Goal: Information Seeking & Learning: Learn about a topic

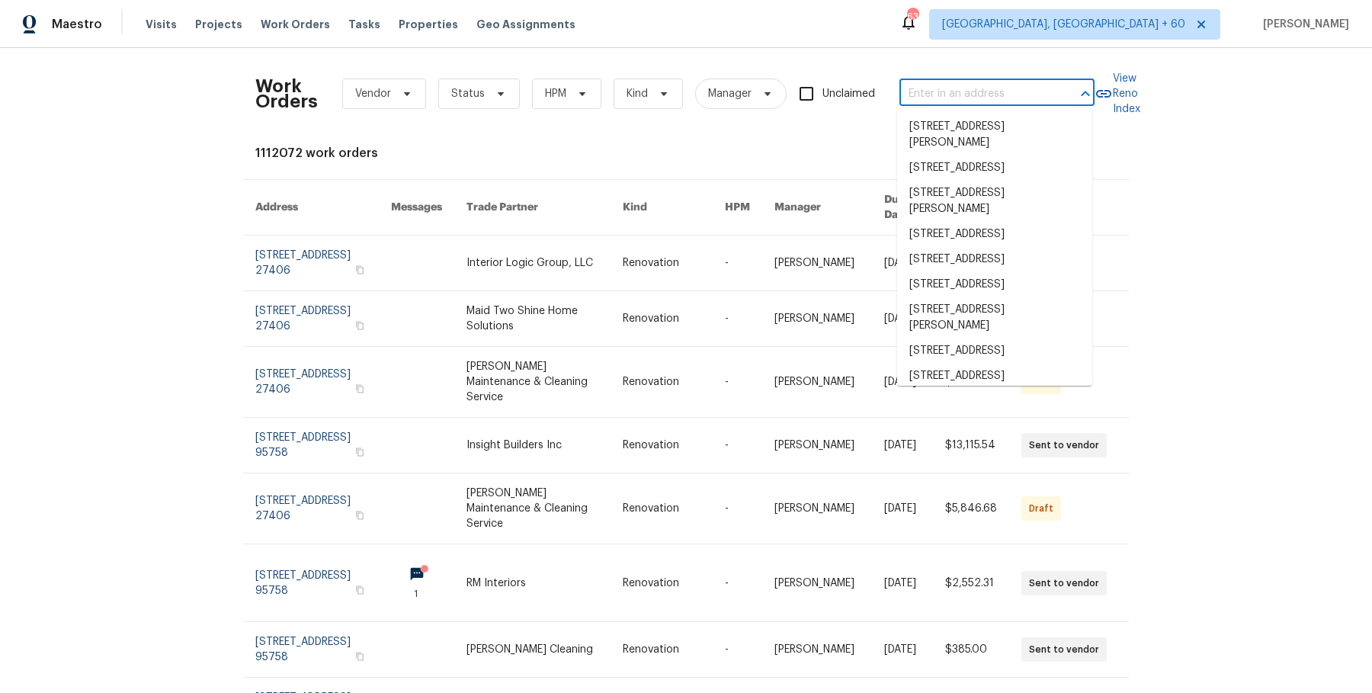
click at [962, 89] on input "text" at bounding box center [975, 94] width 152 height 24
paste input "816 Camelback Pl Pleasant Hill, CA 94523"
type input "816 Camelback Pl Pleasant Hill, CA 94523"
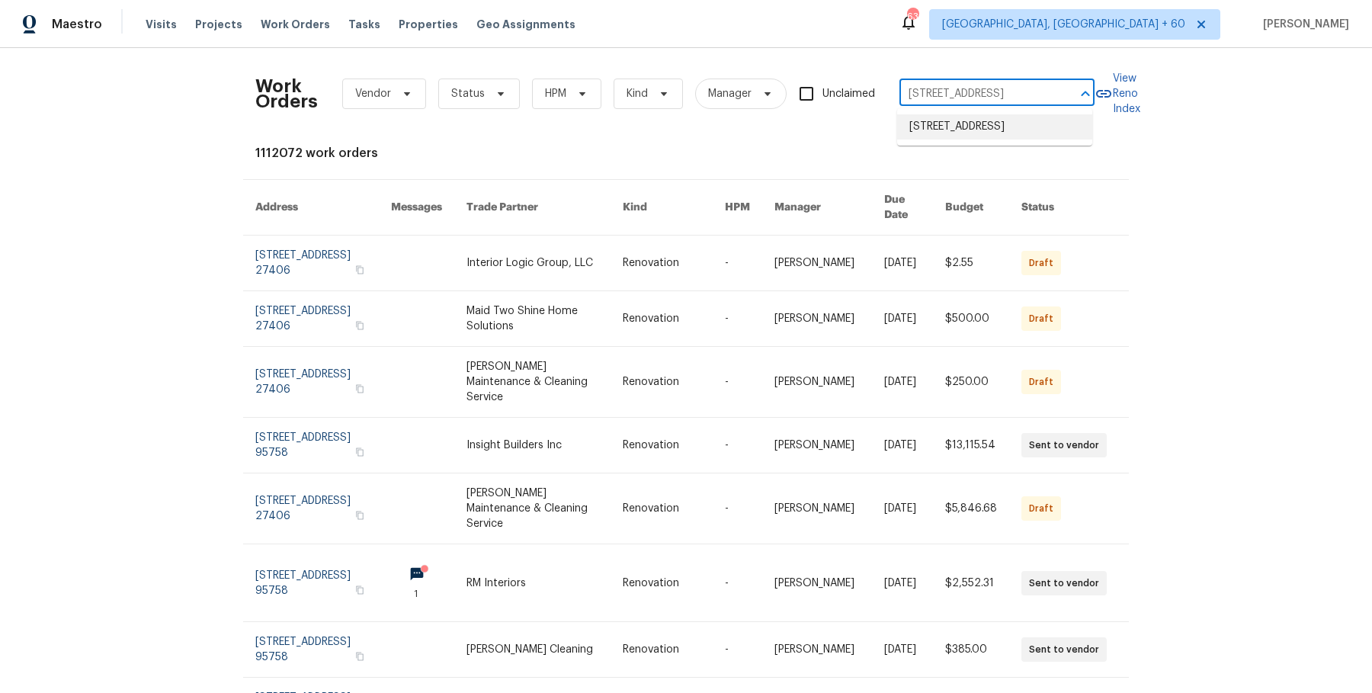
click at [966, 139] on li "816 Camelback Pl, Pleasant Hill, CA 94523" at bounding box center [994, 126] width 195 height 25
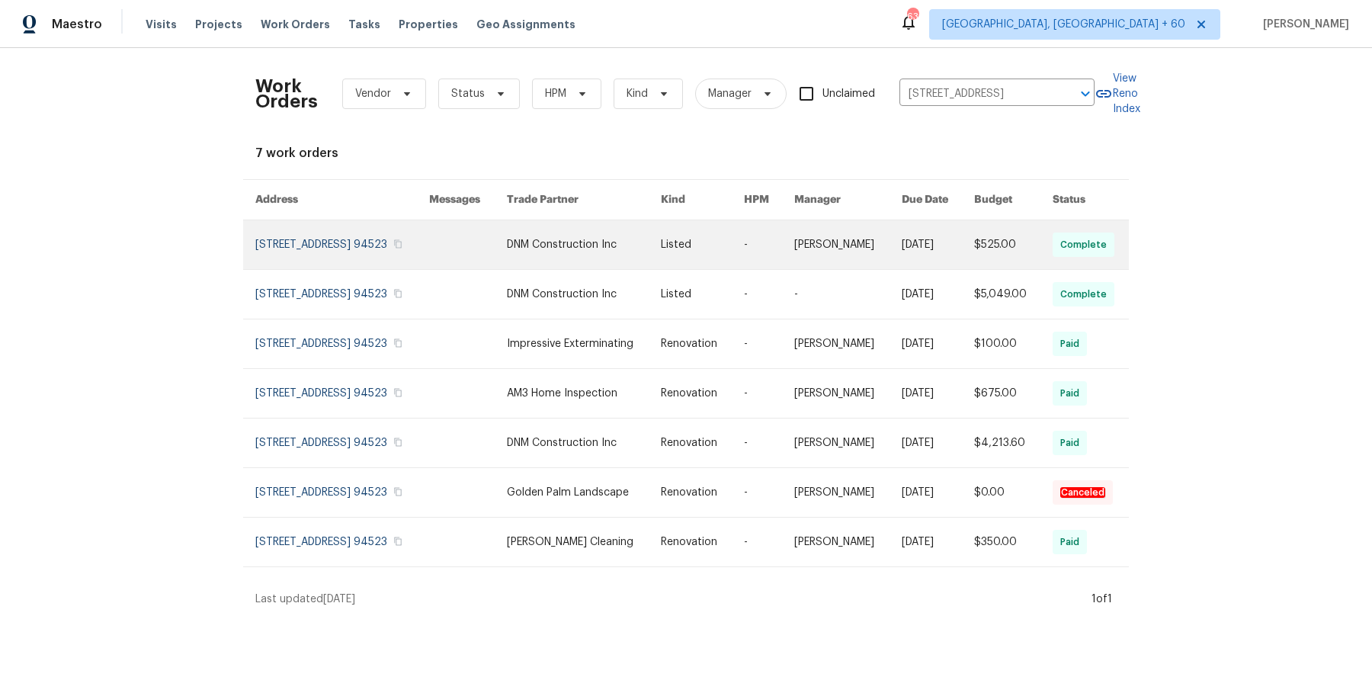
click at [650, 256] on link at bounding box center [584, 244] width 155 height 49
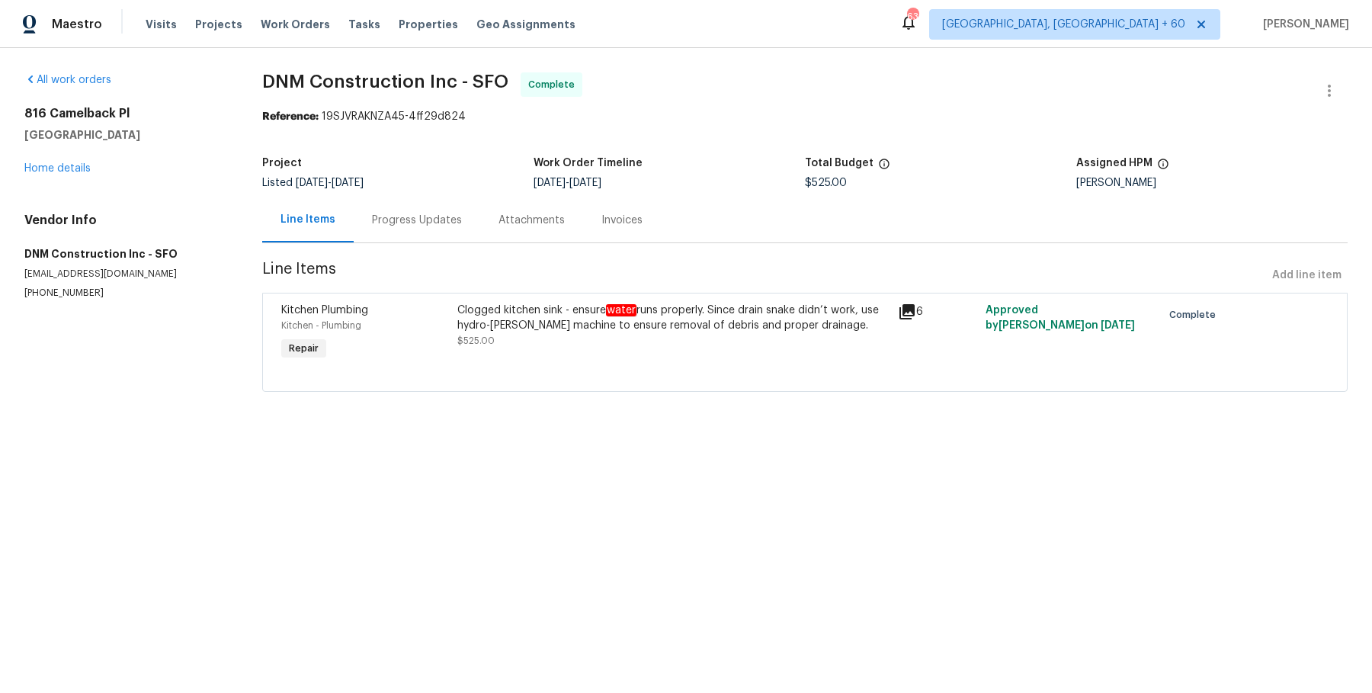
click at [61, 174] on div "816 Camelback Pl Pleasant Hill, CA 94523 Home details" at bounding box center [124, 141] width 201 height 70
click at [62, 168] on link "Home details" at bounding box center [57, 168] width 66 height 11
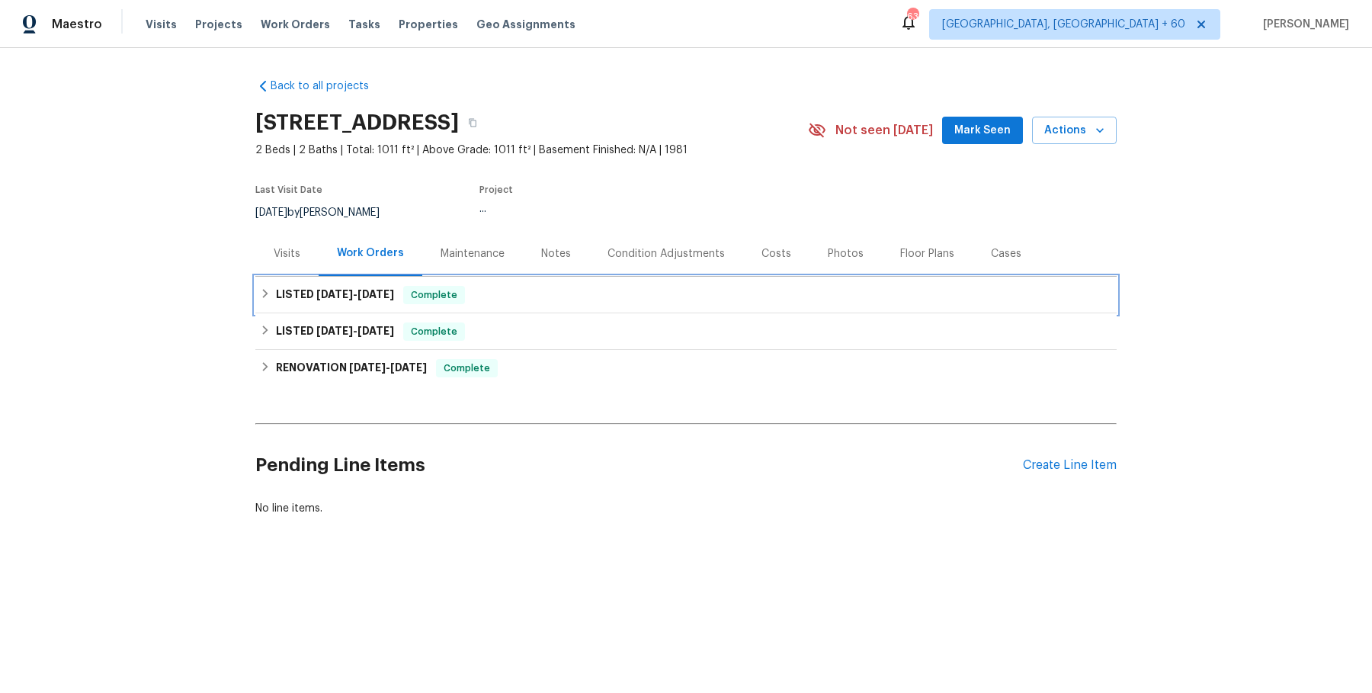
click at [526, 303] on div "LISTED 8/11/25 - 8/11/25 Complete" at bounding box center [686, 295] width 852 height 18
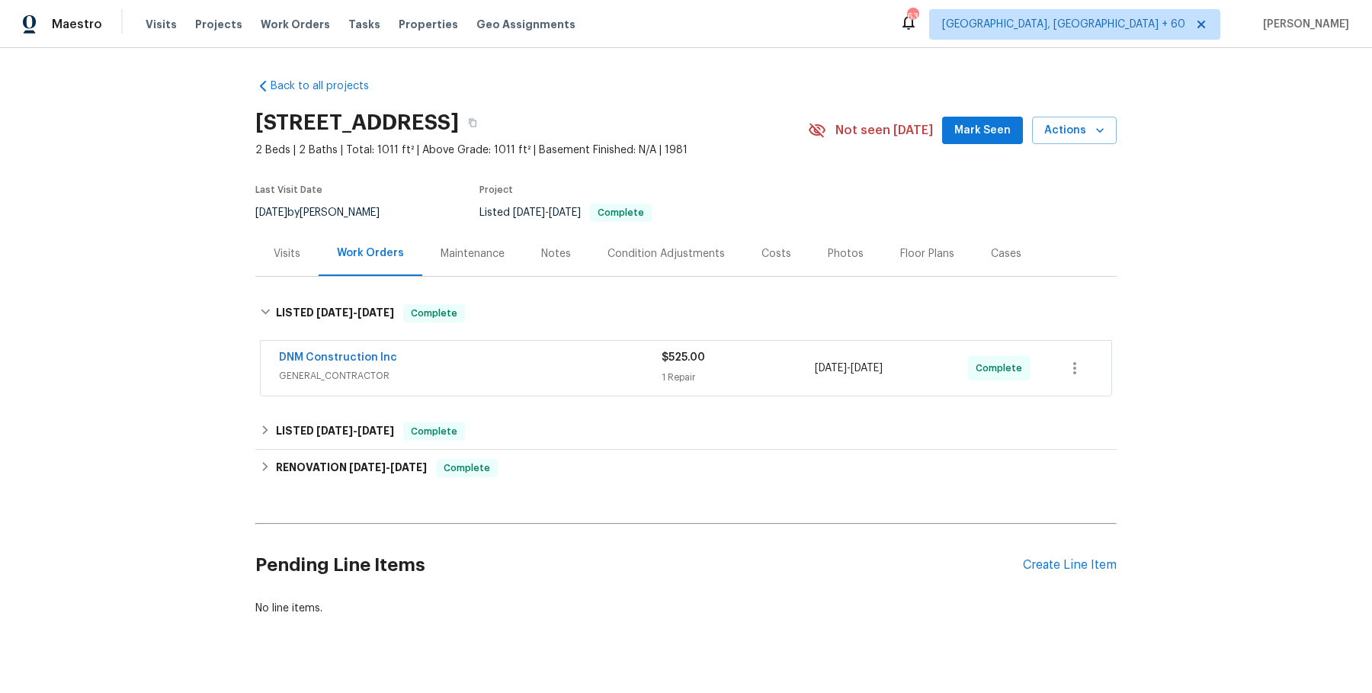
click at [511, 358] on div "DNM Construction Inc" at bounding box center [470, 359] width 383 height 18
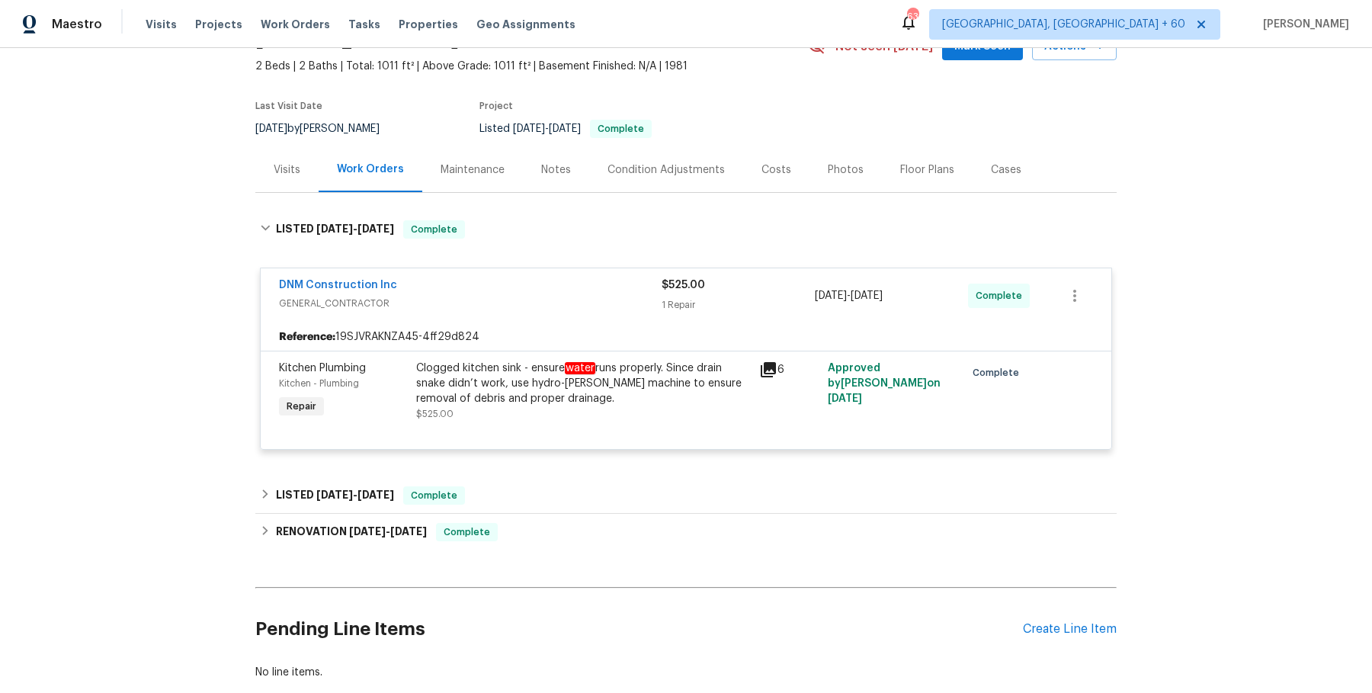
scroll to position [153, 0]
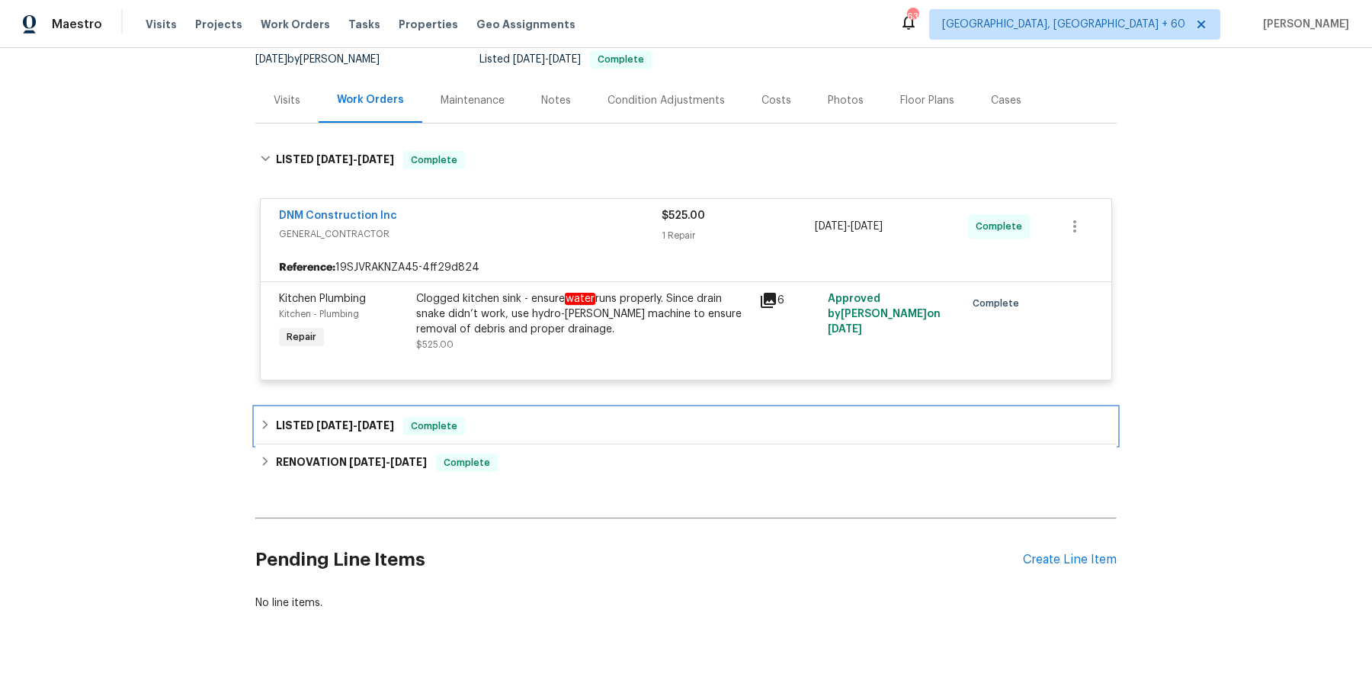
click at [507, 434] on div "LISTED 7/31/25 - 8/4/25 Complete" at bounding box center [685, 426] width 861 height 37
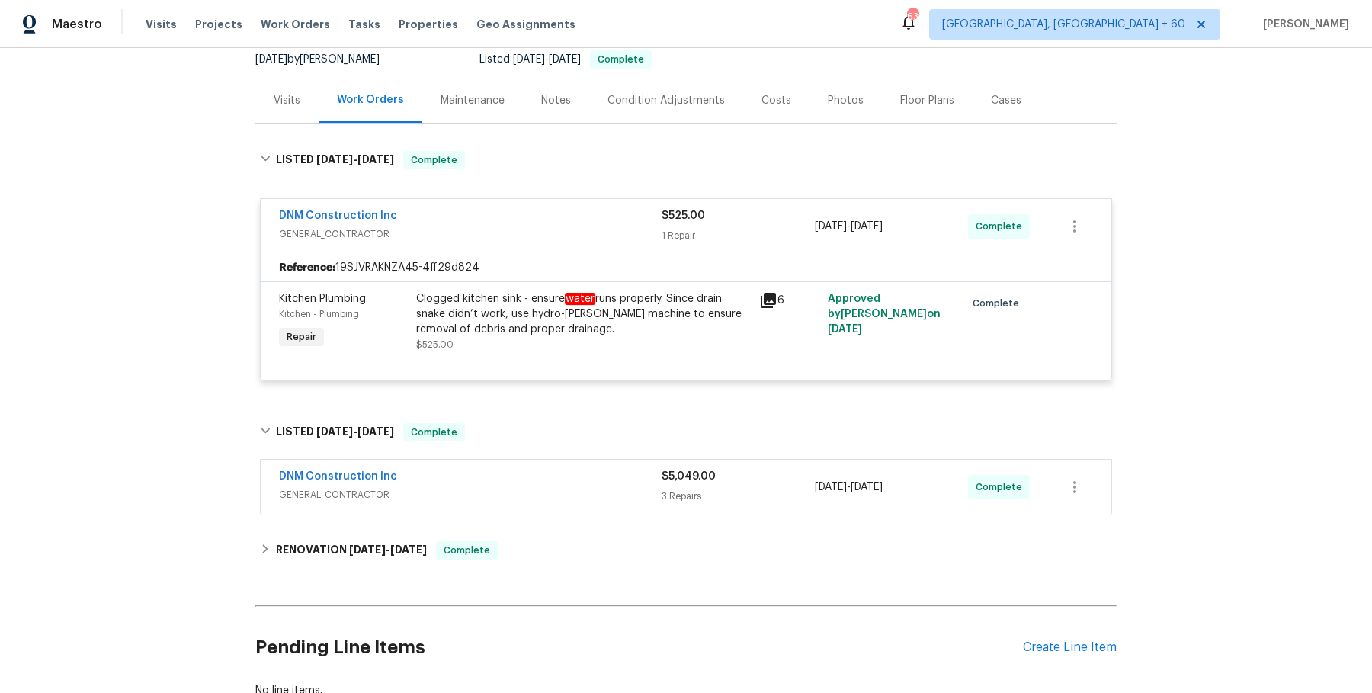
click at [494, 472] on div "DNM Construction Inc" at bounding box center [470, 478] width 383 height 18
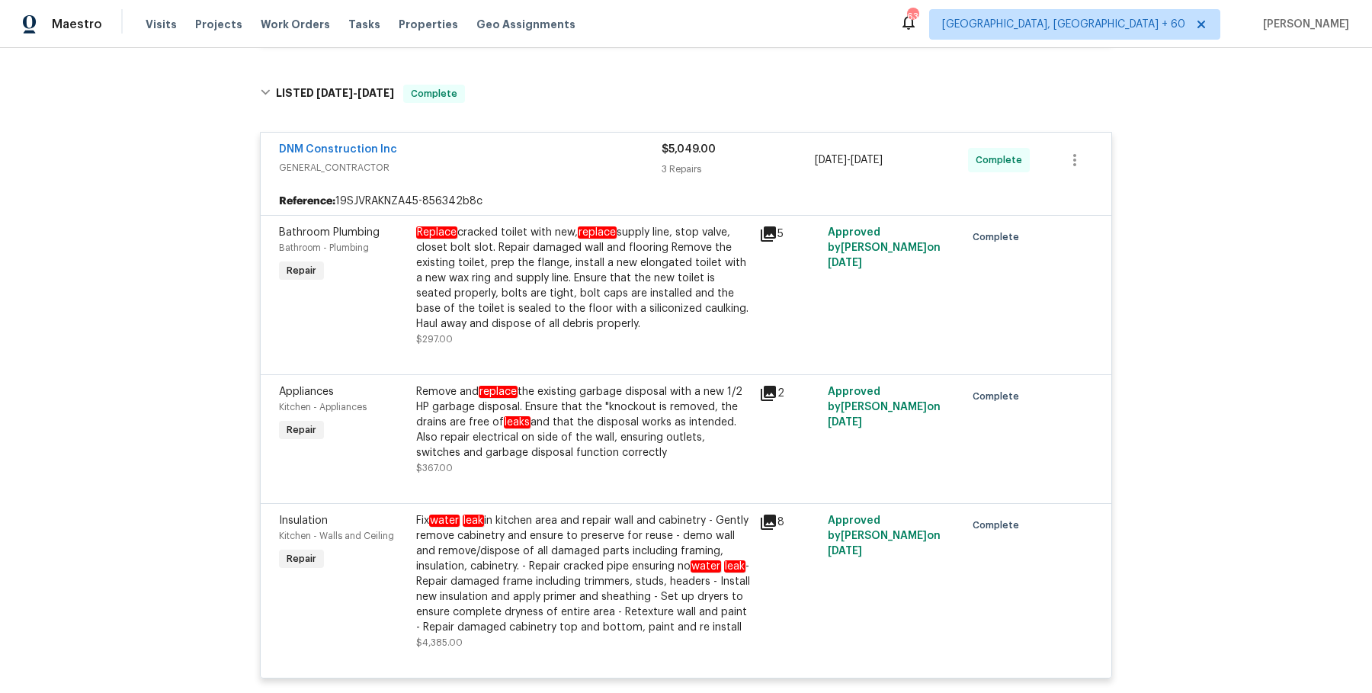
scroll to position [787, 0]
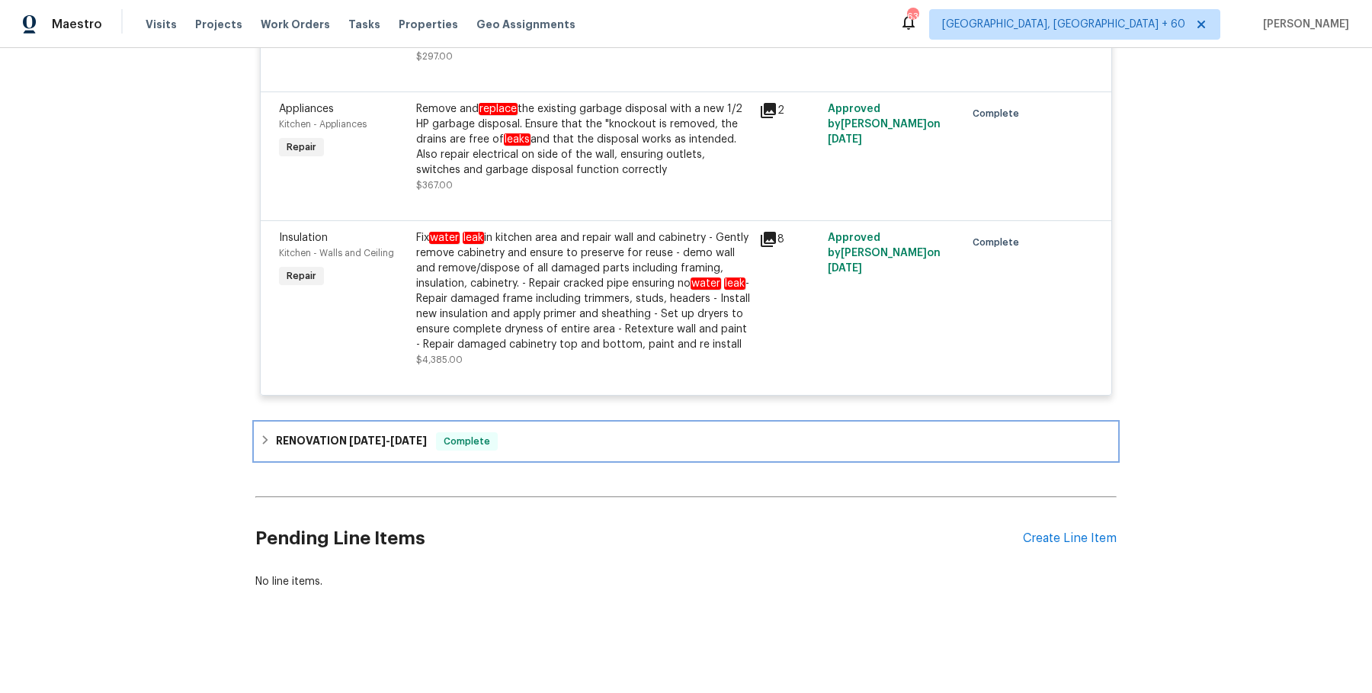
click at [521, 454] on div "RENOVATION 7/2/24 - 7/8/24 Complete" at bounding box center [685, 441] width 861 height 37
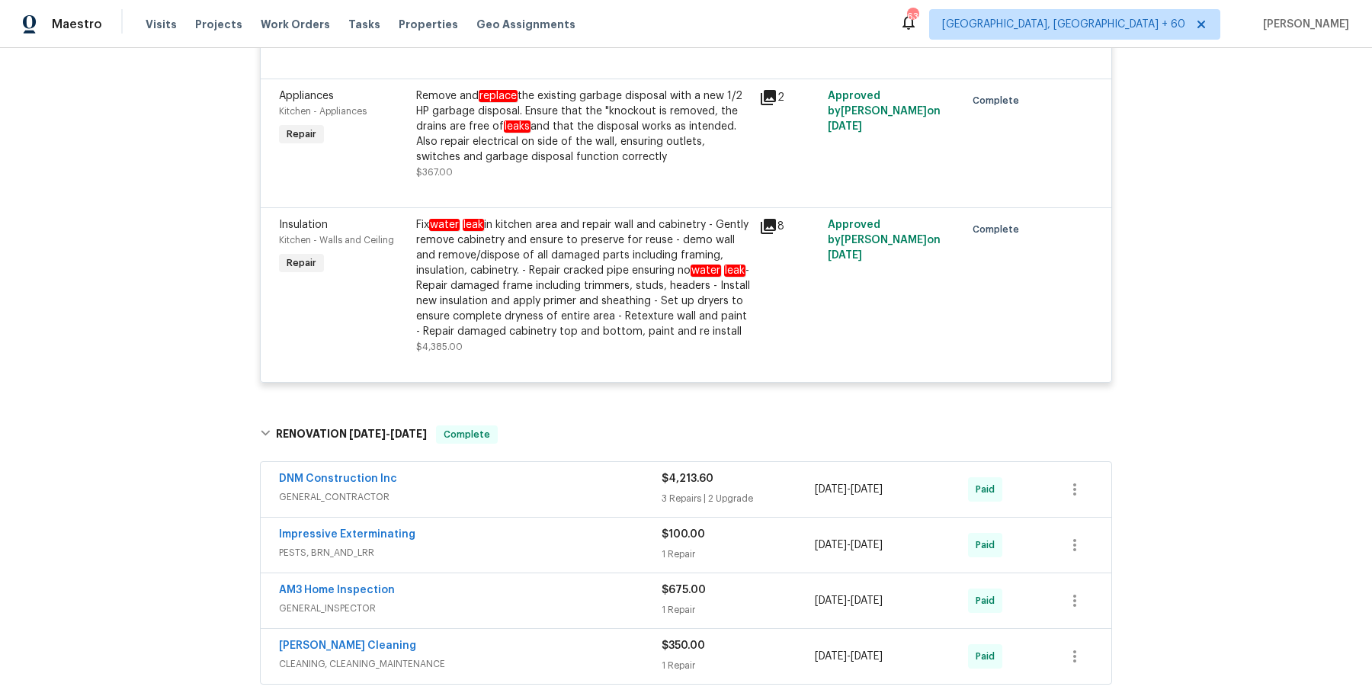
click at [521, 489] on div "DNM Construction Inc" at bounding box center [470, 480] width 383 height 18
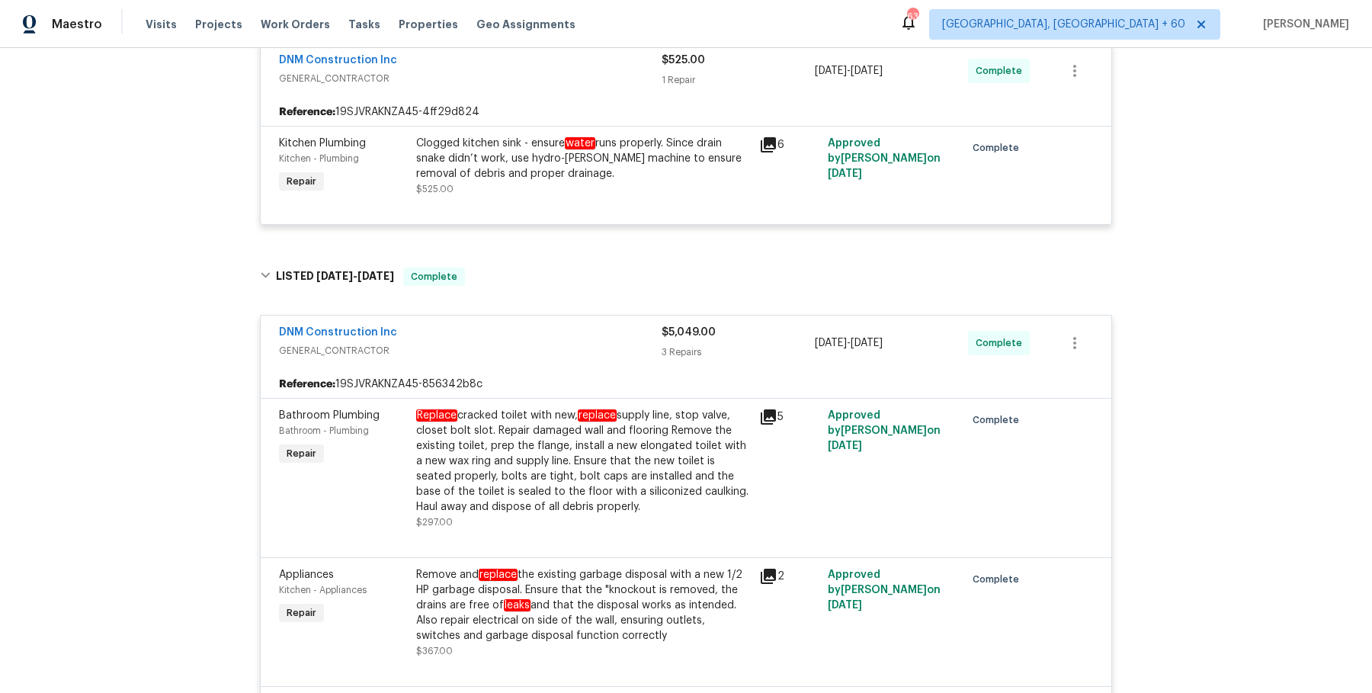
scroll to position [310, 0]
click at [527, 134] on div "Clogged kitchen sink - ensure water runs properly. Since drain snake didn’t wor…" at bounding box center [583, 157] width 334 height 46
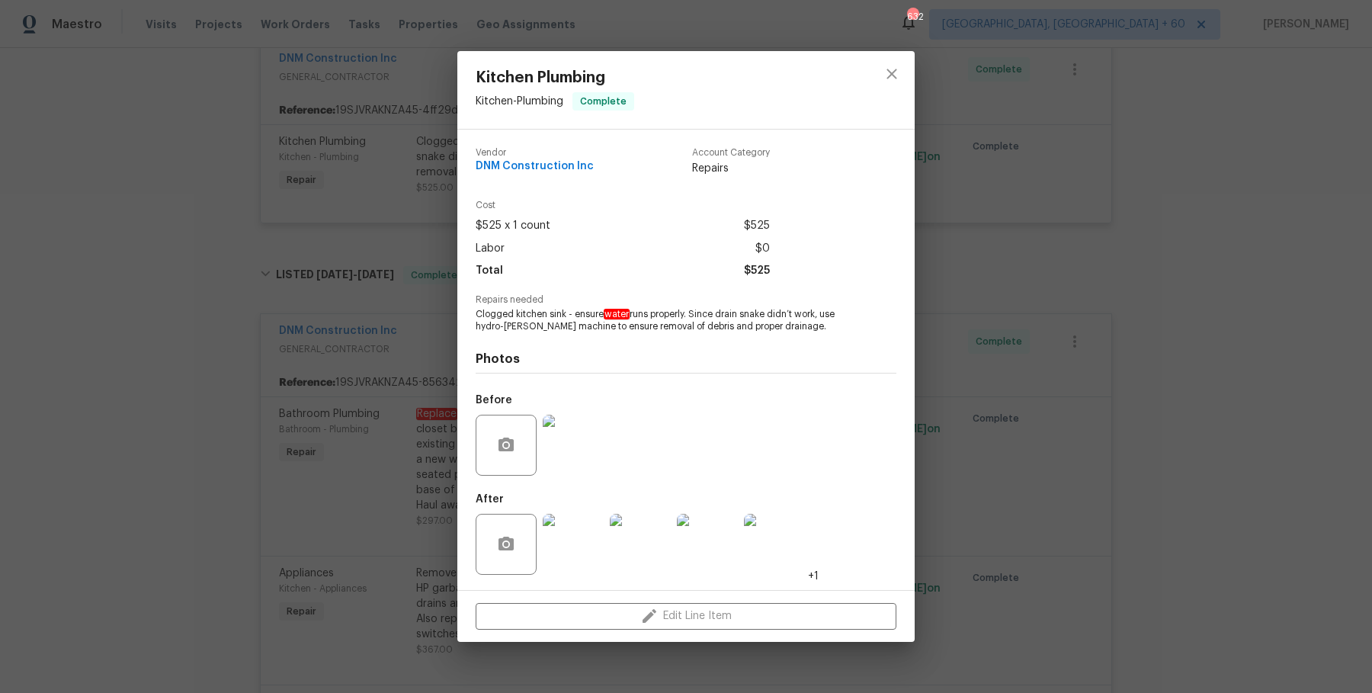
click at [422, 530] on div "Kitchen Plumbing Kitchen - Plumbing Complete Vendor DNM Construction Inc Accoun…" at bounding box center [686, 346] width 1372 height 693
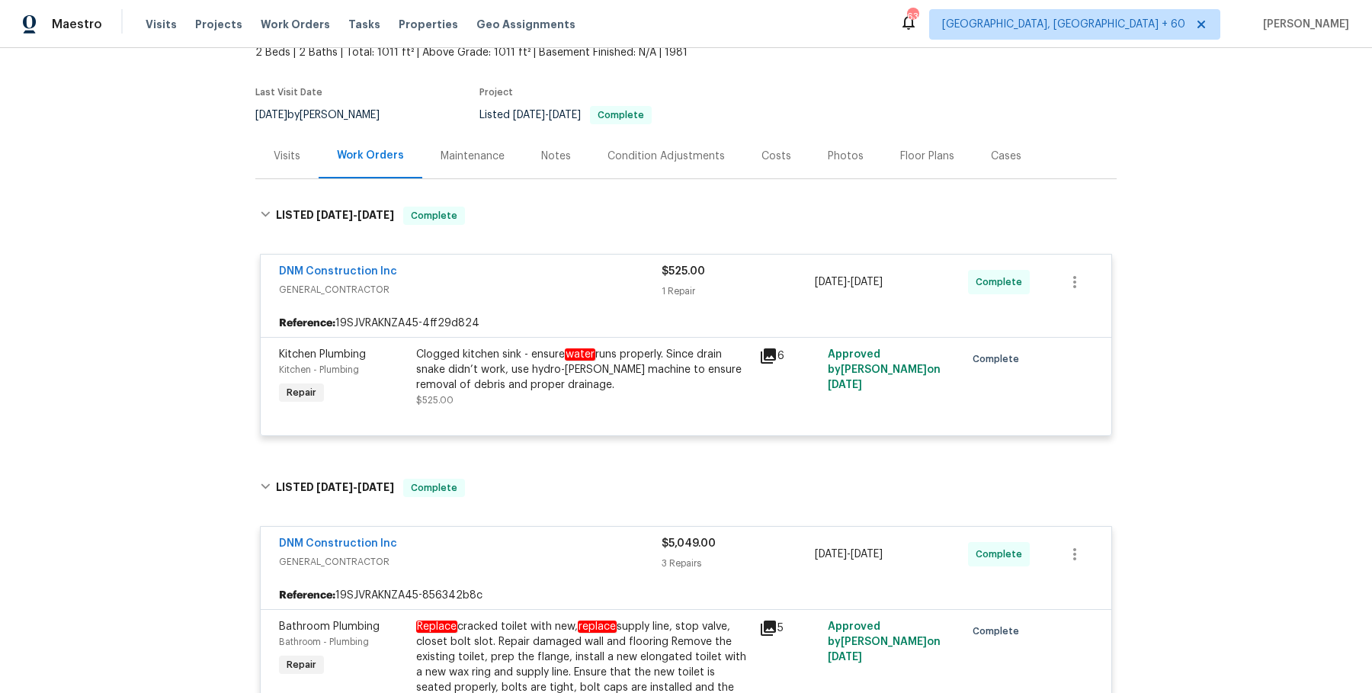
scroll to position [99, 0]
click at [527, 392] on div "Clogged kitchen sink - ensure water runs properly. Since drain snake didn’t wor…" at bounding box center [583, 375] width 334 height 61
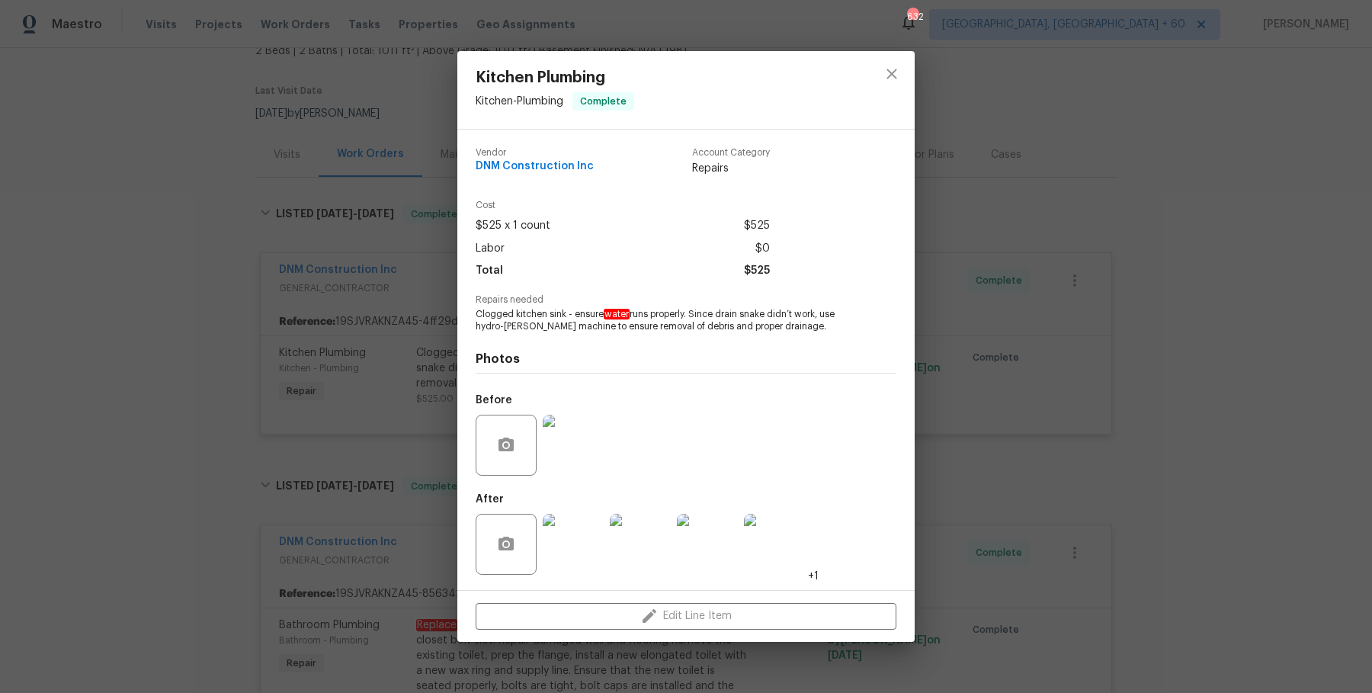
click at [1030, 463] on div "Kitchen Plumbing Kitchen - Plumbing Complete Vendor DNM Construction Inc Accoun…" at bounding box center [686, 346] width 1372 height 693
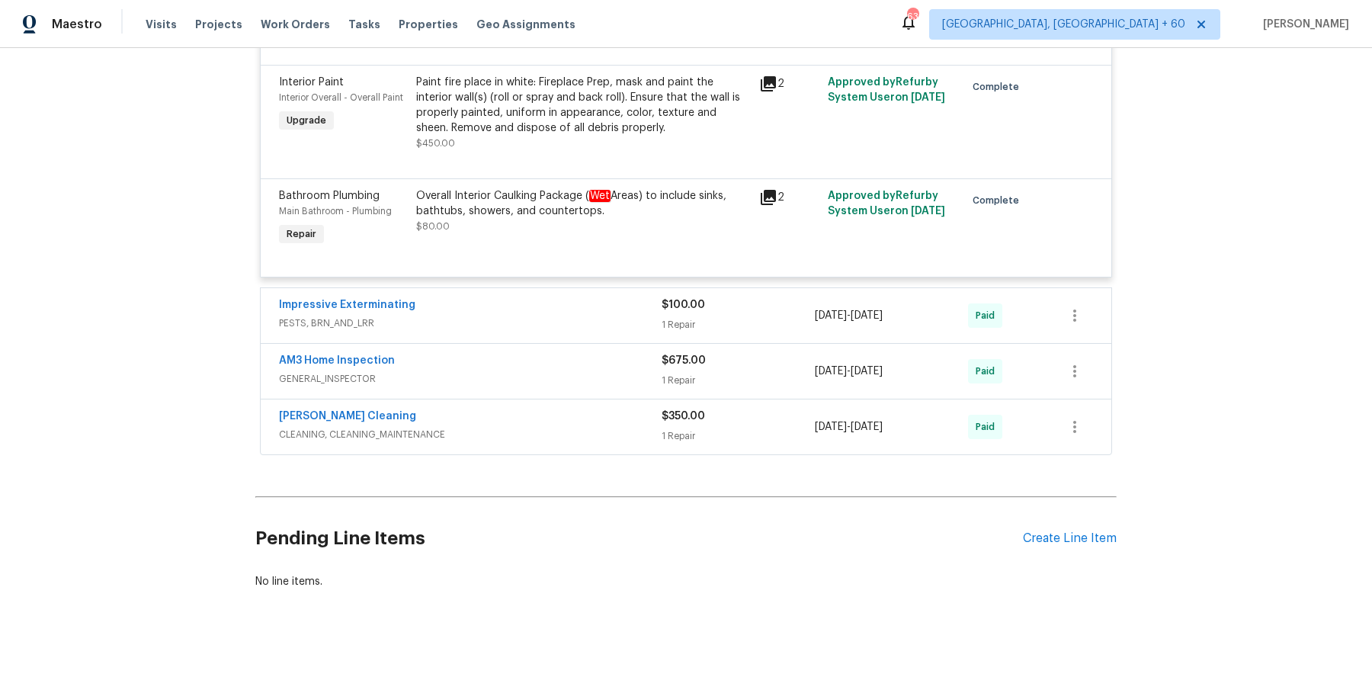
scroll to position [0, 0]
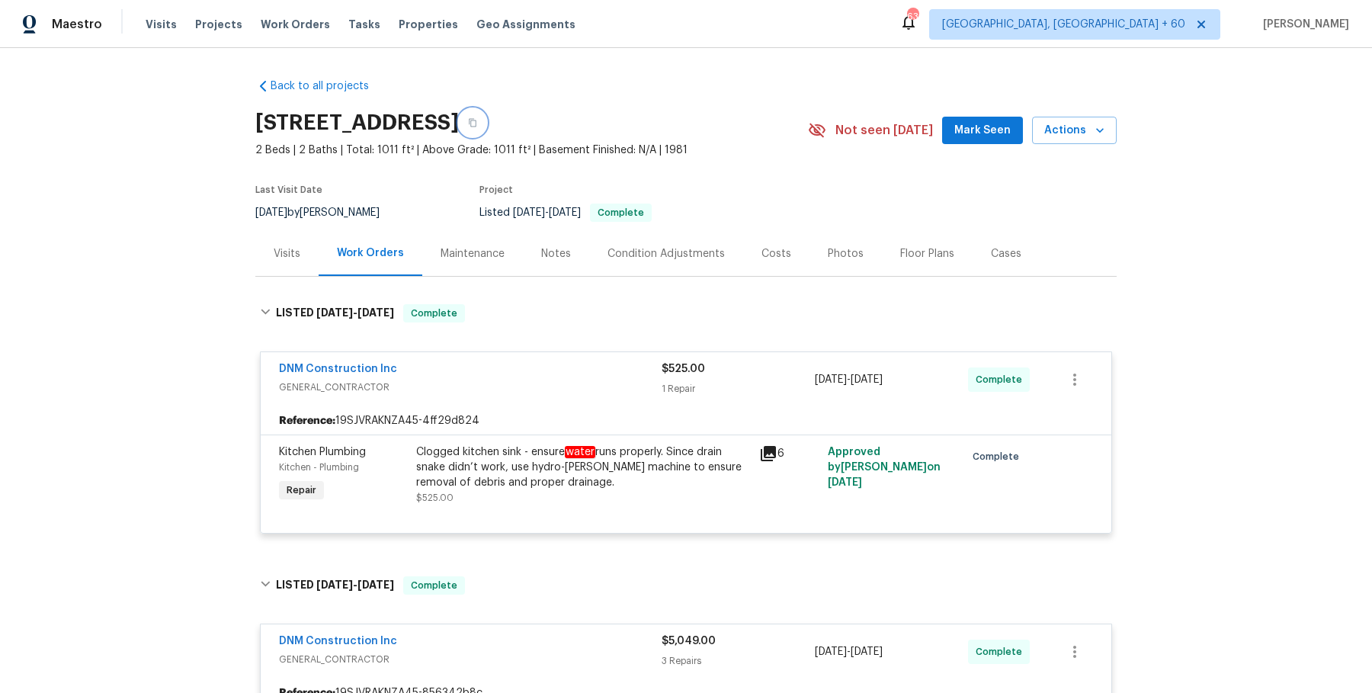
click at [476, 126] on icon "button" at bounding box center [473, 123] width 8 height 8
click at [287, 14] on div "Visits Projects Work Orders Tasks Properties Geo Assignments" at bounding box center [370, 24] width 448 height 30
click at [285, 20] on span "Work Orders" at bounding box center [295, 24] width 69 height 15
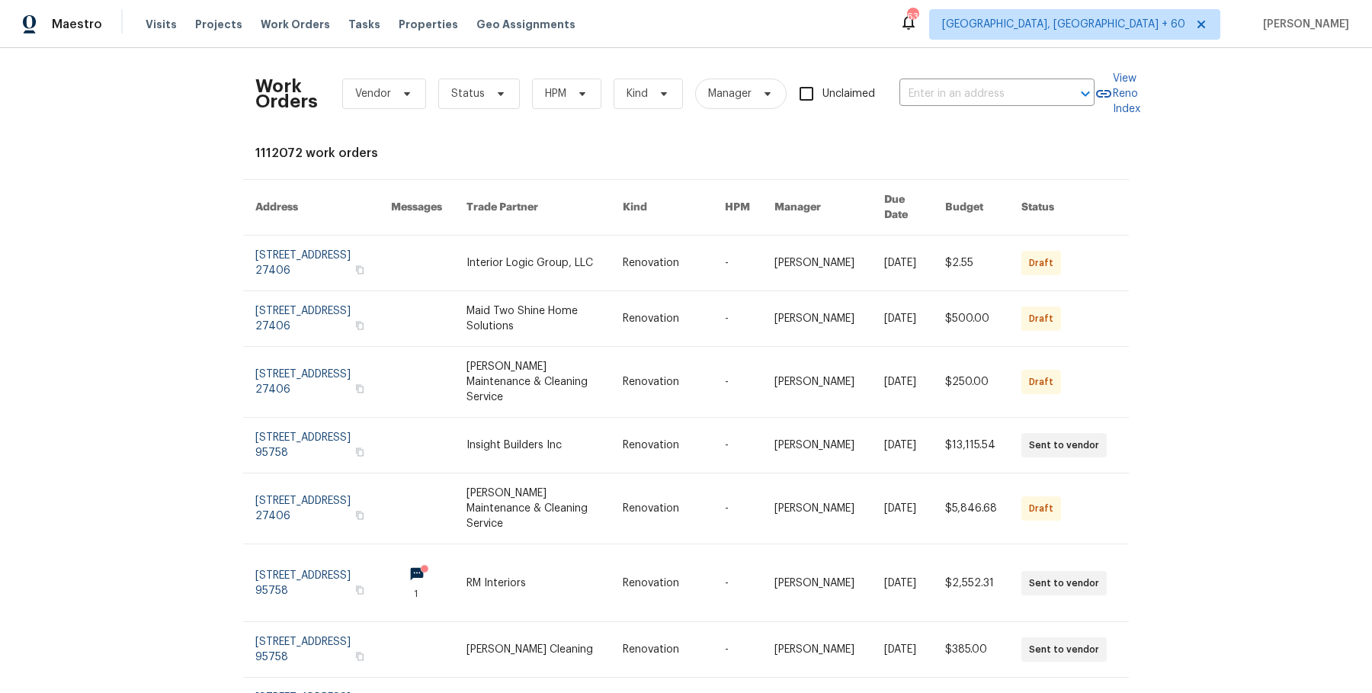
click at [948, 79] on div "Work Orders Vendor Status HPM Kind Manager Unclaimed ​" at bounding box center [674, 93] width 839 height 67
click at [942, 98] on input "text" at bounding box center [975, 94] width 152 height 24
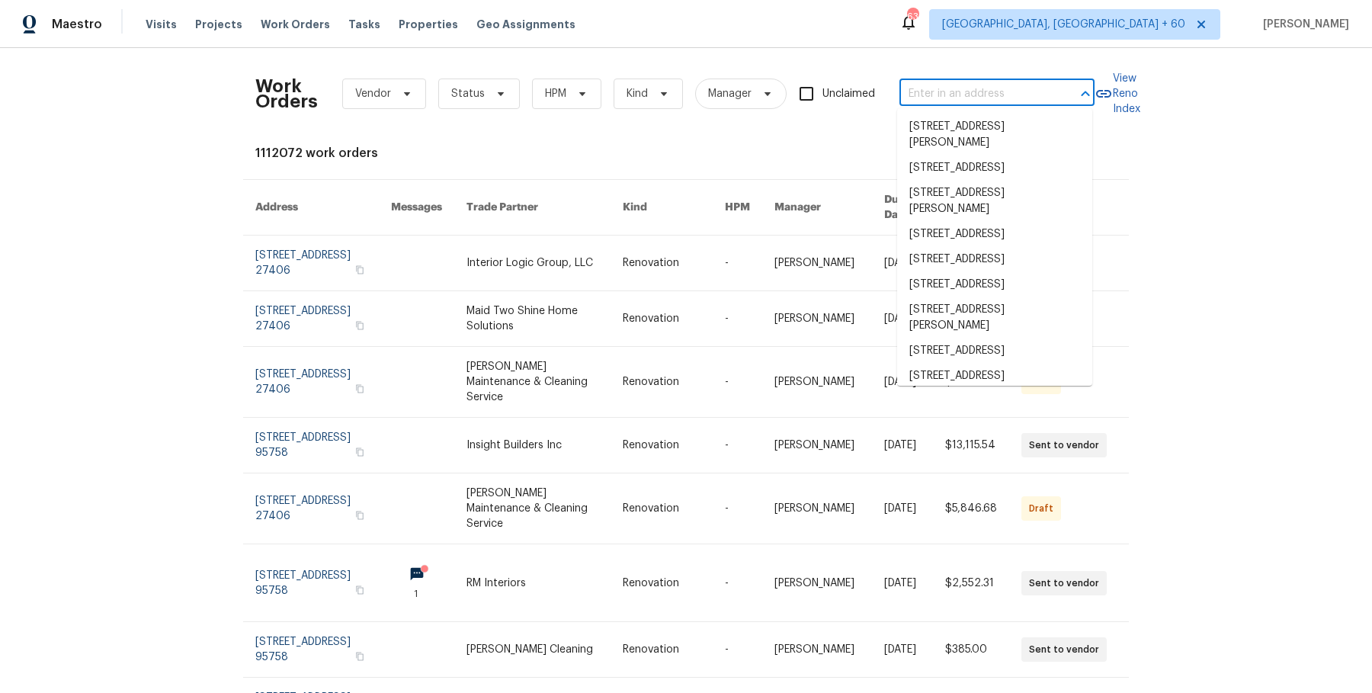
paste input "1534 Pyramid Ave Ventura, CA 93004"
type input "1534 Pyramid Ave Ventura, CA 93004"
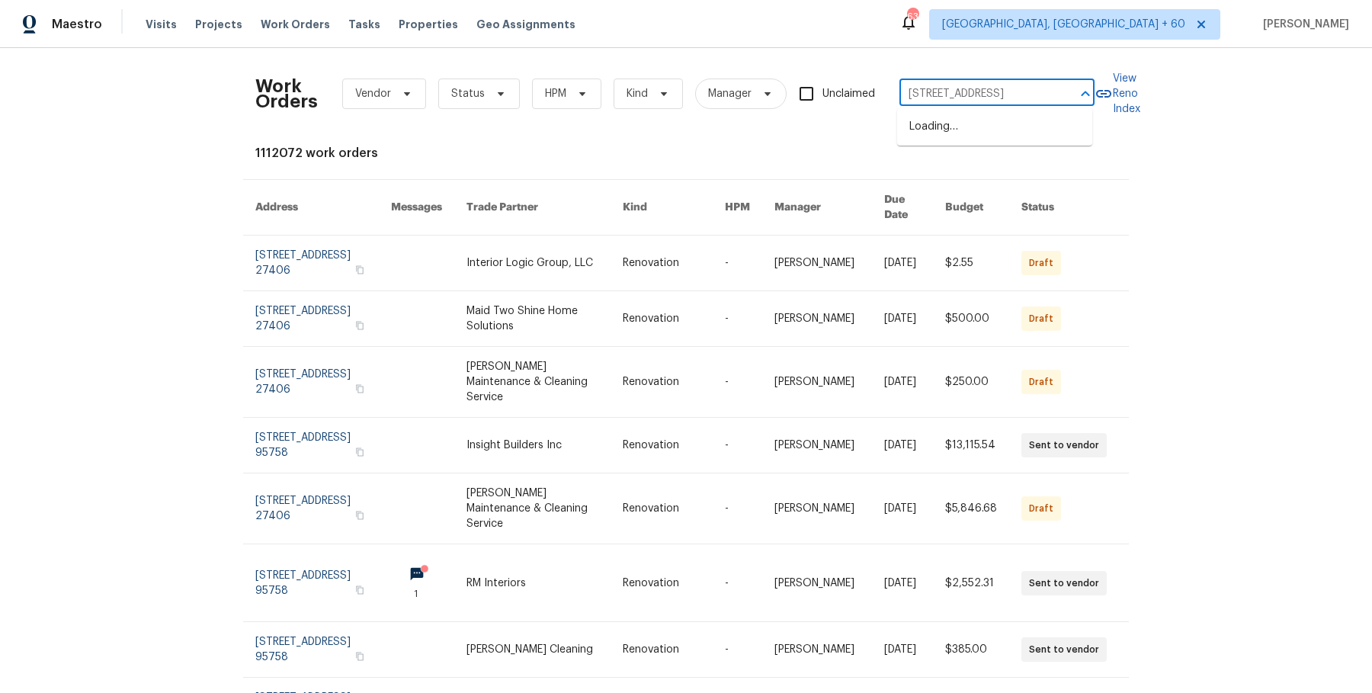
scroll to position [0, 43]
click at [940, 122] on li "1534 Pyramid Ave, Ventura, CA 93004" at bounding box center [994, 126] width 195 height 25
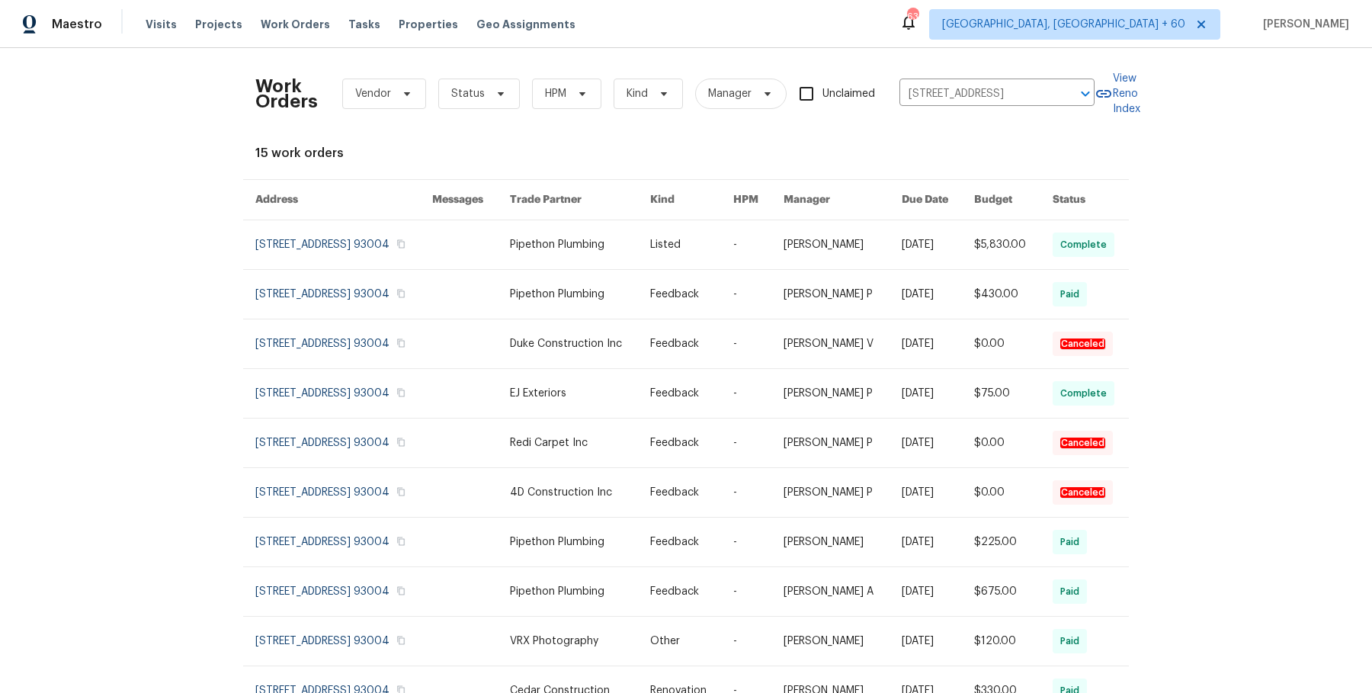
click at [836, 246] on link at bounding box center [841, 244] width 117 height 49
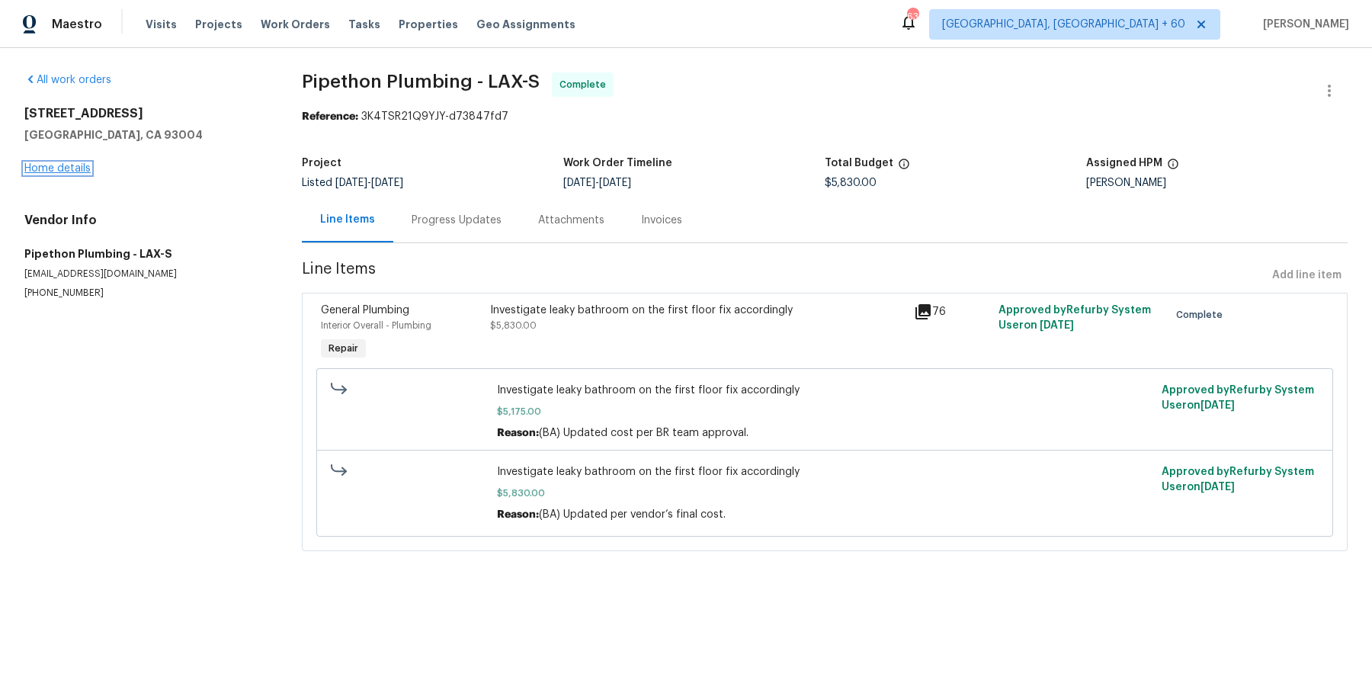
click at [77, 168] on link "Home details" at bounding box center [57, 168] width 66 height 11
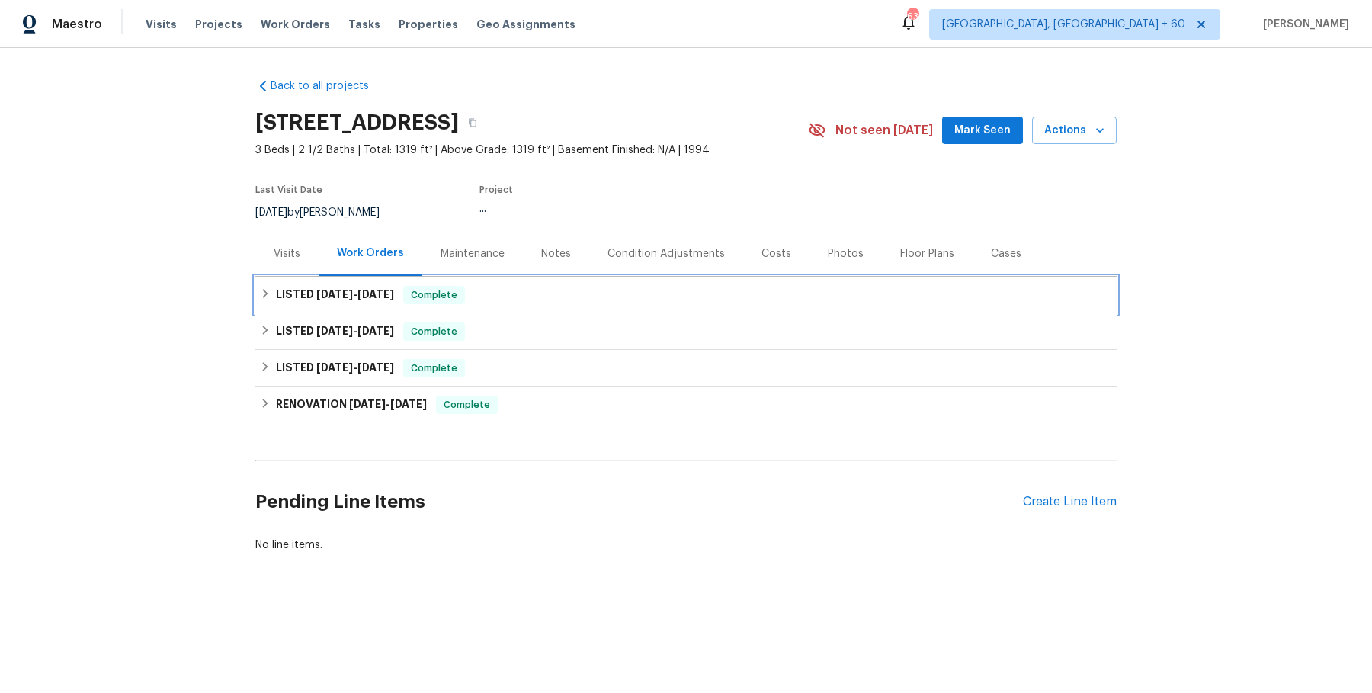
click at [614, 304] on div "LISTED 7/18/25 - 8/12/25 Complete" at bounding box center [686, 295] width 852 height 18
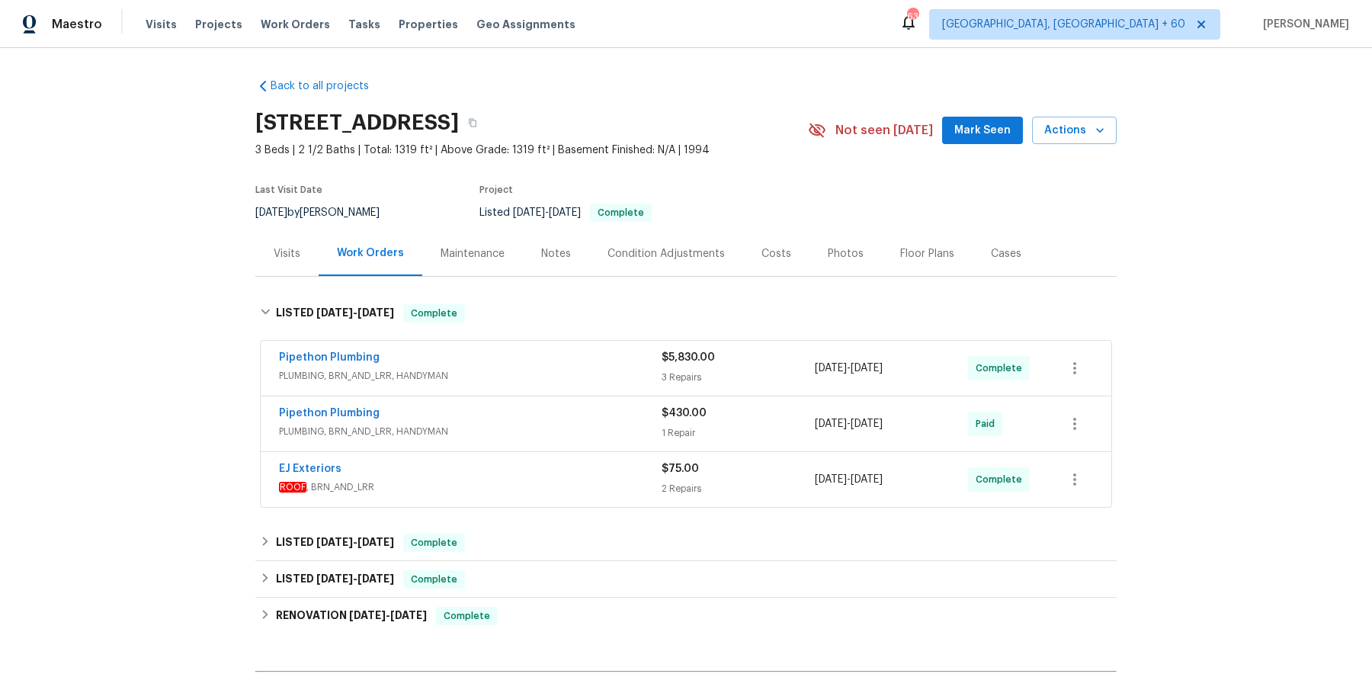
click at [572, 383] on span "PLUMBING, BRN_AND_LRR, HANDYMAN" at bounding box center [470, 375] width 383 height 15
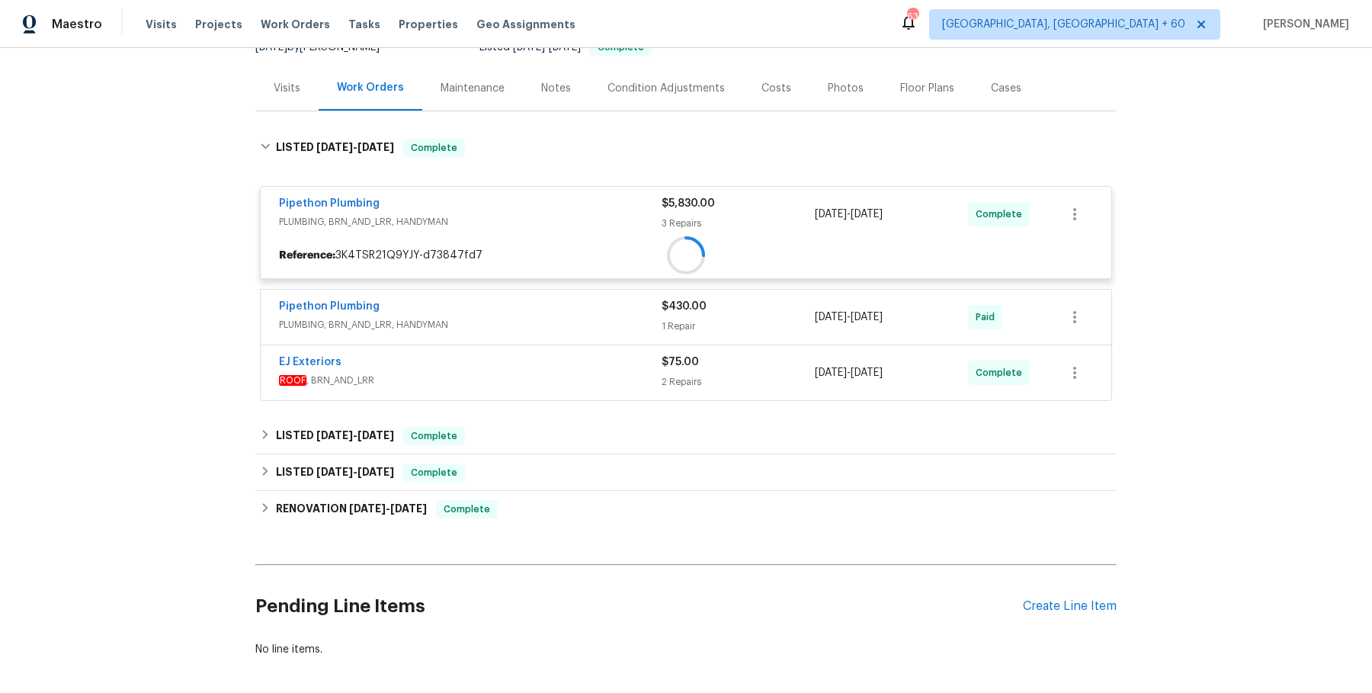
scroll to position [169, 0]
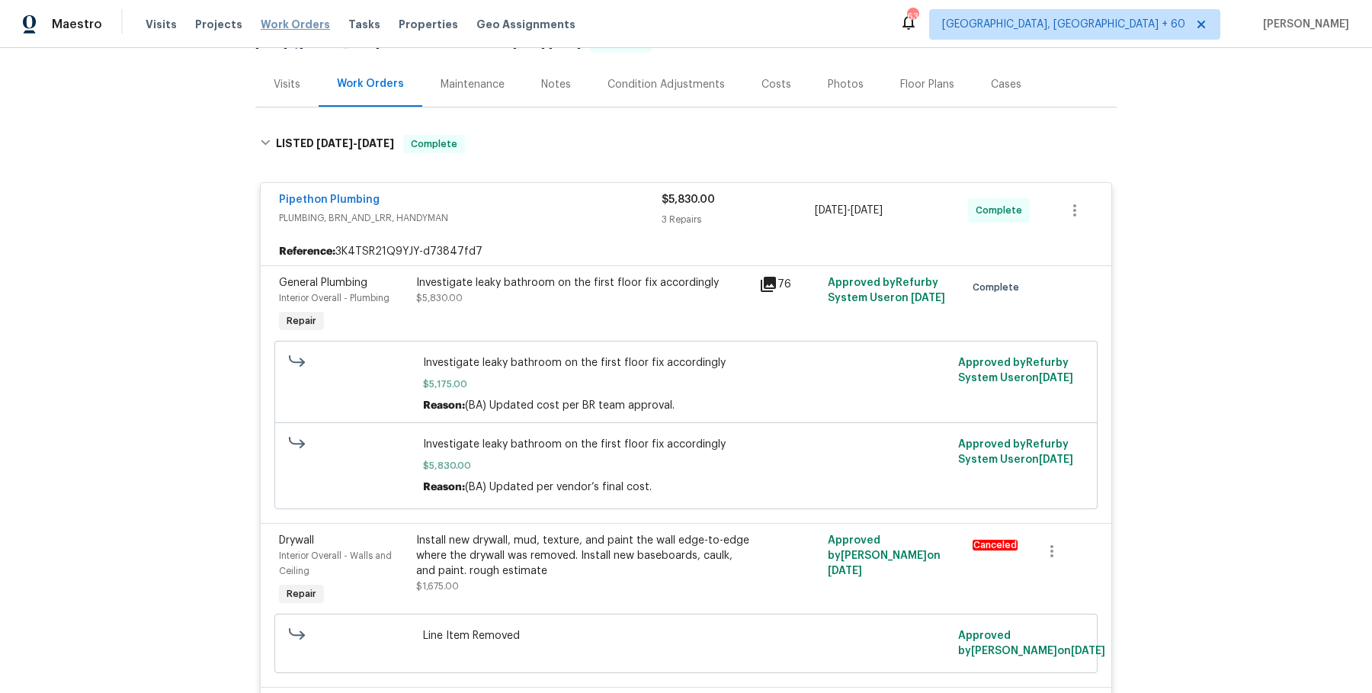
click at [291, 30] on span "Work Orders" at bounding box center [295, 24] width 69 height 15
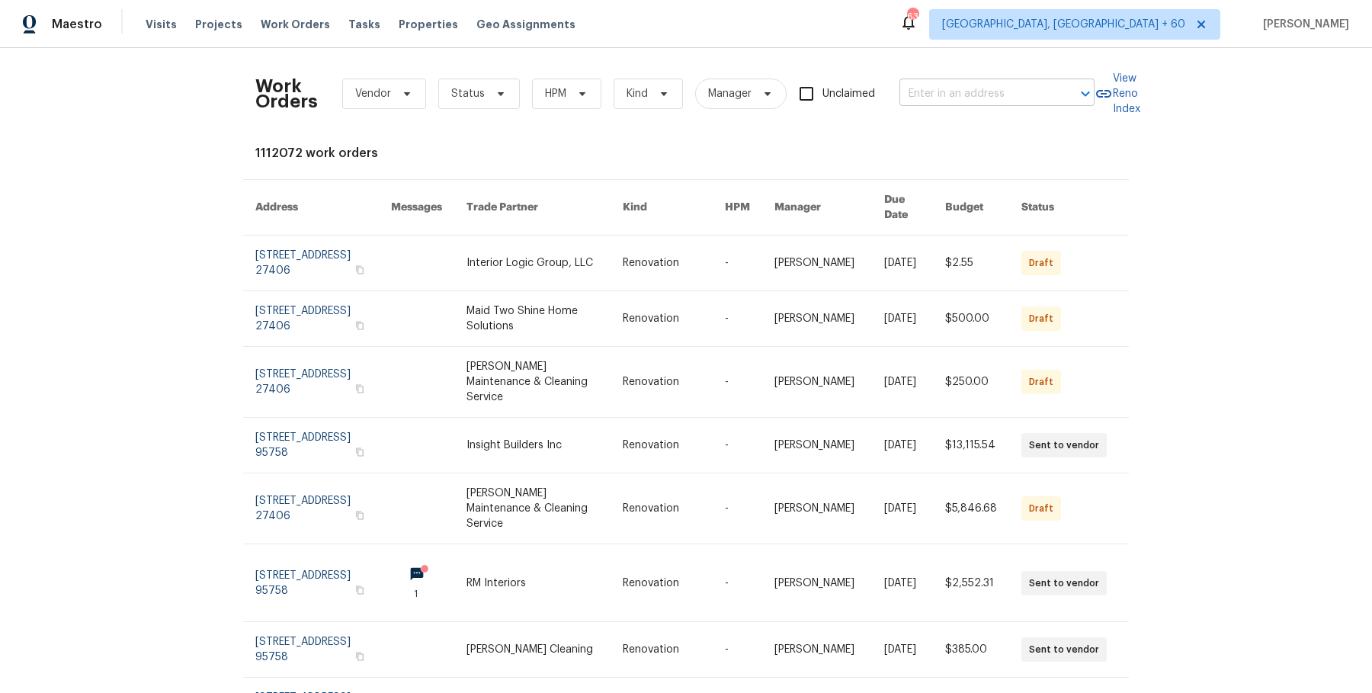
click at [937, 101] on input "text" at bounding box center [975, 94] width 152 height 24
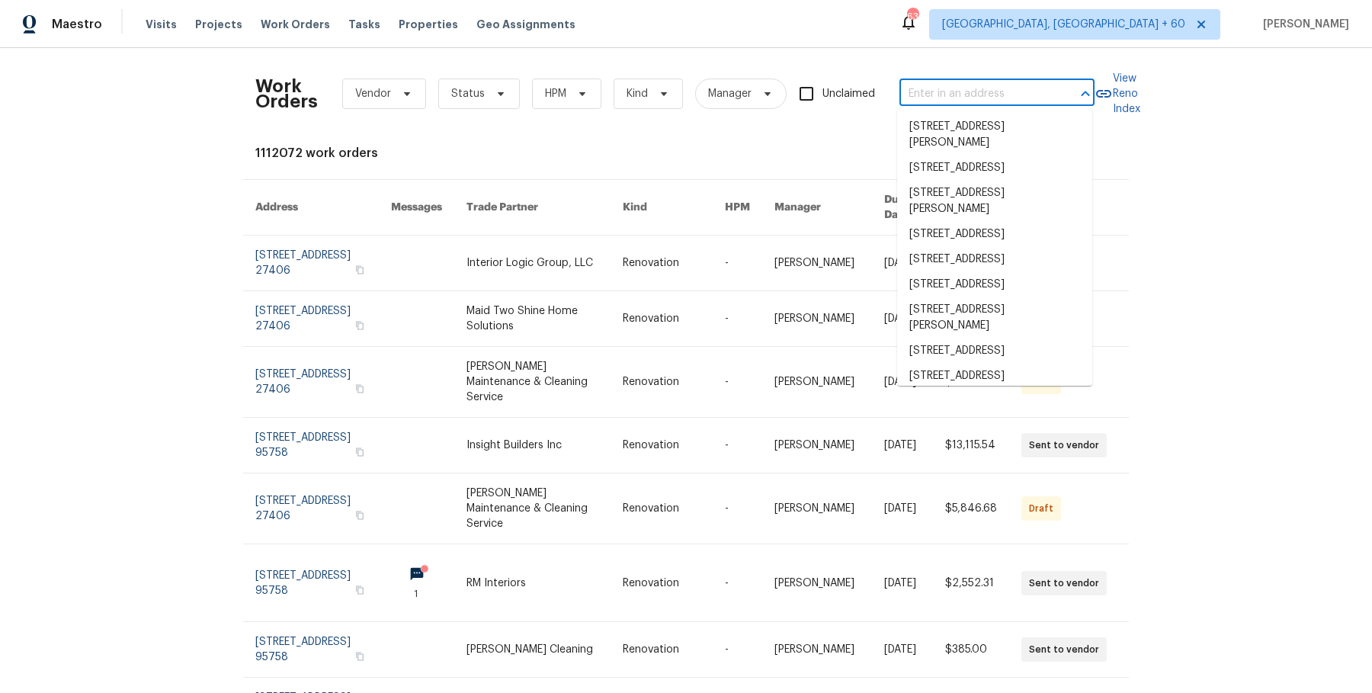
paste input "75 Sunset Dr Berea, OH 44017"
type input "75 Sunset Dr Berea, OH 44017"
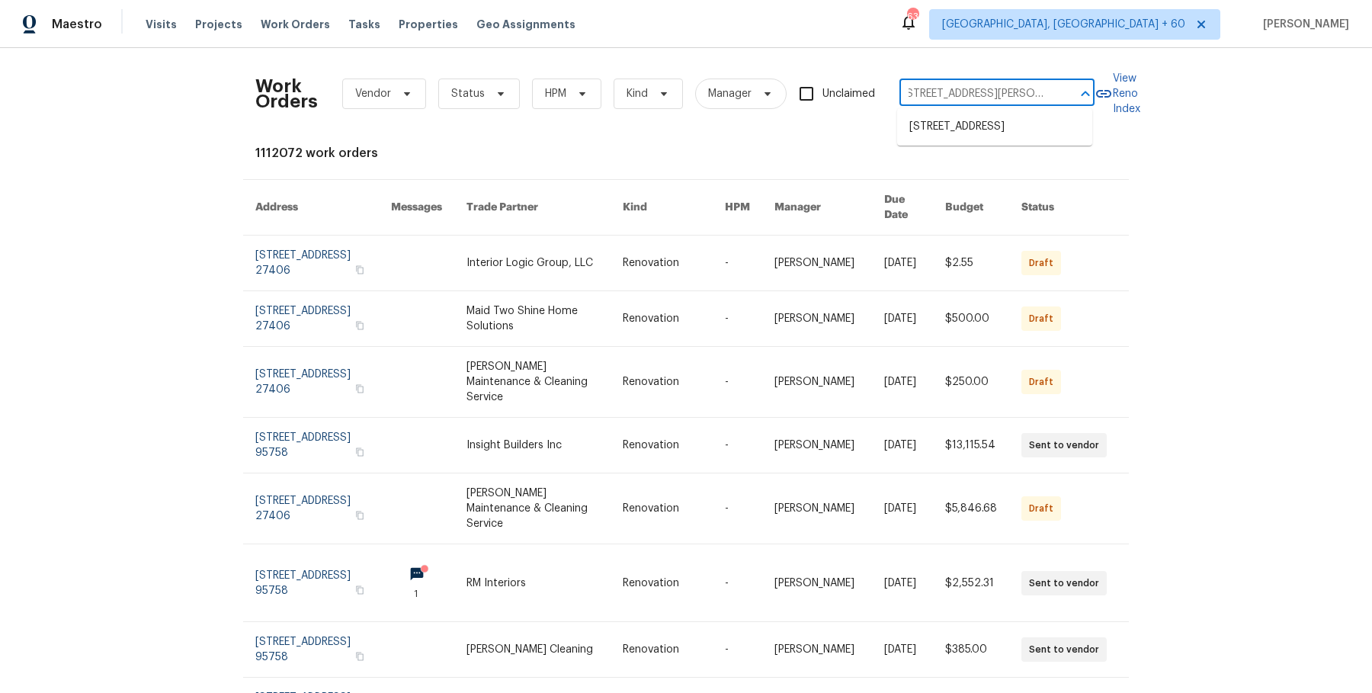
click at [962, 143] on ul "75 Sunset Dr, Berea, OH 44017" at bounding box center [994, 126] width 195 height 37
click at [967, 131] on li "75 Sunset Dr, Berea, OH 44017" at bounding box center [994, 126] width 195 height 25
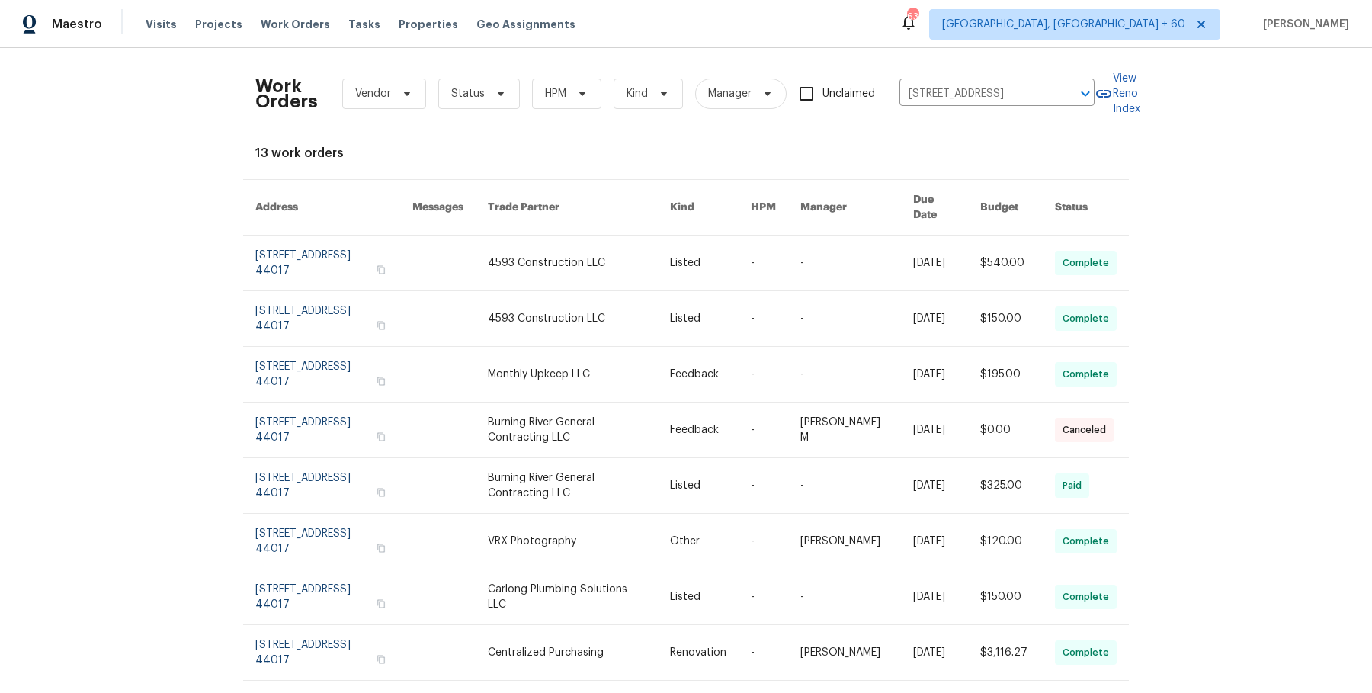
click at [734, 257] on link at bounding box center [710, 262] width 81 height 55
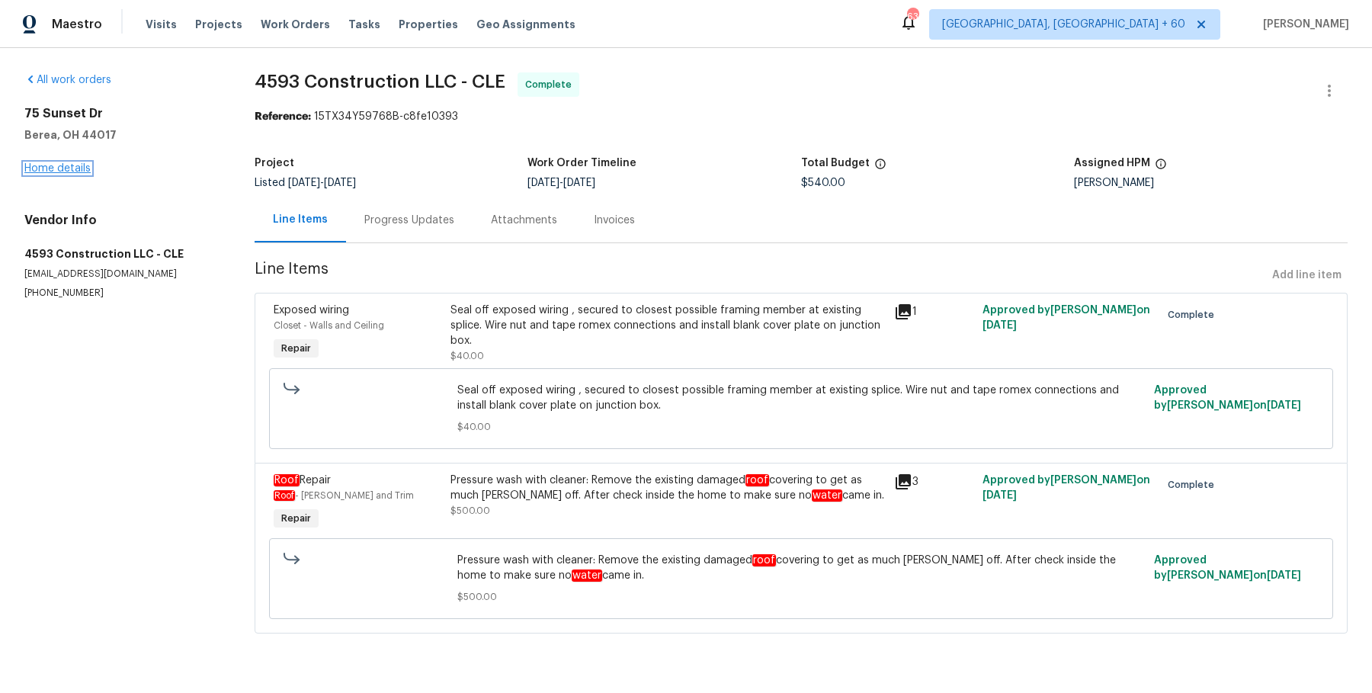
click at [72, 170] on link "Home details" at bounding box center [57, 168] width 66 height 11
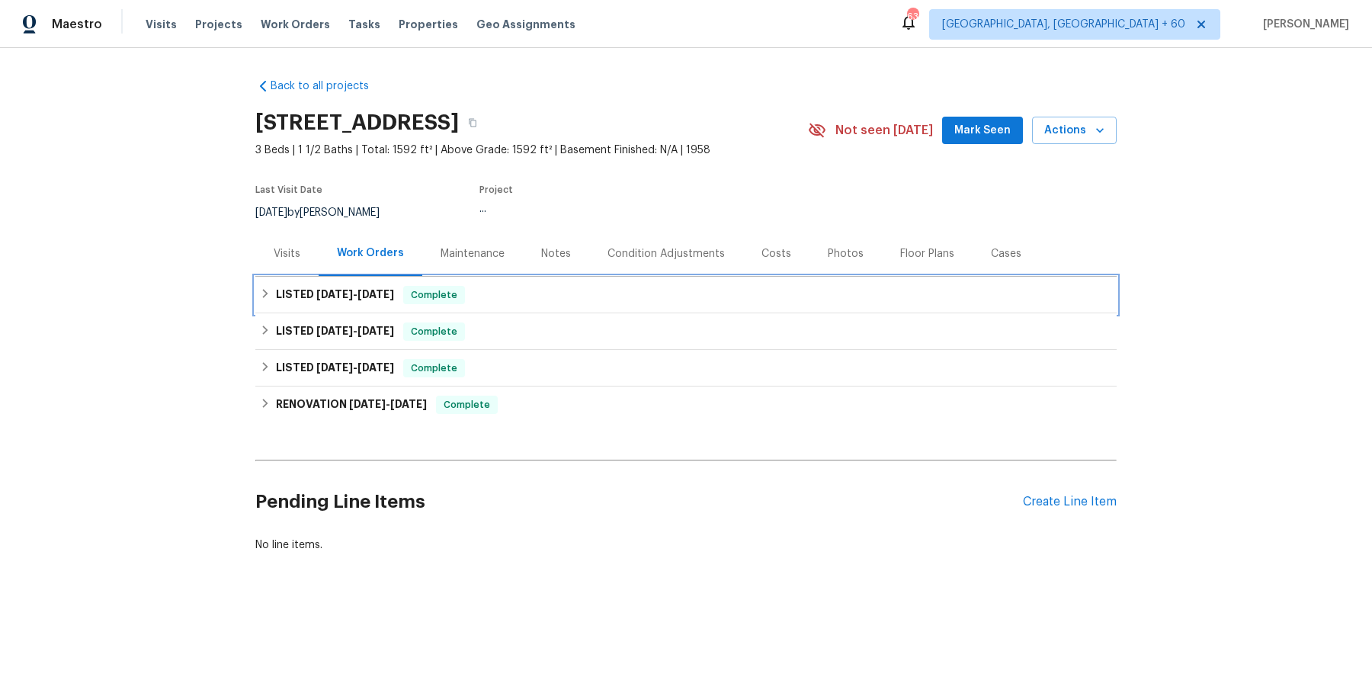
click at [453, 305] on div "LISTED 8/8/25 - 8/10/25 Complete" at bounding box center [685, 295] width 861 height 37
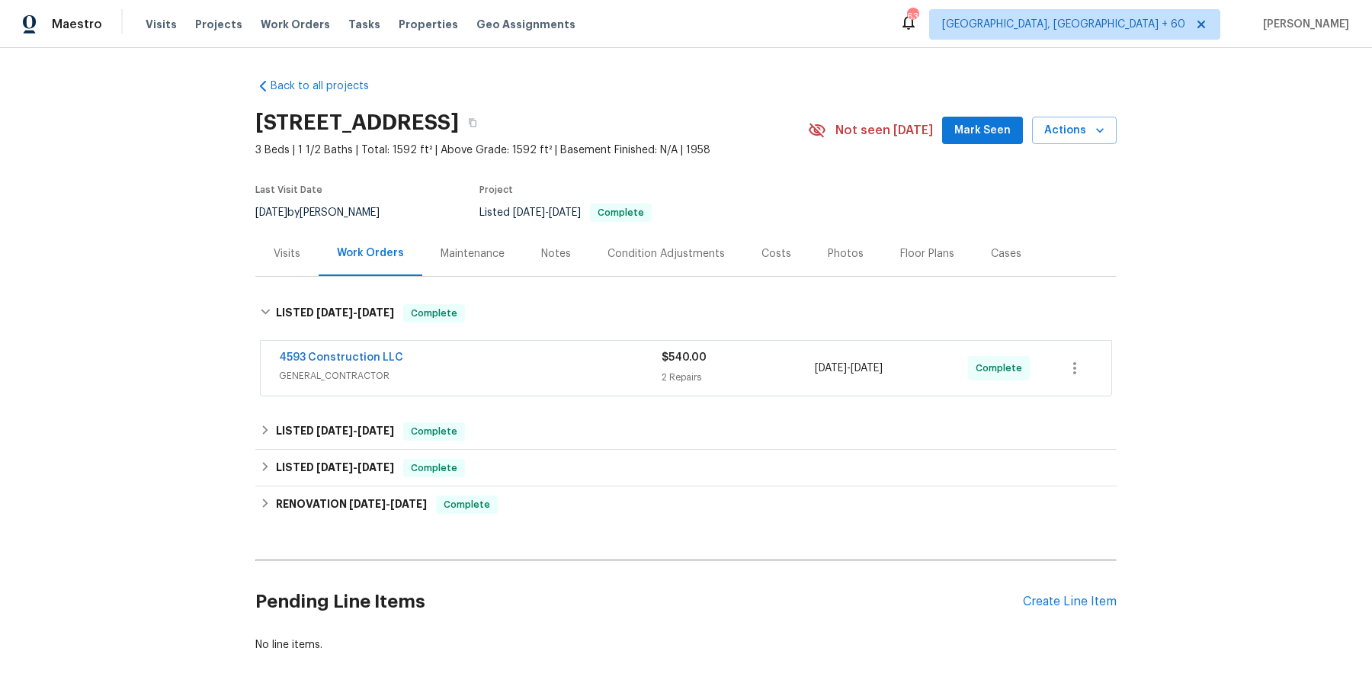
click at [565, 353] on div "4593 Construction LLC" at bounding box center [470, 359] width 383 height 18
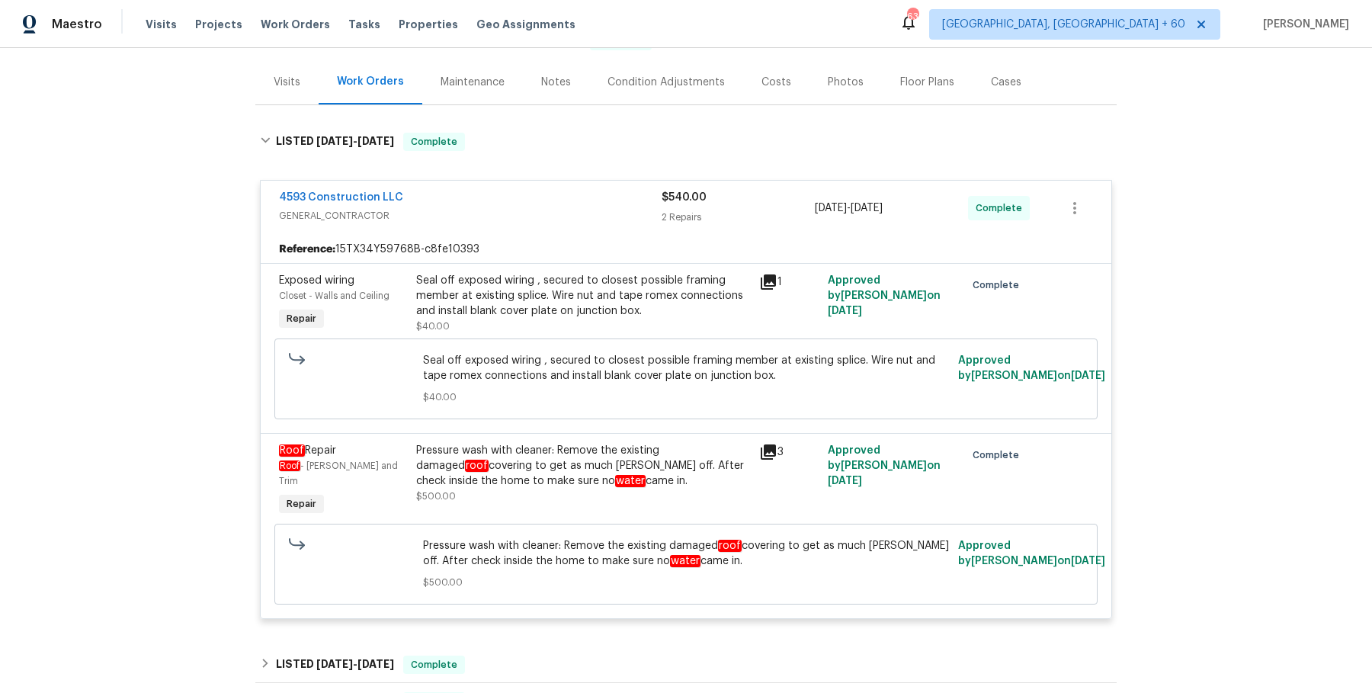
scroll to position [264, 0]
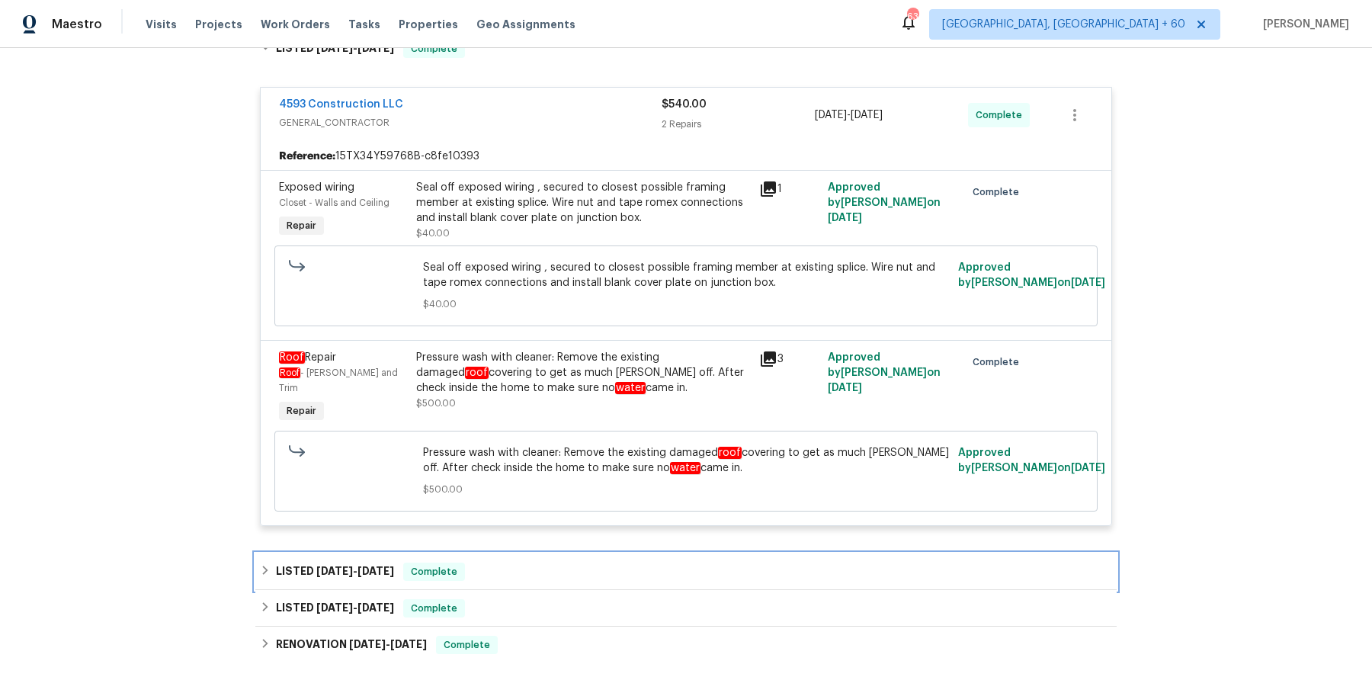
click at [563, 562] on div "LISTED 7/29/25 - 8/4/25 Complete" at bounding box center [686, 571] width 852 height 18
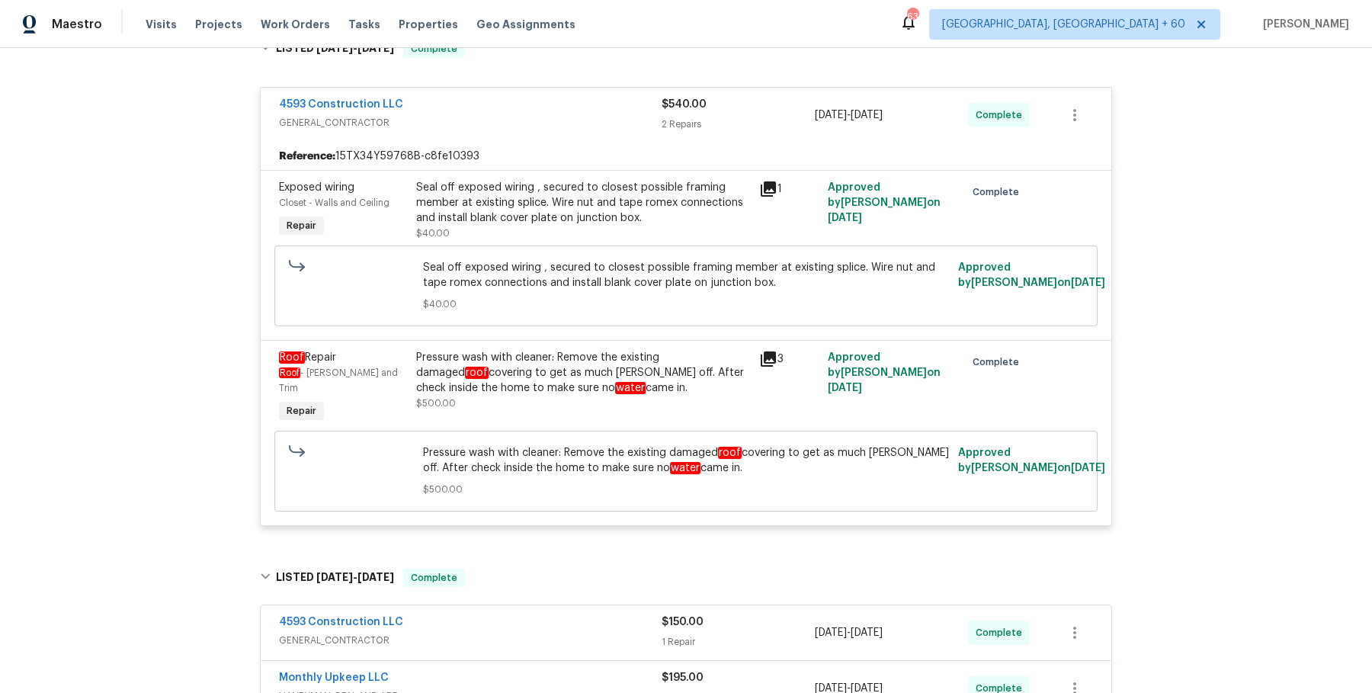
click at [558, 605] on div "4593 Construction LLC GENERAL_CONTRACTOR $150.00 1 Repair 7/31/2025 - 7/31/2025…" at bounding box center [686, 632] width 850 height 55
click at [556, 632] on span "GENERAL_CONTRACTOR" at bounding box center [470, 639] width 383 height 15
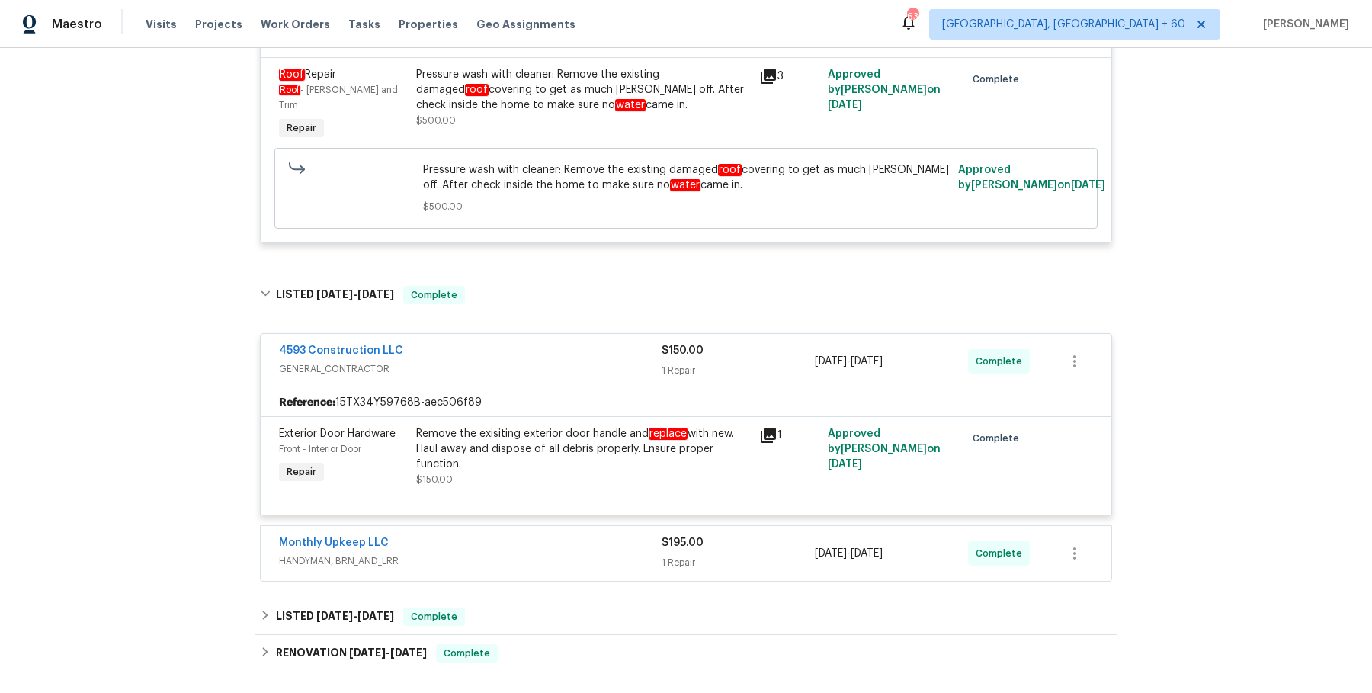
scroll to position [551, 0]
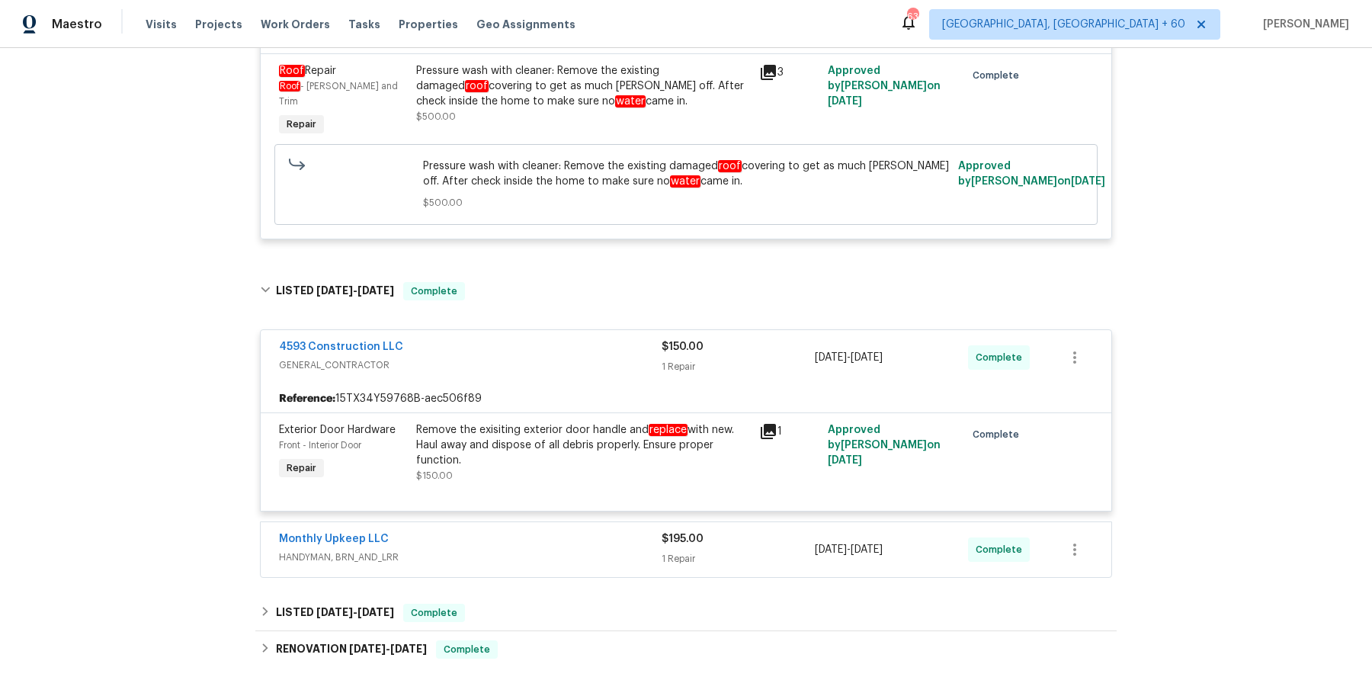
click at [554, 531] on div "Monthly Upkeep LLC" at bounding box center [470, 540] width 383 height 18
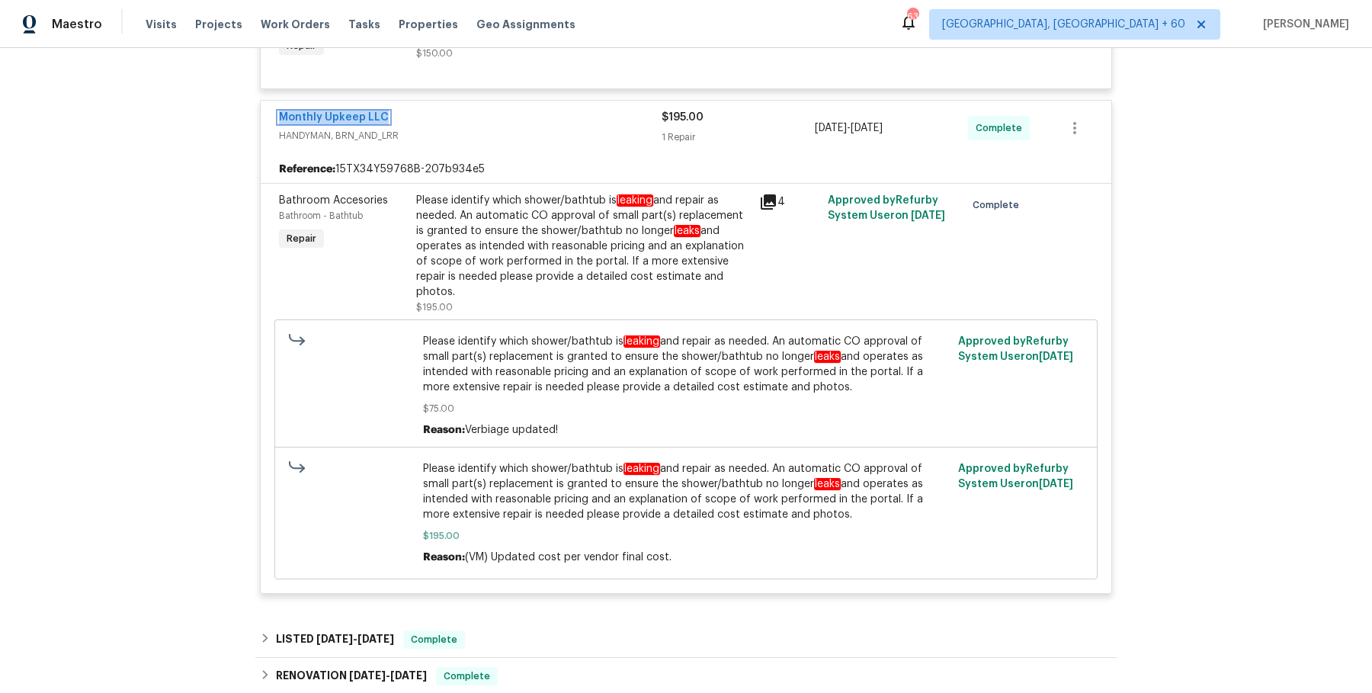
scroll to position [1099, 0]
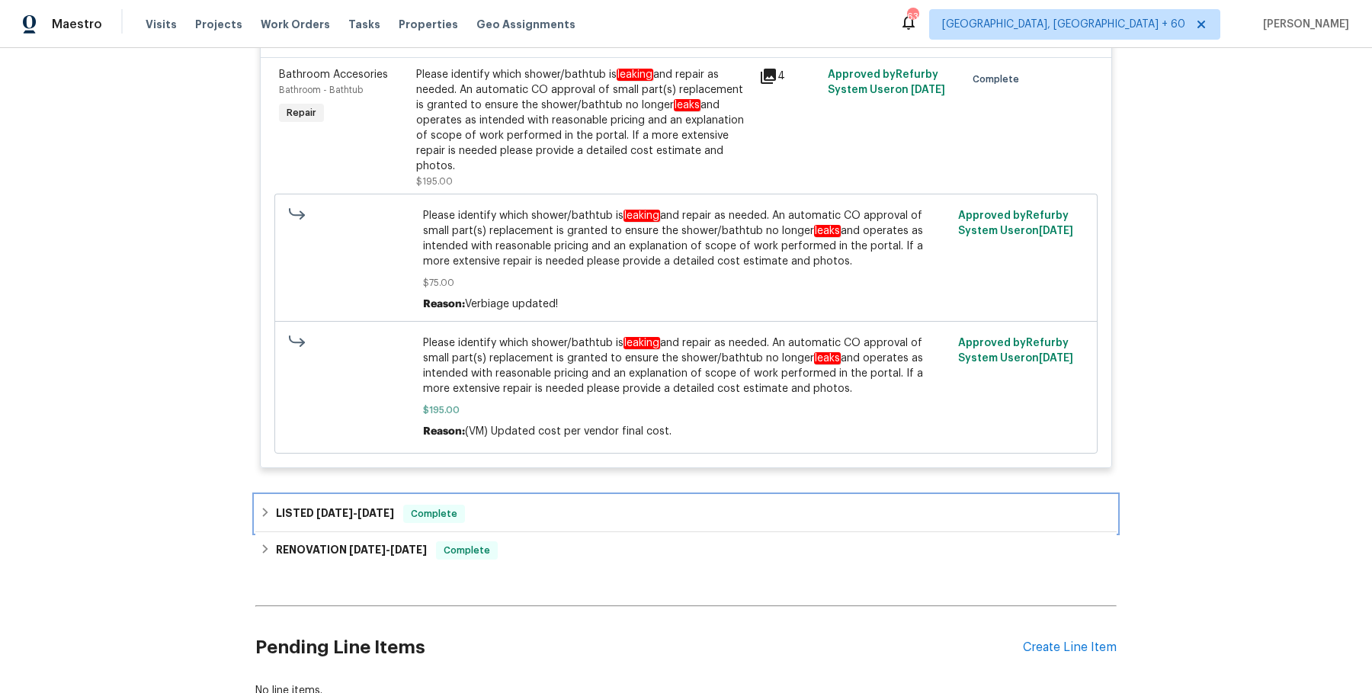
click at [479, 504] on div "LISTED 7/24/25 - 7/28/25 Complete" at bounding box center [686, 513] width 852 height 18
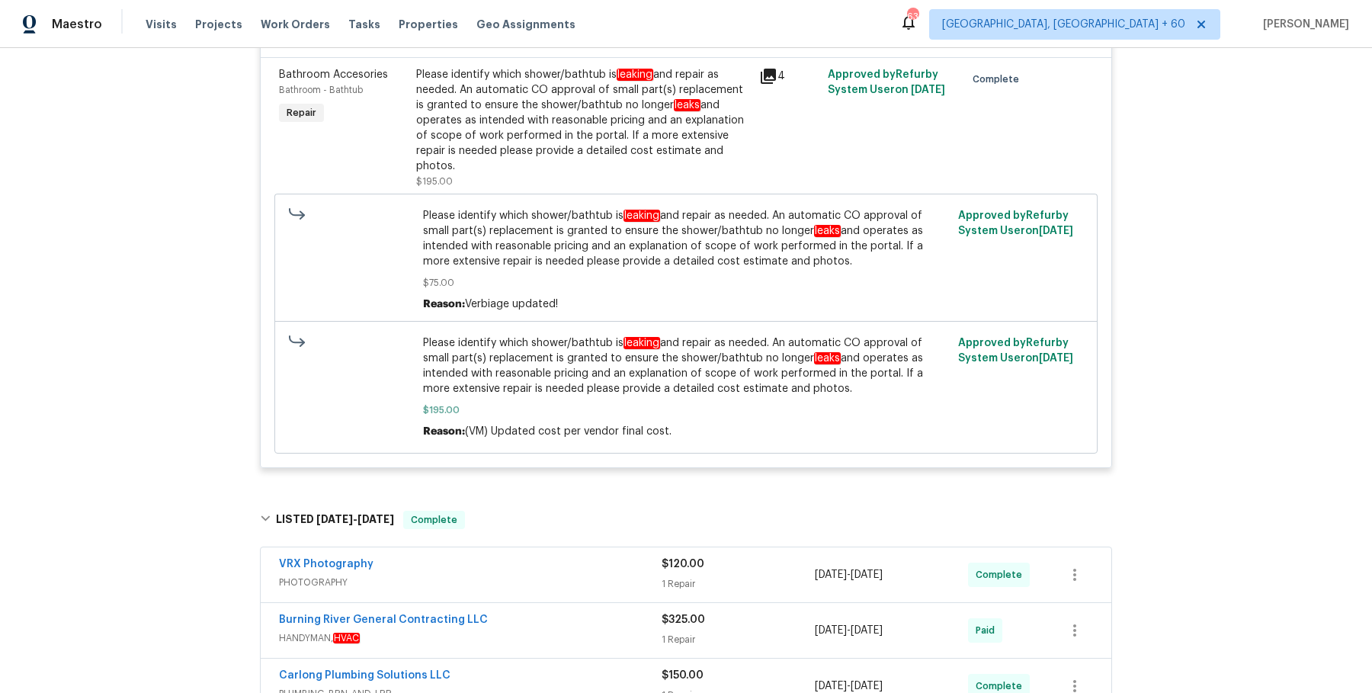
click at [498, 575] on span "PHOTOGRAPHY" at bounding box center [470, 582] width 383 height 15
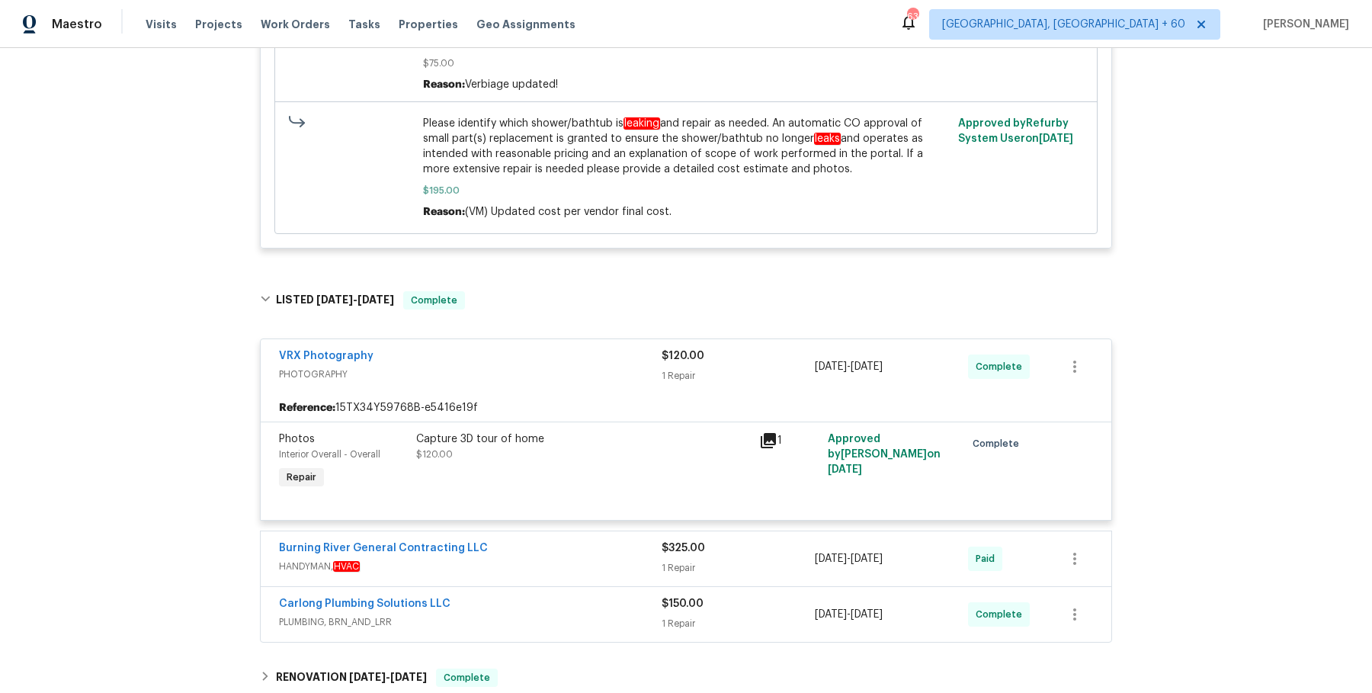
scroll to position [1498, 0]
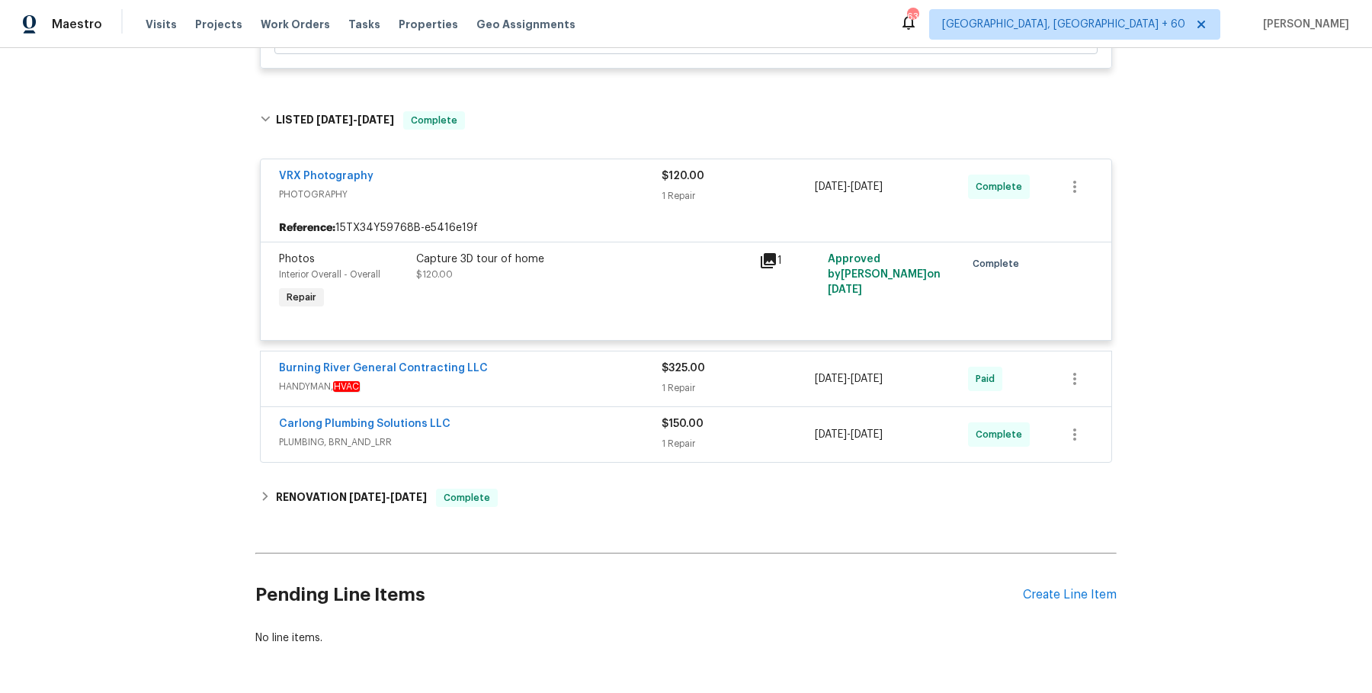
click at [572, 360] on div "Burning River General Contracting LLC" at bounding box center [470, 369] width 383 height 18
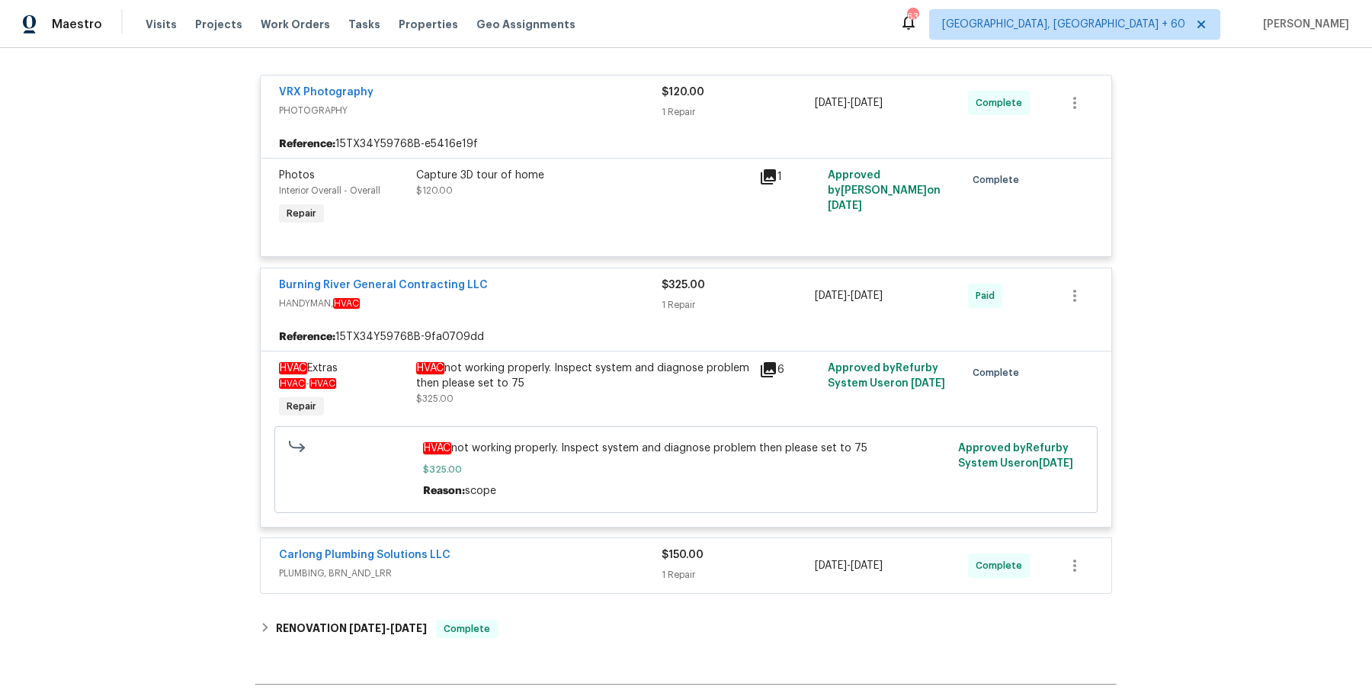
scroll to position [1749, 0]
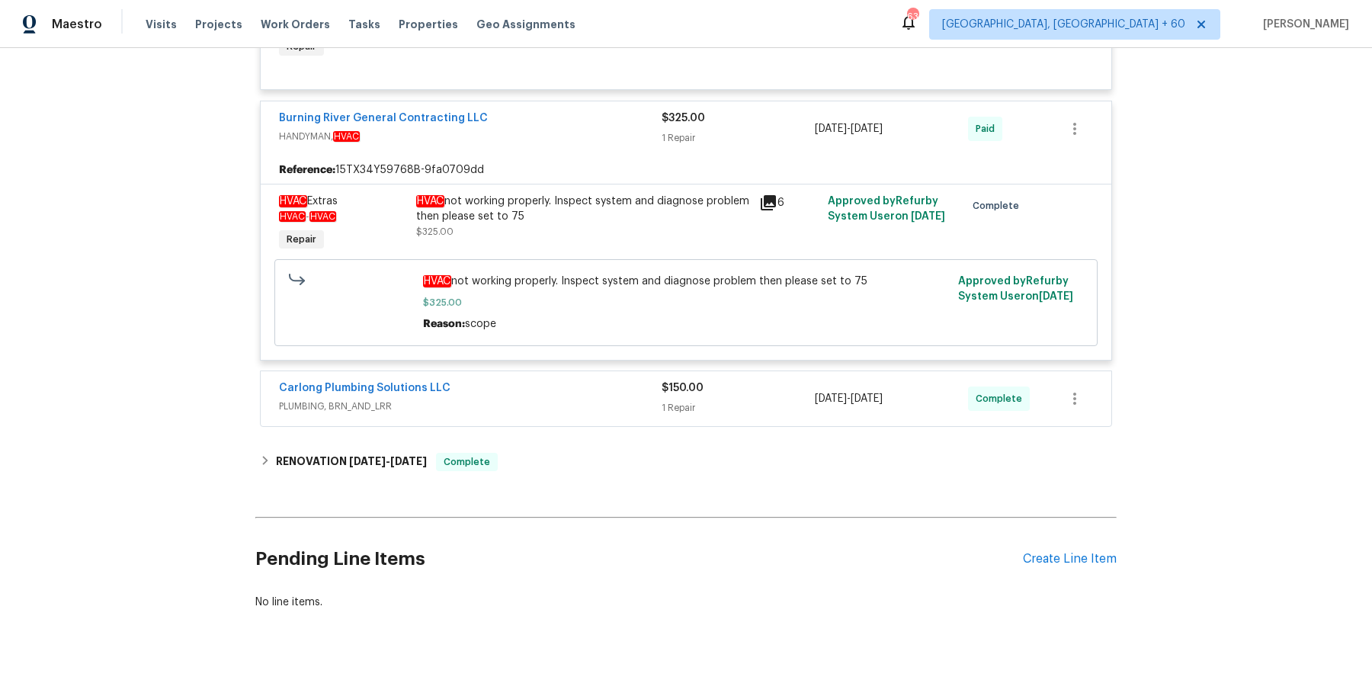
click at [502, 380] on div "Carlong Plumbing Solutions LLC" at bounding box center [470, 389] width 383 height 18
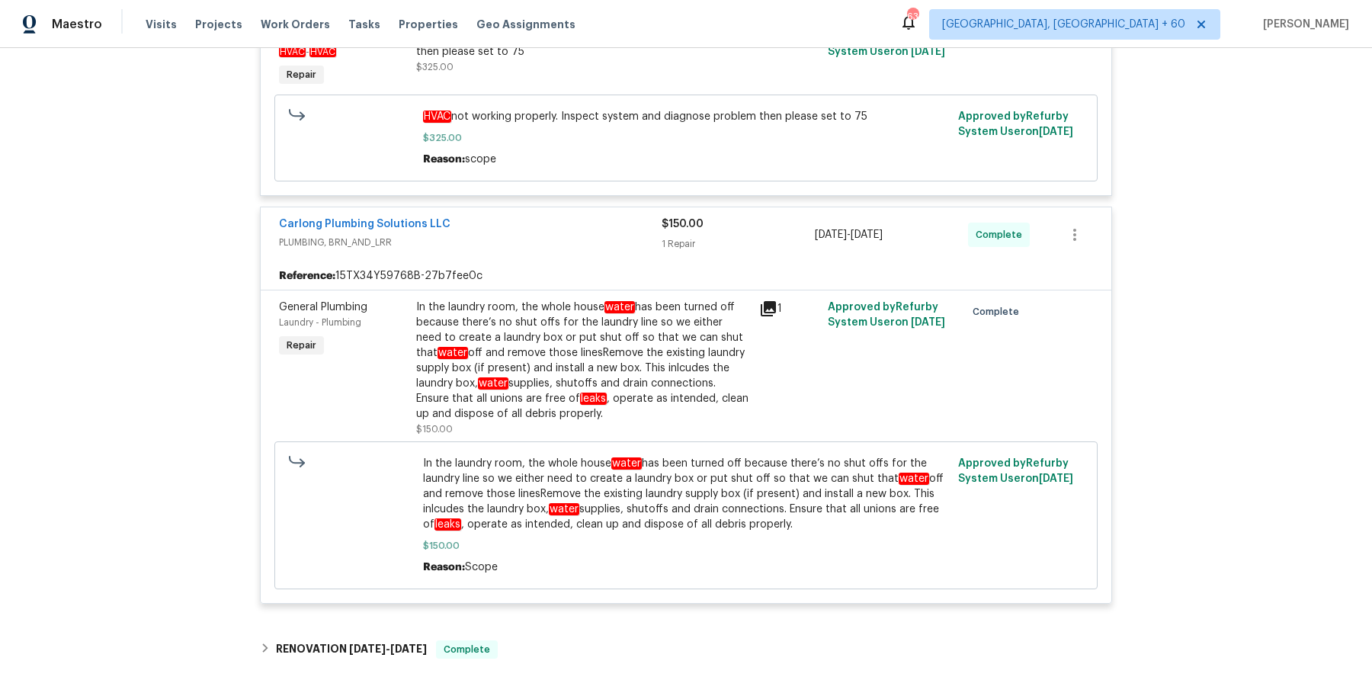
scroll to position [2101, 0]
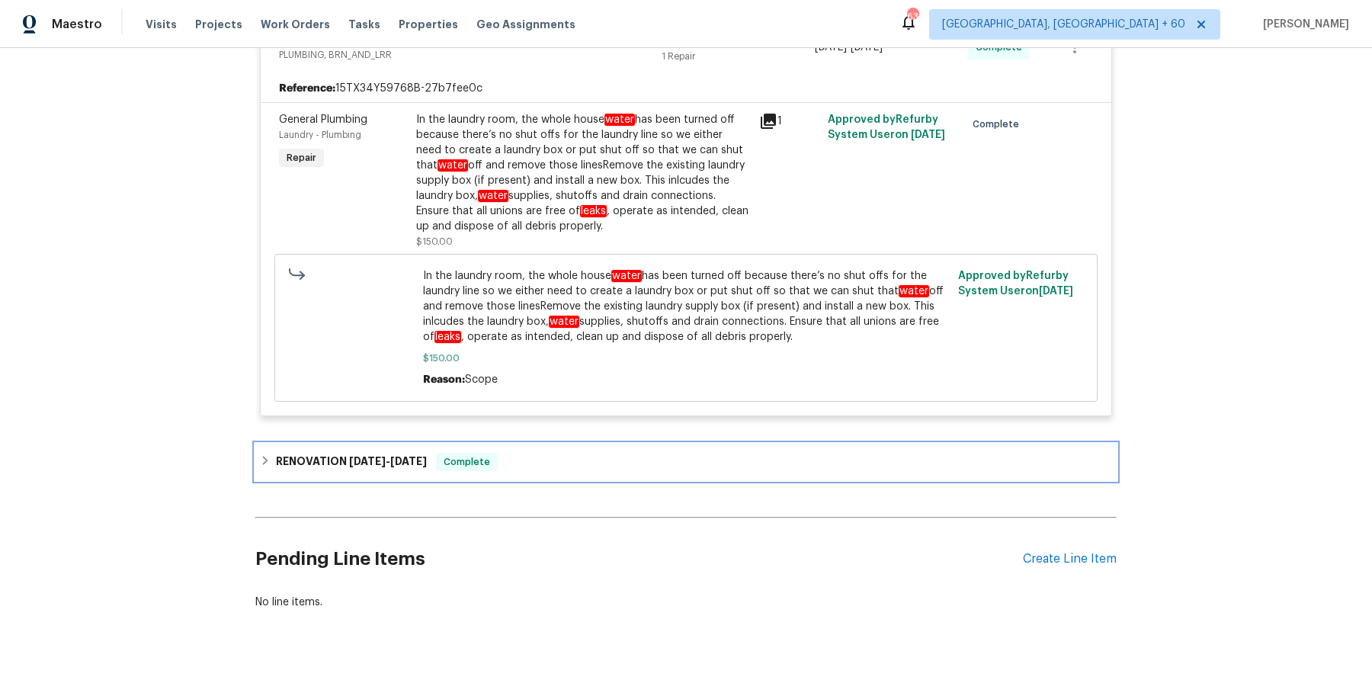
click at [508, 453] on div "RENOVATION 7/11/25 - 7/23/25 Complete" at bounding box center [686, 462] width 852 height 18
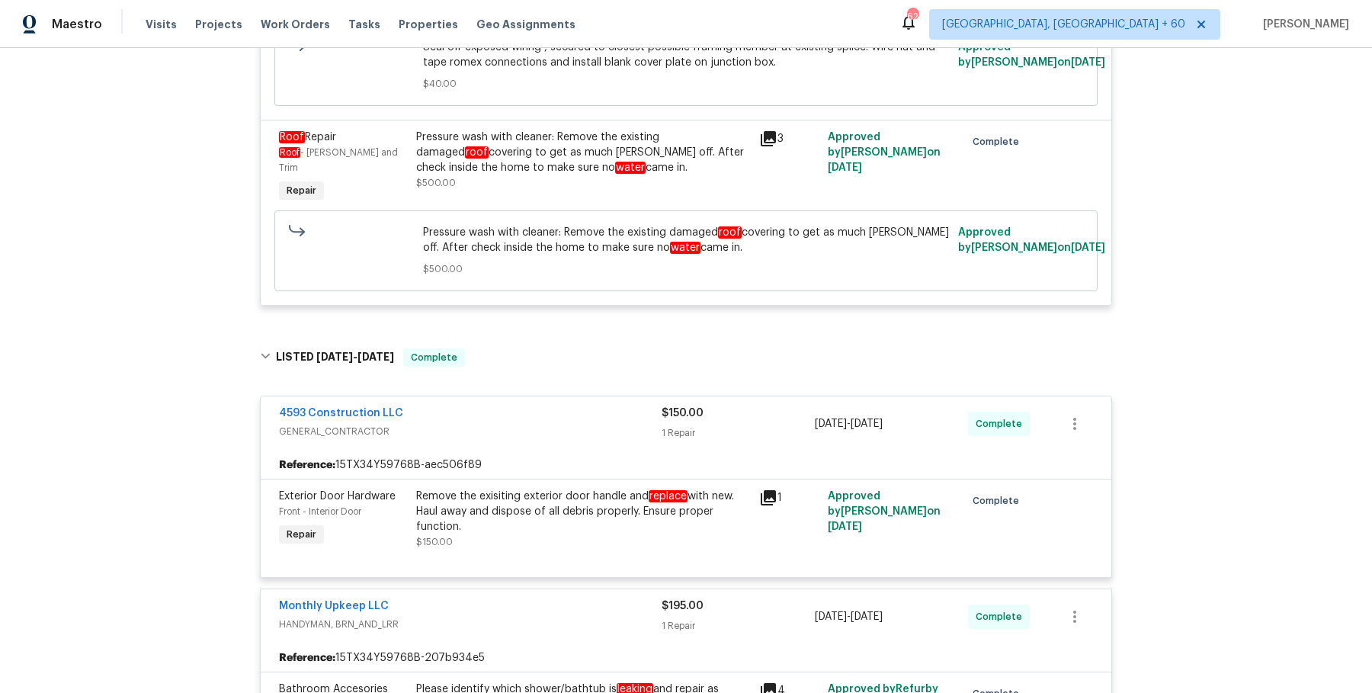
scroll to position [0, 0]
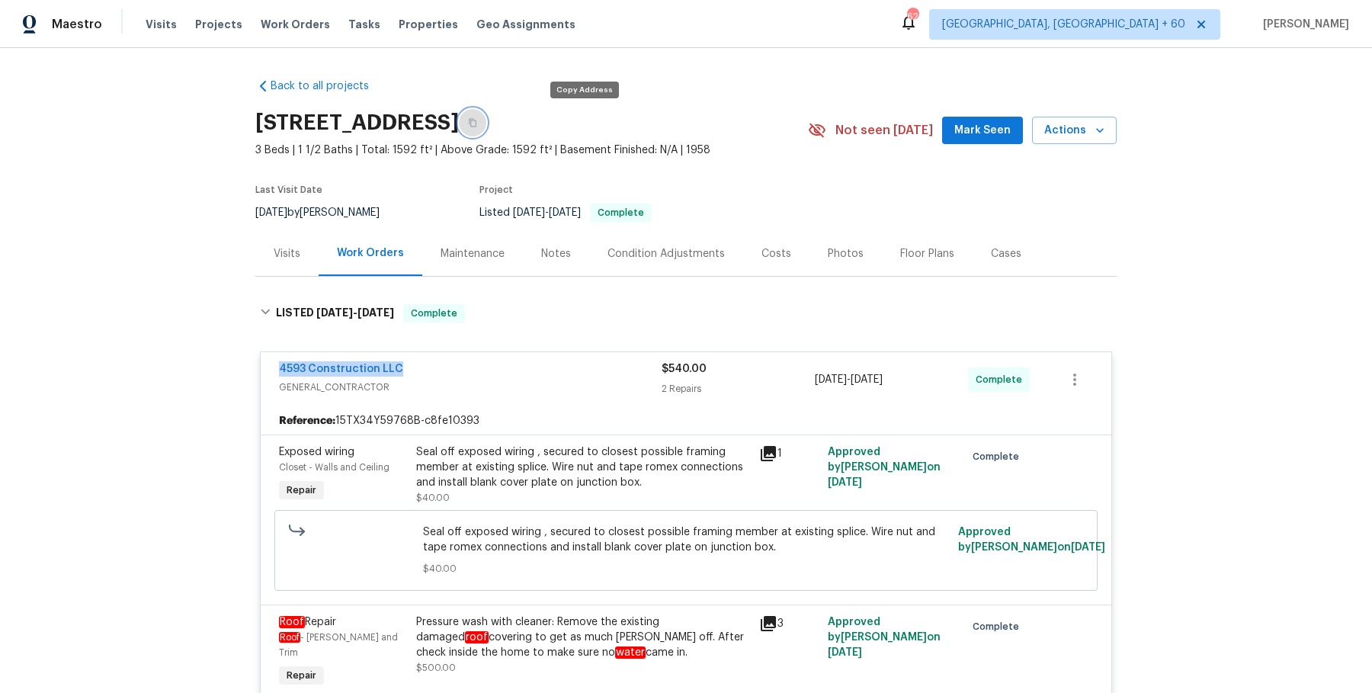
click at [486, 126] on button "button" at bounding box center [472, 122] width 27 height 27
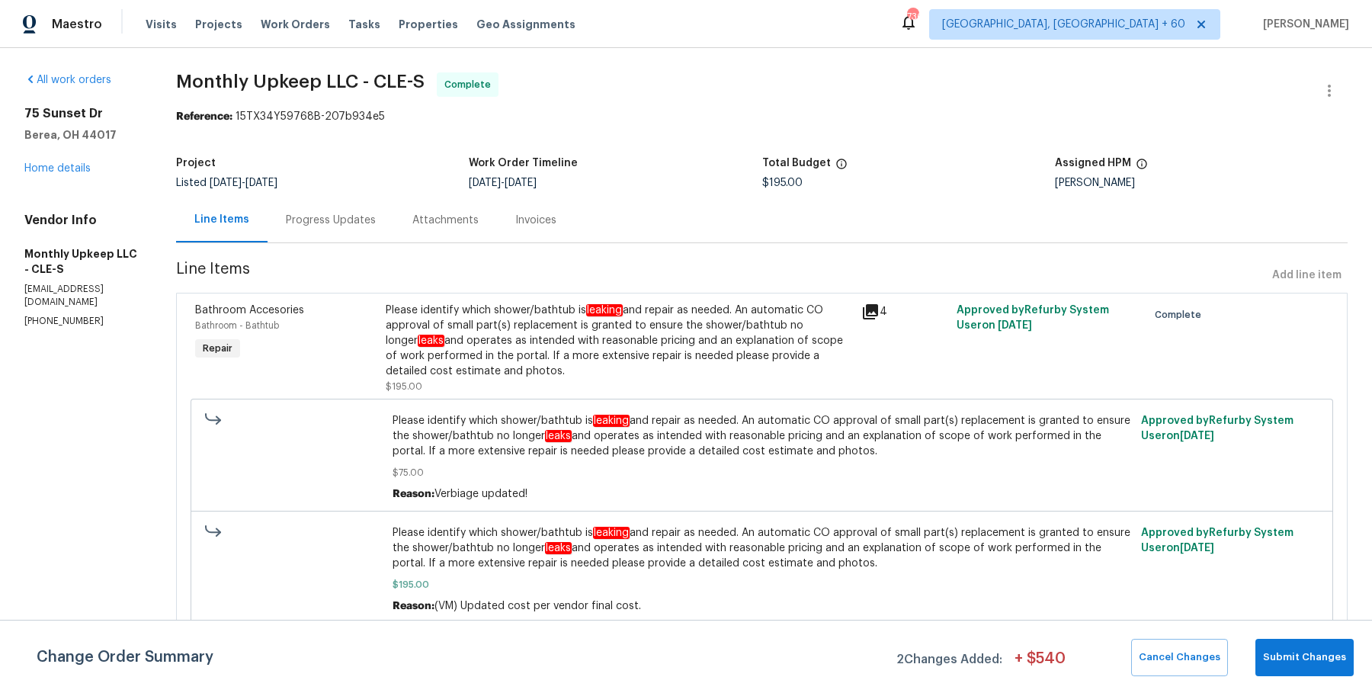
click at [311, 213] on div "Progress Updates" at bounding box center [331, 220] width 90 height 15
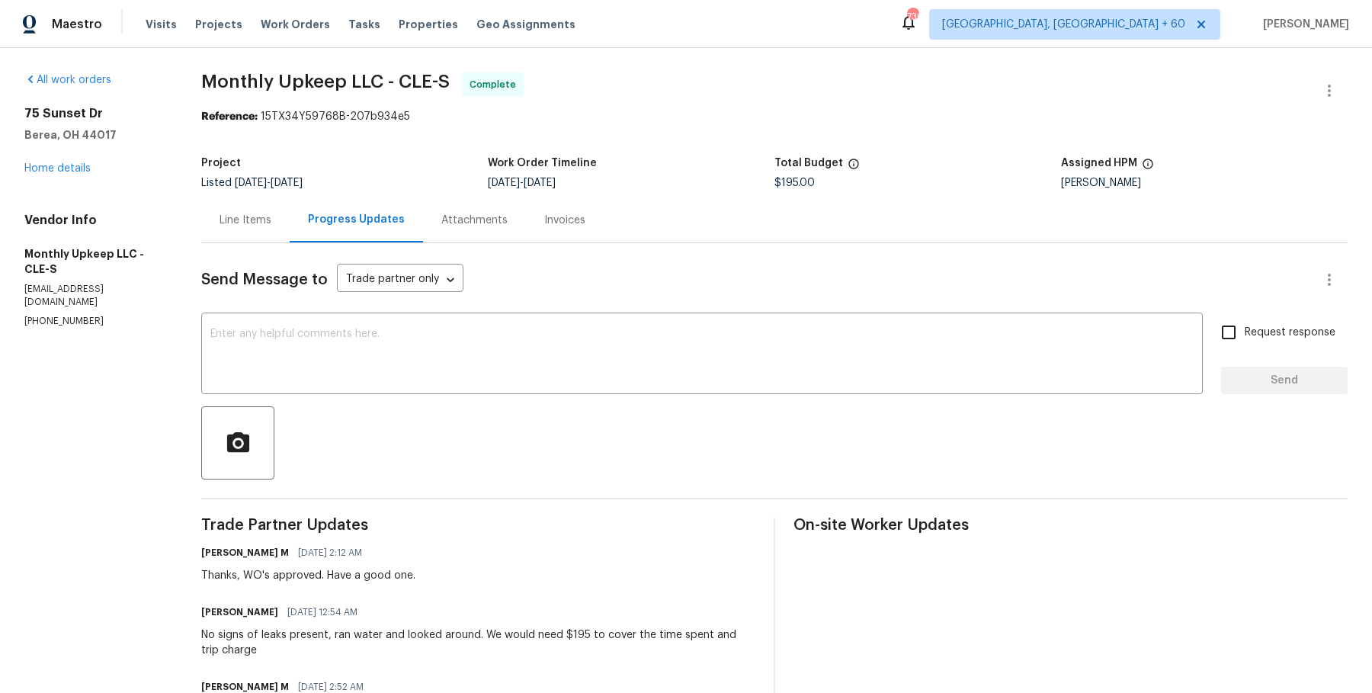
scroll to position [232, 0]
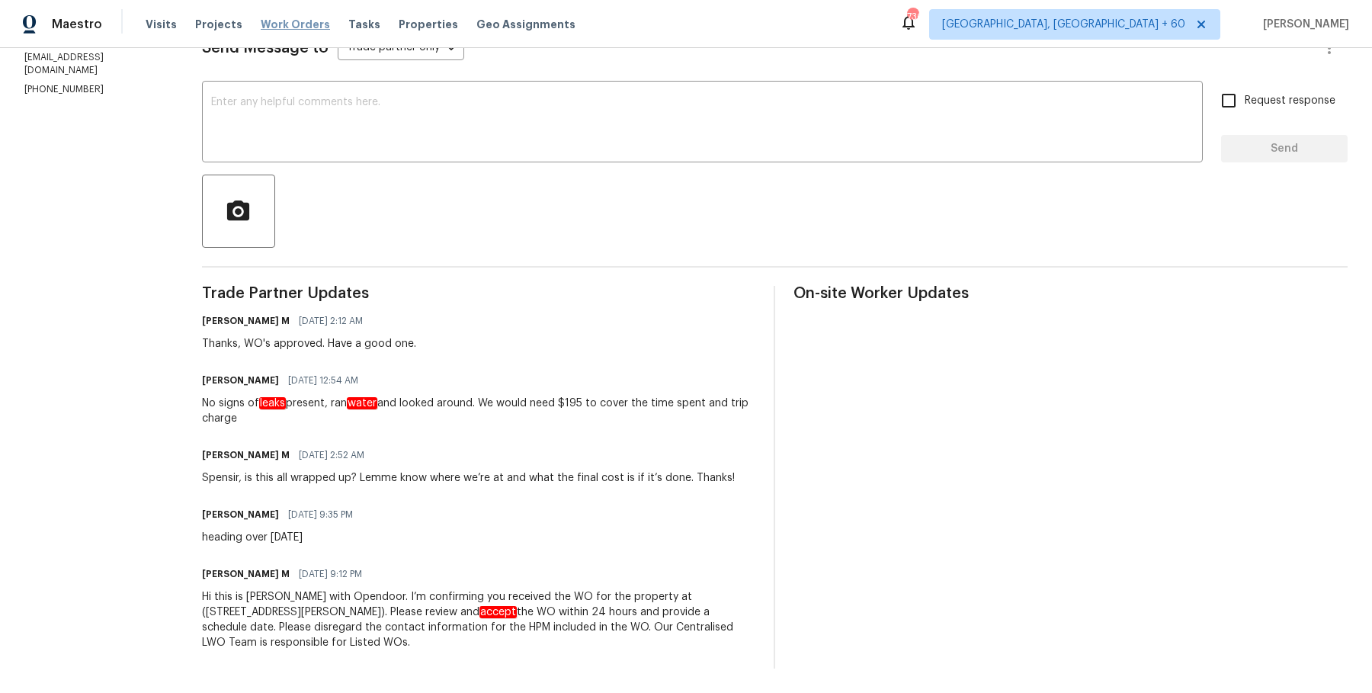
click at [291, 23] on span "Work Orders" at bounding box center [295, 24] width 69 height 15
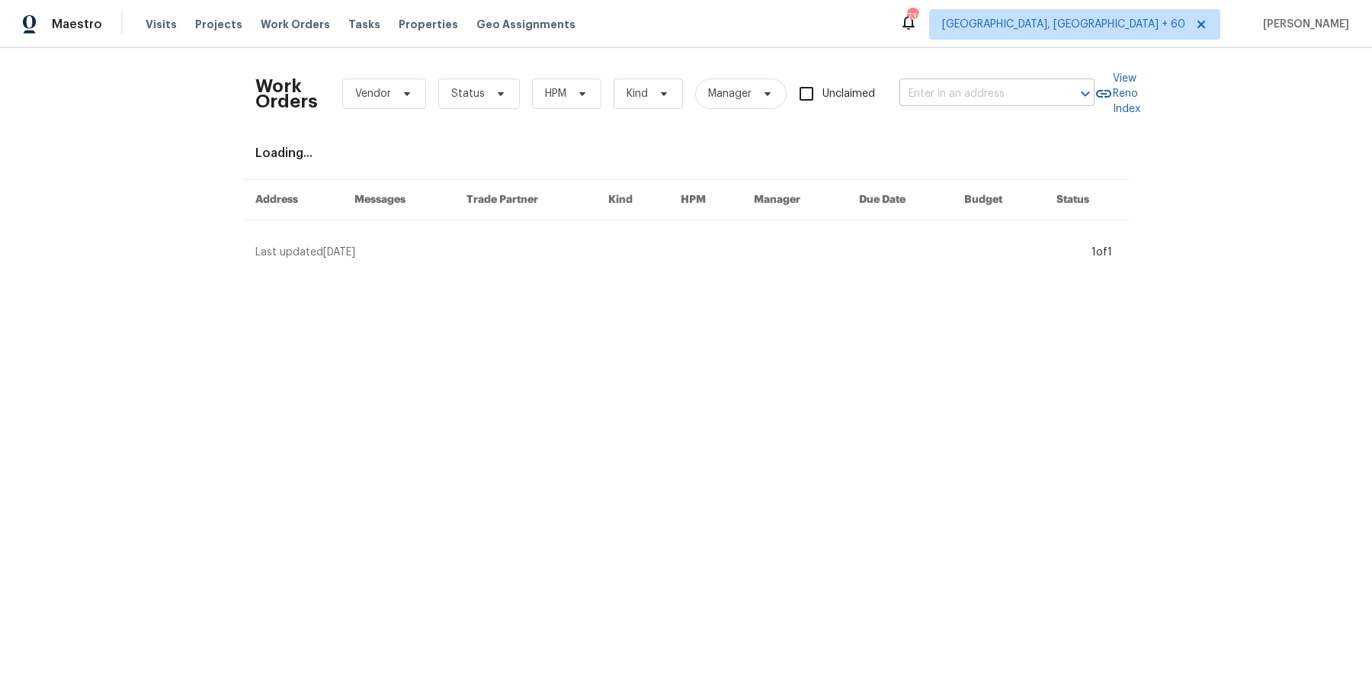
click at [1067, 93] on div at bounding box center [1075, 93] width 40 height 21
paste input "2238 N Harvest Moon Dr Saratoga Springs, UT 84045"
type input "2238 N Harvest Moon Dr Saratoga Springs, UT 84045"
click at [992, 139] on li "2238 N Harvest Moon Dr, Saratoga Springs, UT 84045" at bounding box center [994, 126] width 195 height 25
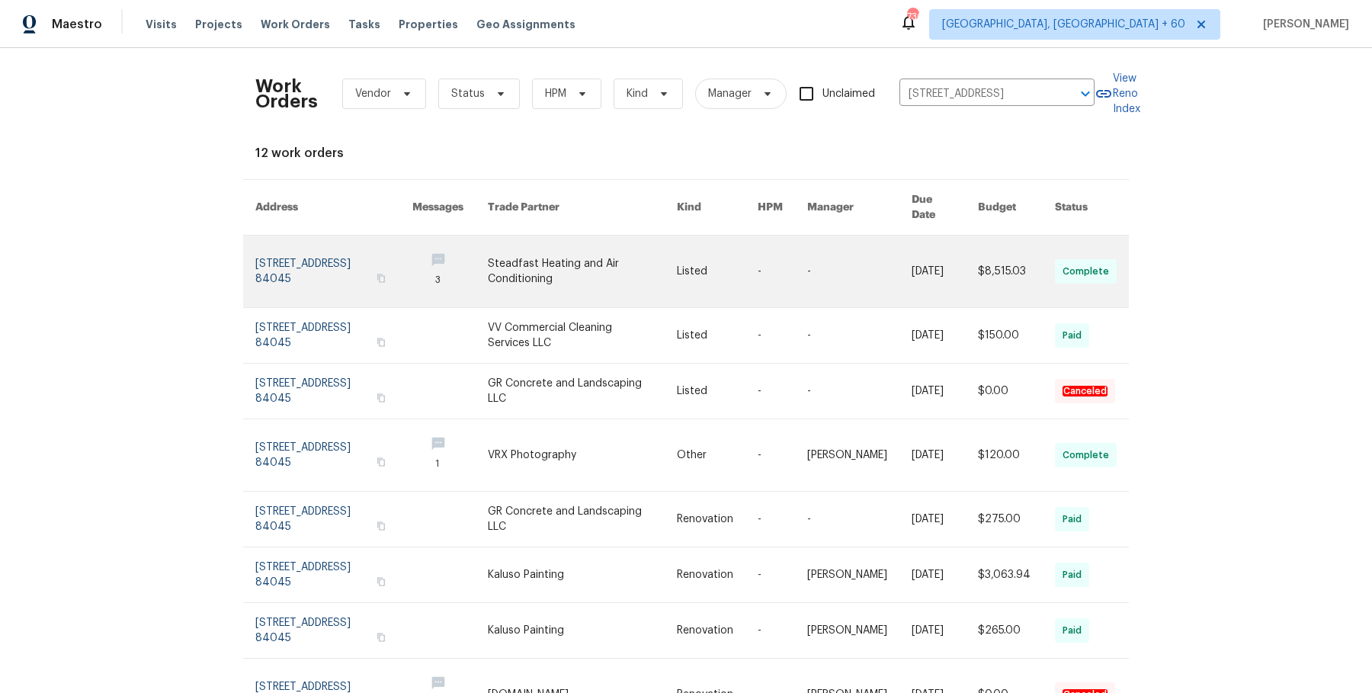
click at [832, 240] on link at bounding box center [859, 271] width 104 height 72
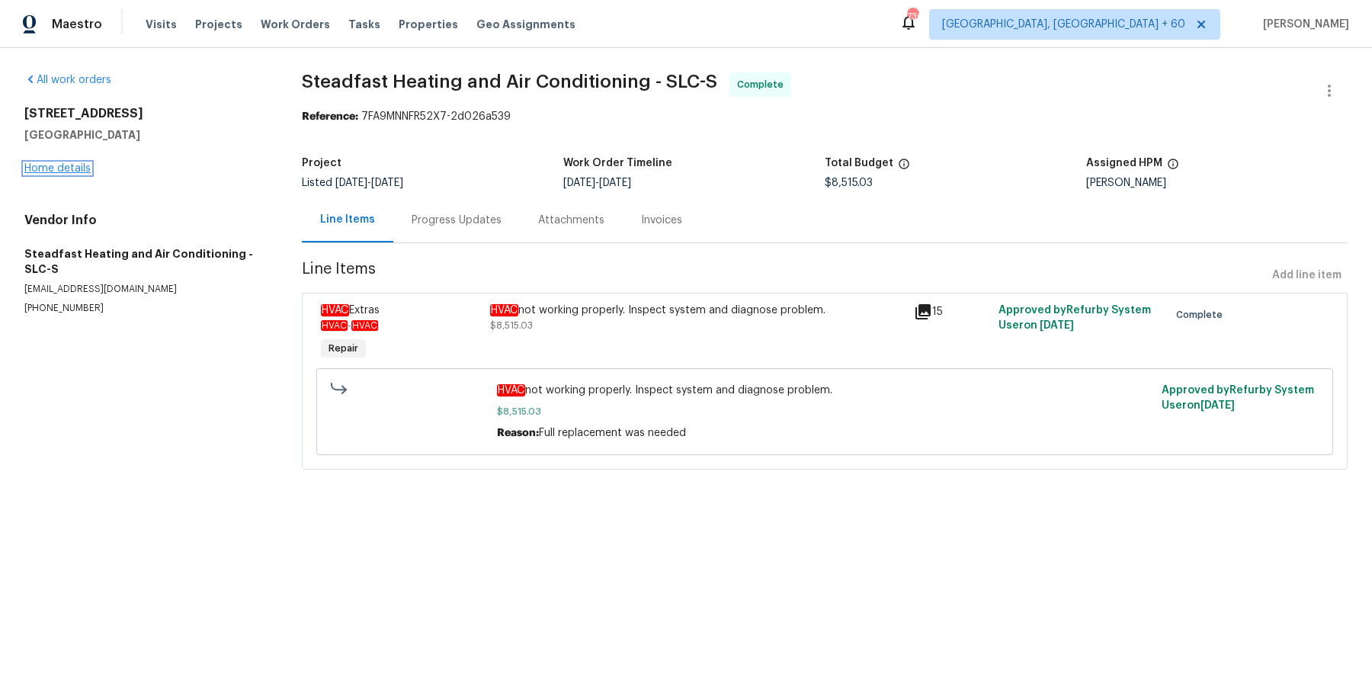
click at [58, 163] on link "Home details" at bounding box center [57, 168] width 66 height 11
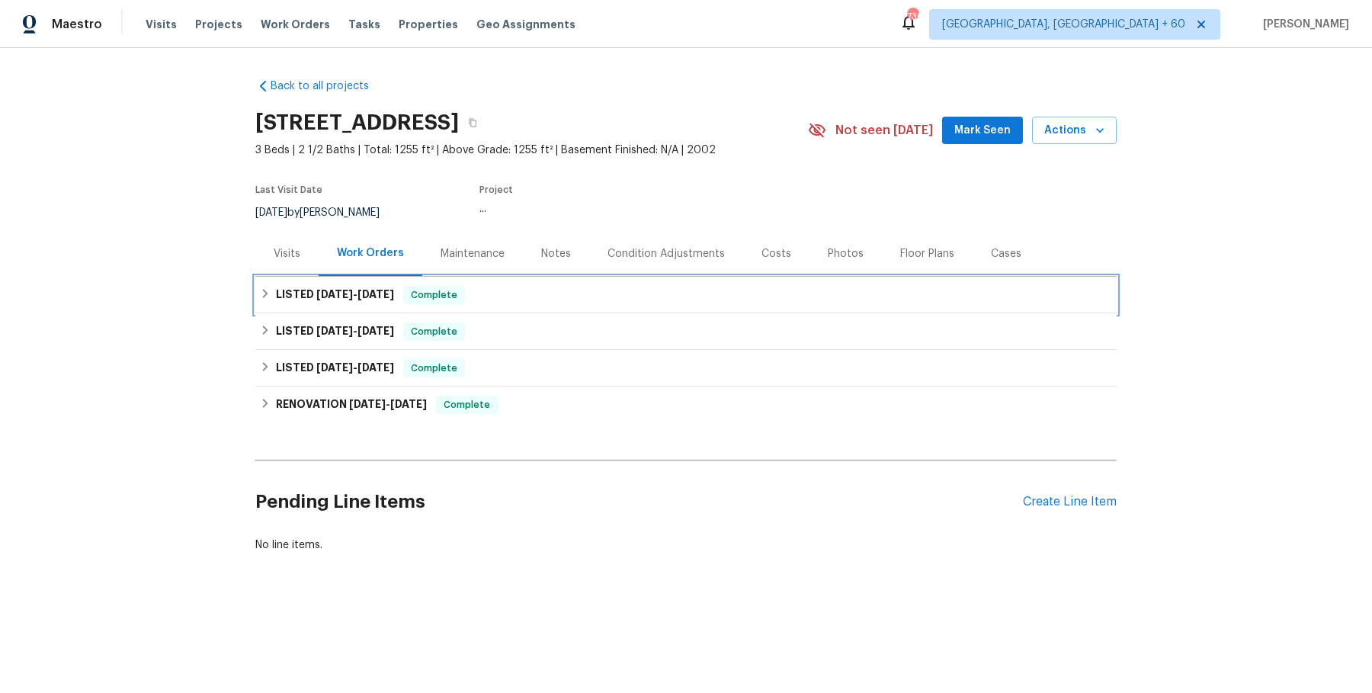
click at [560, 313] on div "LISTED 7/23/25 - 7/29/25 Complete" at bounding box center [685, 295] width 861 height 37
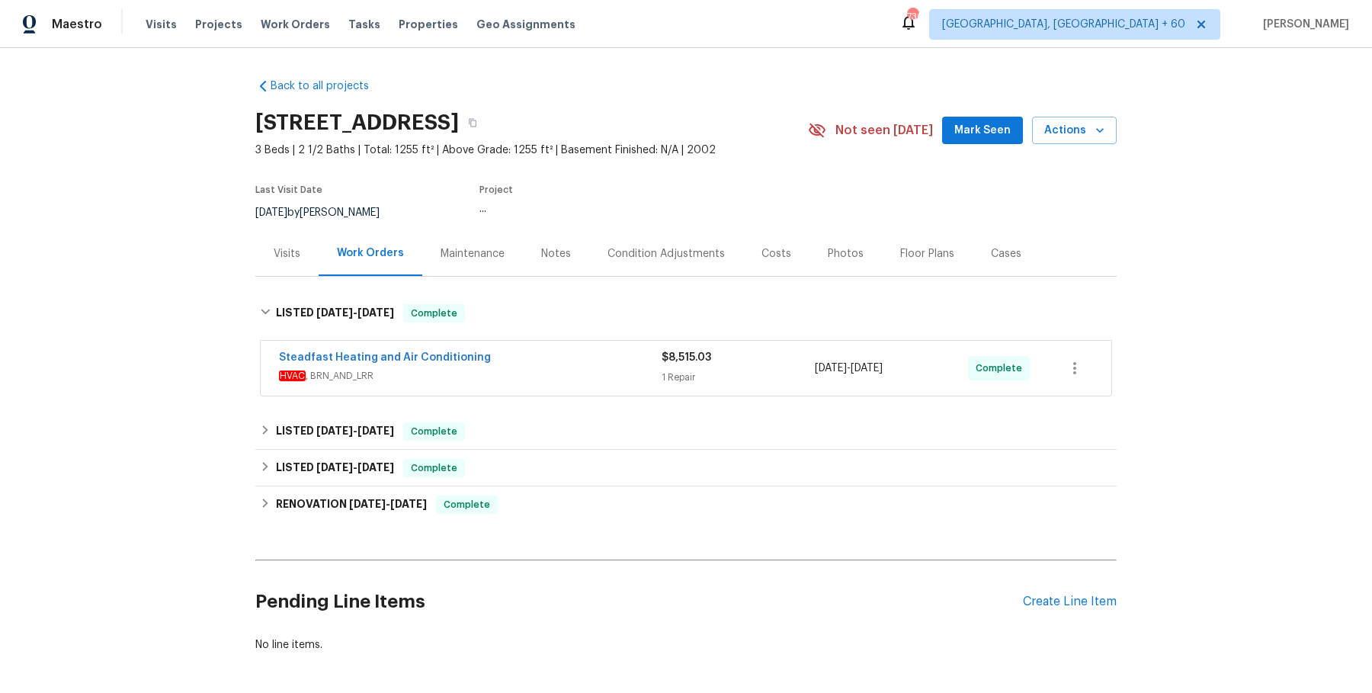
click at [535, 363] on div "Steadfast Heating and Air Conditioning HVAC , BRN_AND_LRR $8,515.03 1 Repair 7/…" at bounding box center [686, 368] width 850 height 55
click at [535, 368] on div "Steadfast Heating and Air Conditioning" at bounding box center [470, 359] width 383 height 18
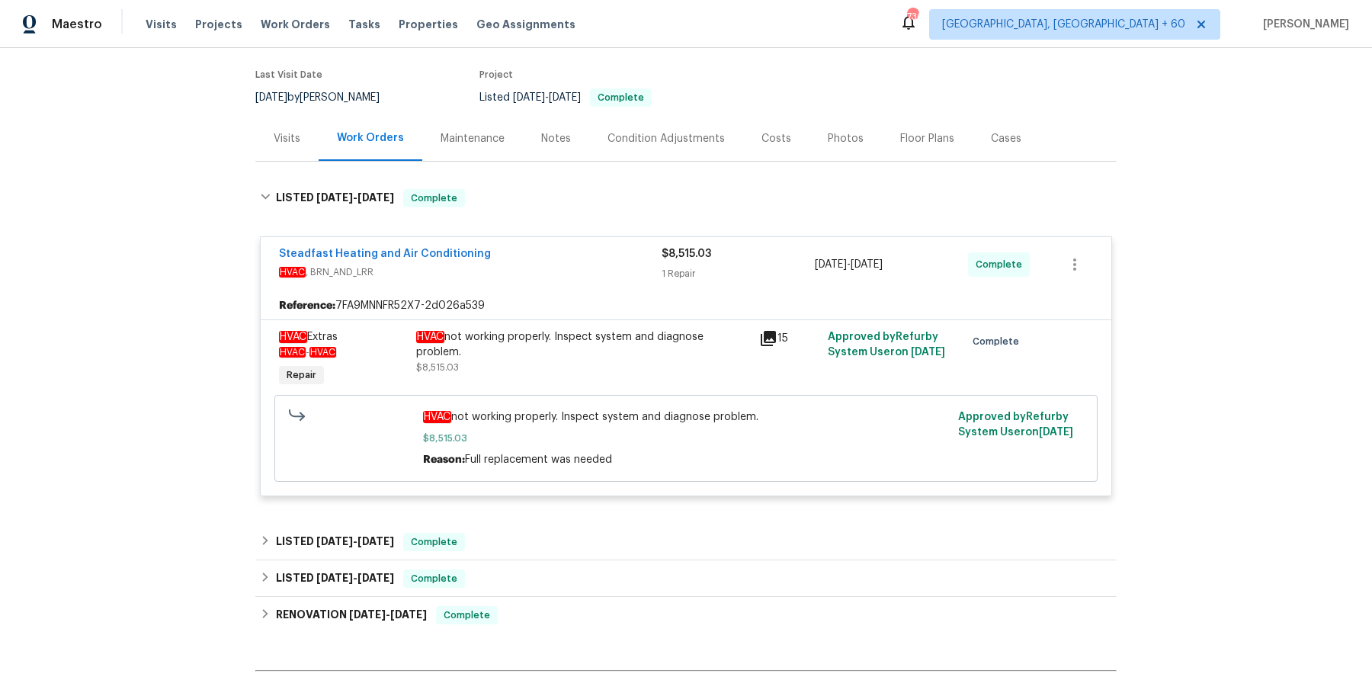
scroll to position [137, 0]
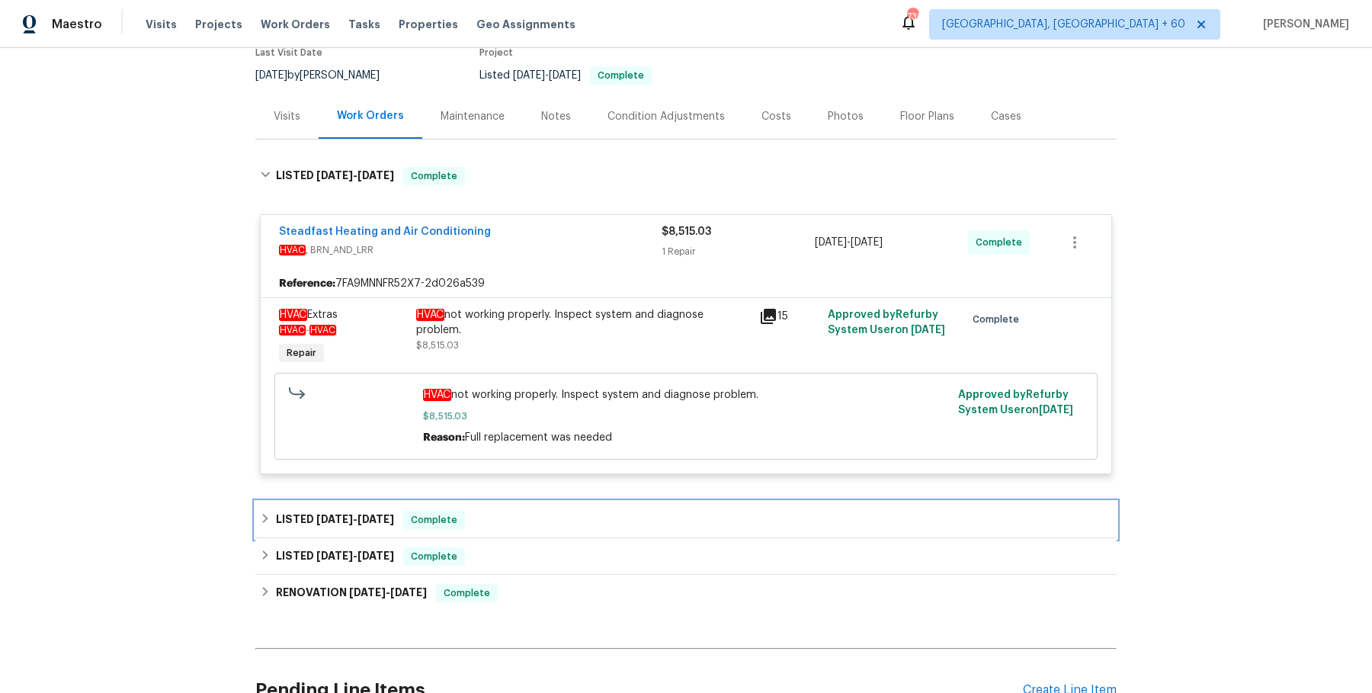
click at [527, 538] on div "LISTED 6/26/25 - 7/11/25 Complete" at bounding box center [685, 519] width 861 height 37
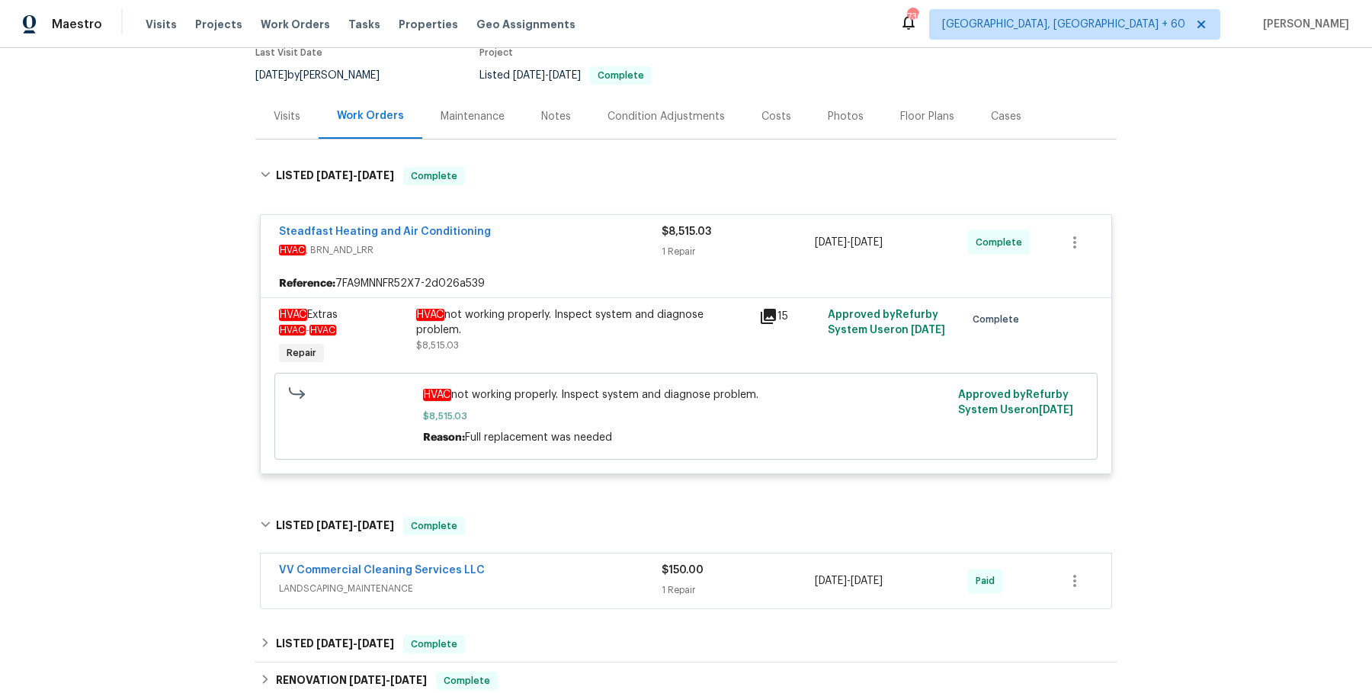
click at [520, 581] on div "VV Commercial Cleaning Services LLC" at bounding box center [470, 571] width 383 height 18
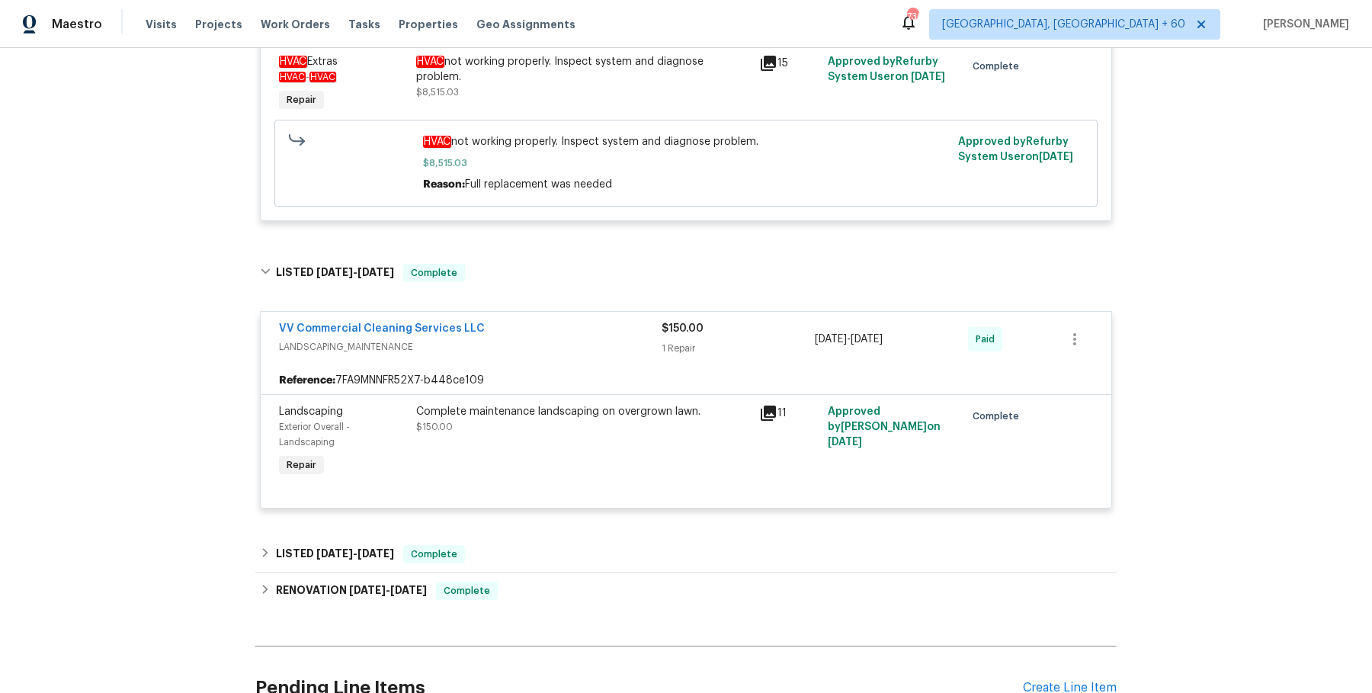
scroll to position [425, 0]
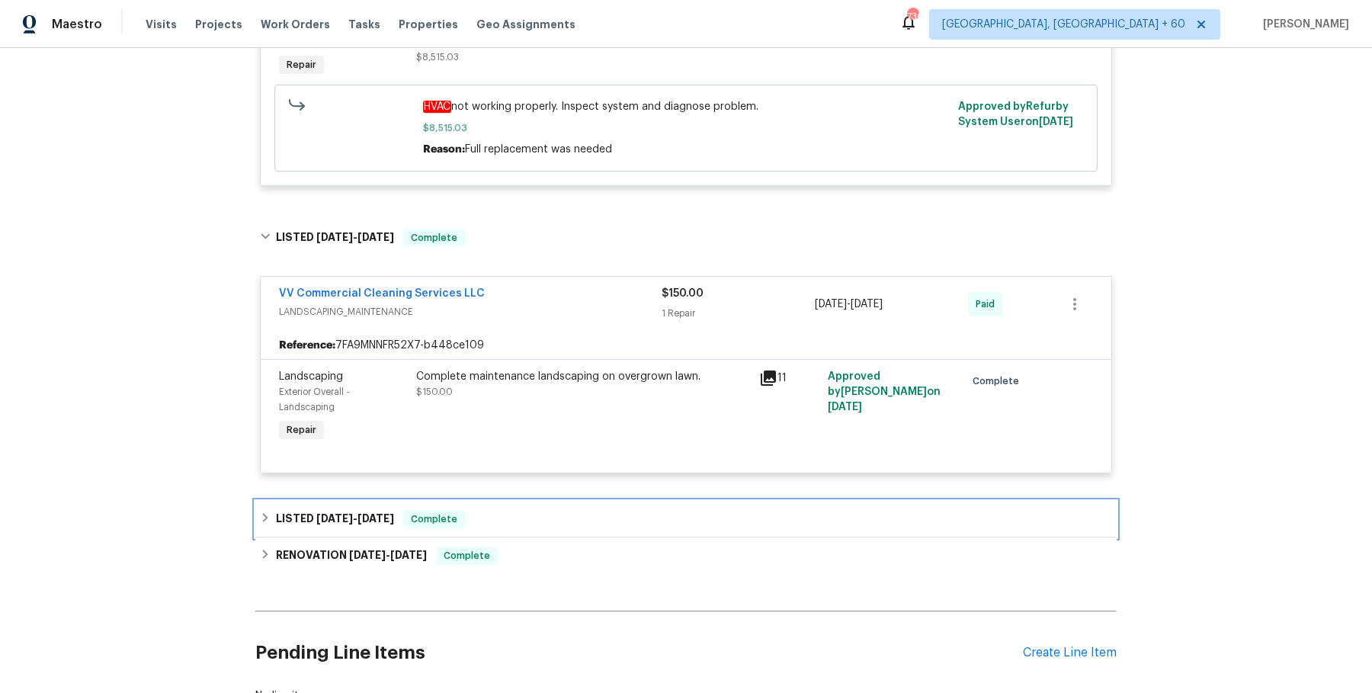
click at [545, 528] on div "LISTED 6/11/25 - 6/12/25 Complete" at bounding box center [686, 519] width 852 height 18
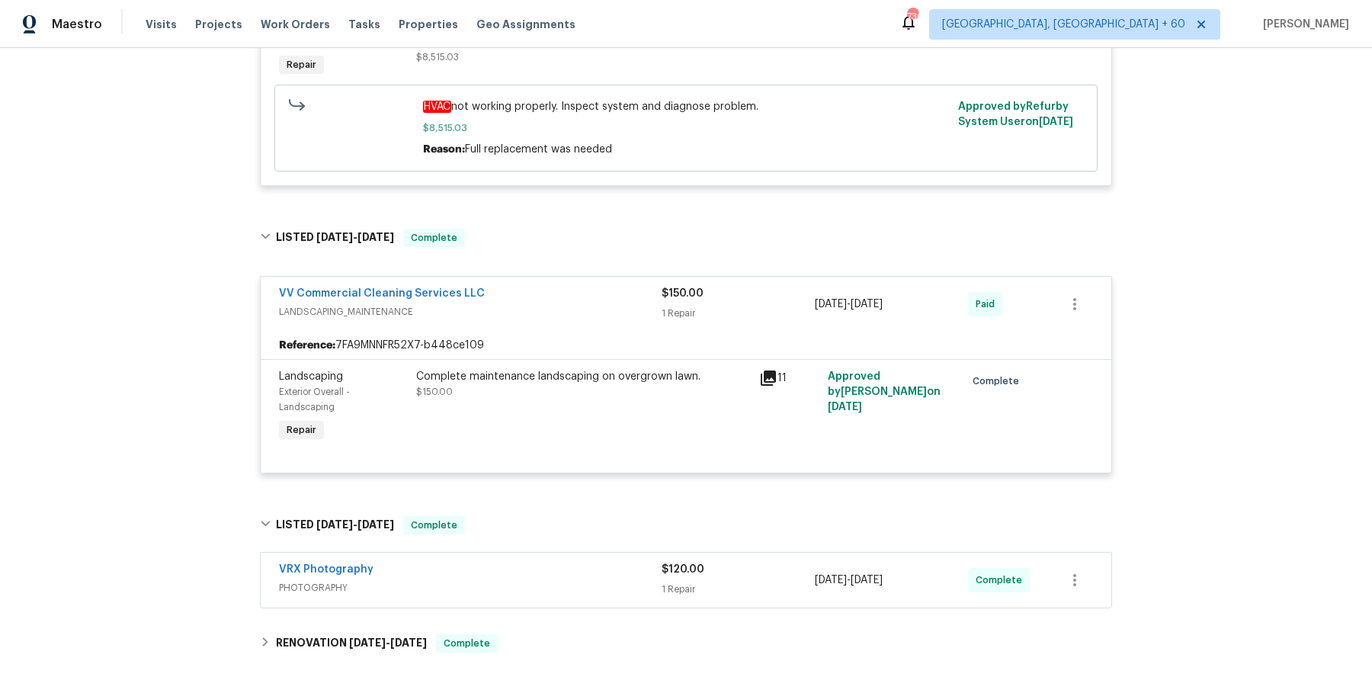
click at [543, 580] on div "VRX Photography" at bounding box center [470, 571] width 383 height 18
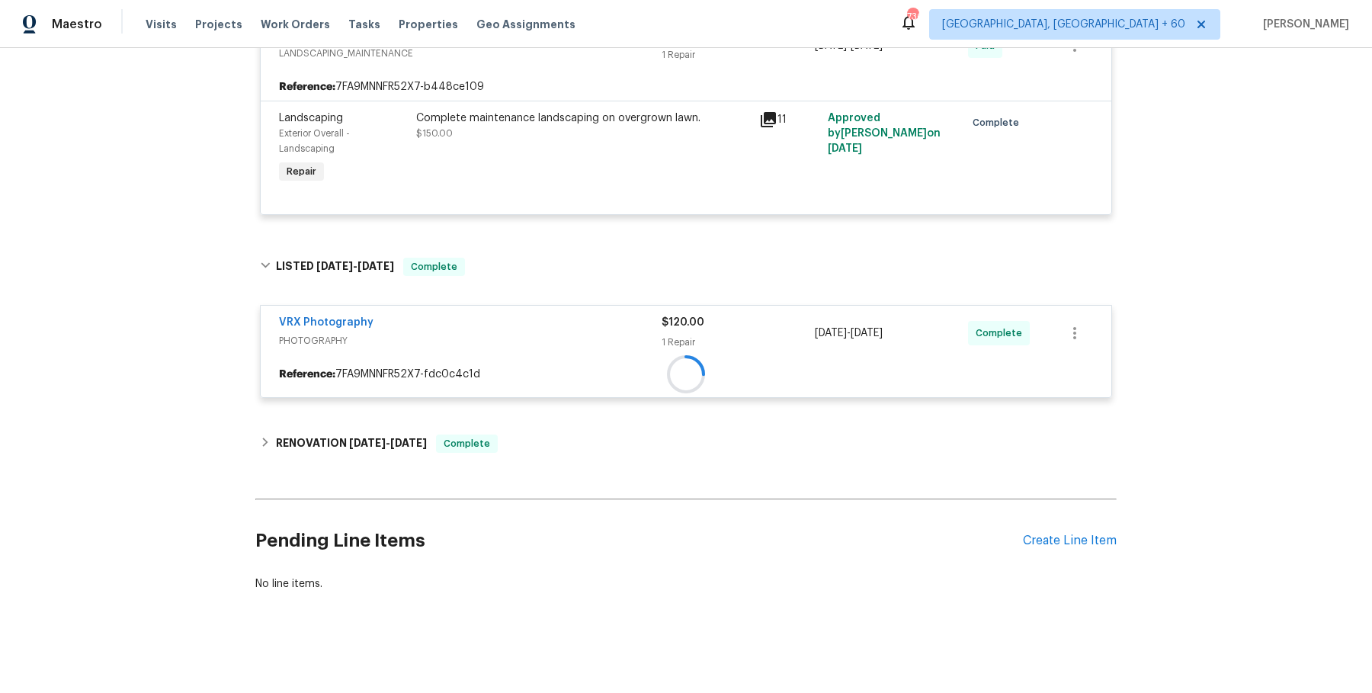
scroll to position [684, 0]
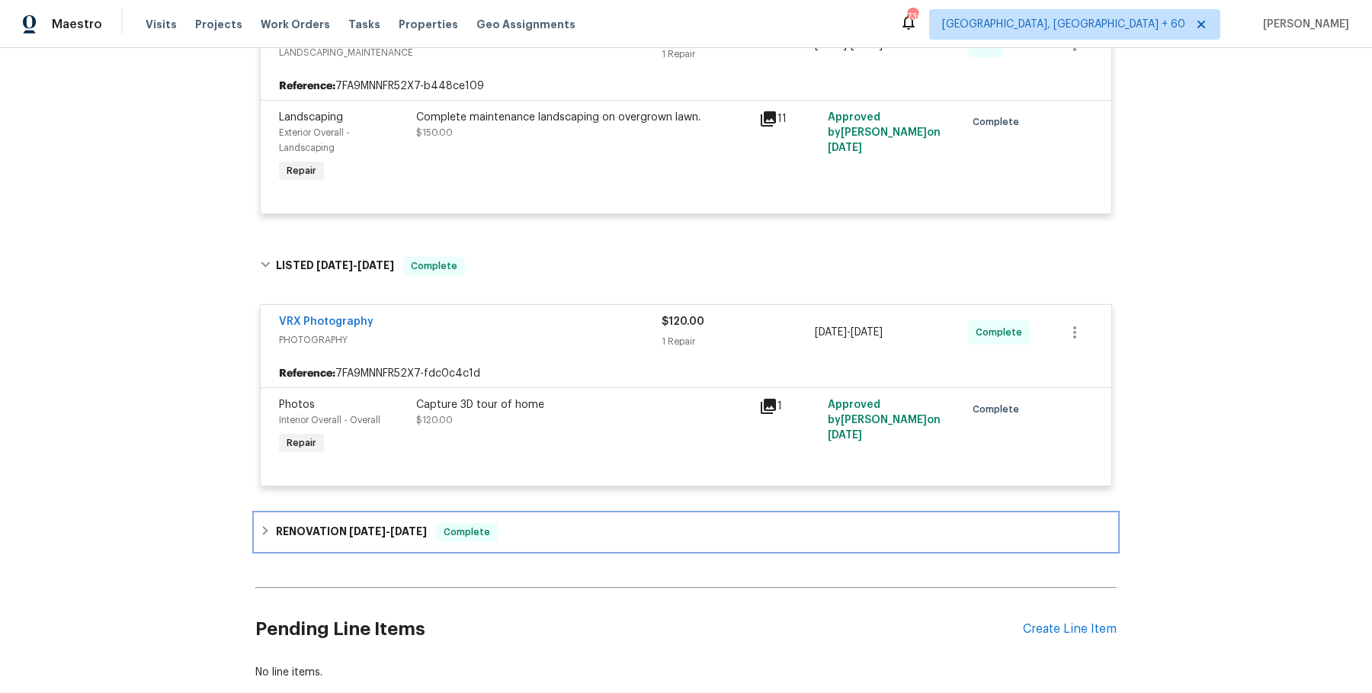
click at [550, 541] on div "RENOVATION 5/19/25 - 6/9/25 Complete" at bounding box center [686, 532] width 852 height 18
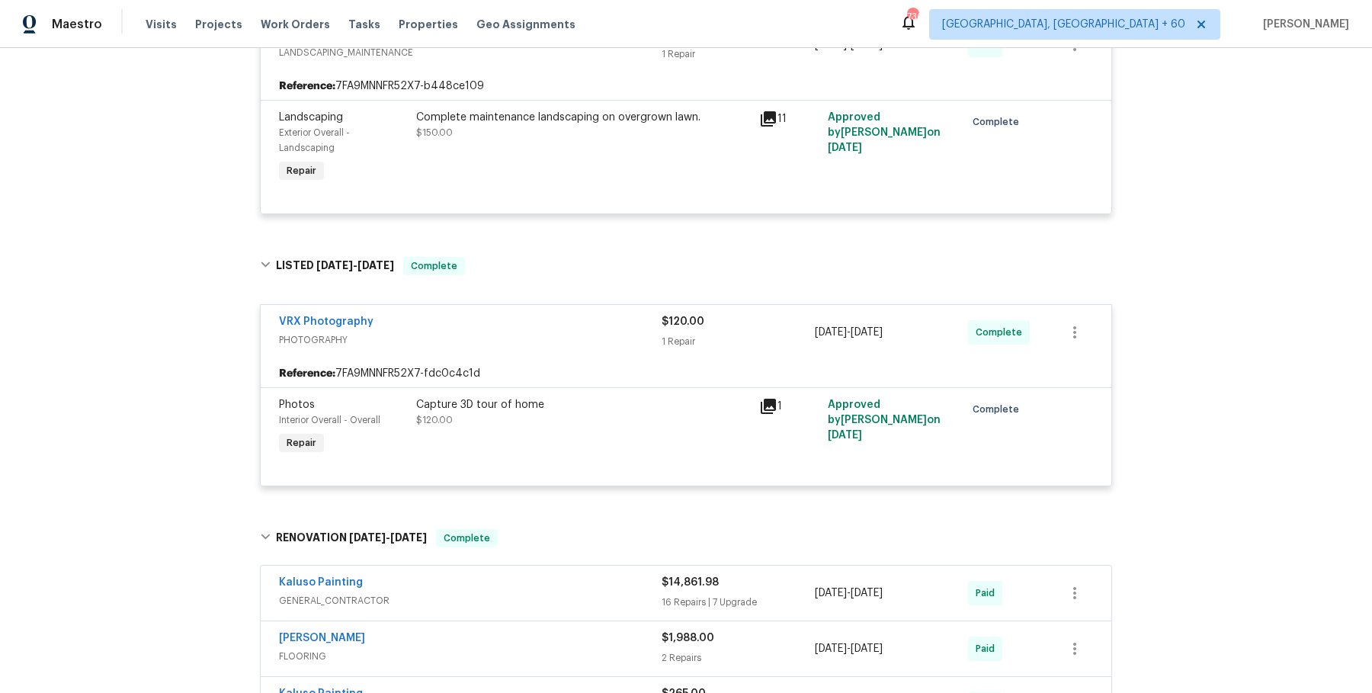
click at [547, 593] on div "Kaluso Painting" at bounding box center [470, 584] width 383 height 18
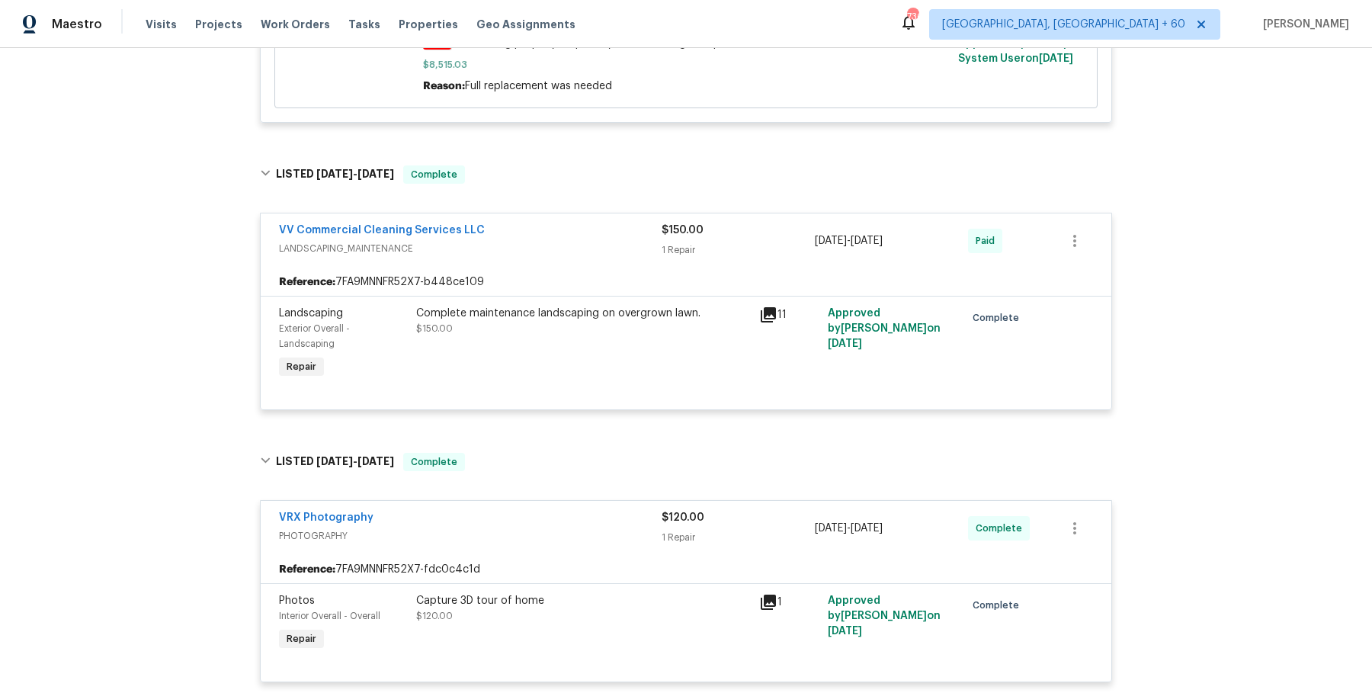
scroll to position [448, 0]
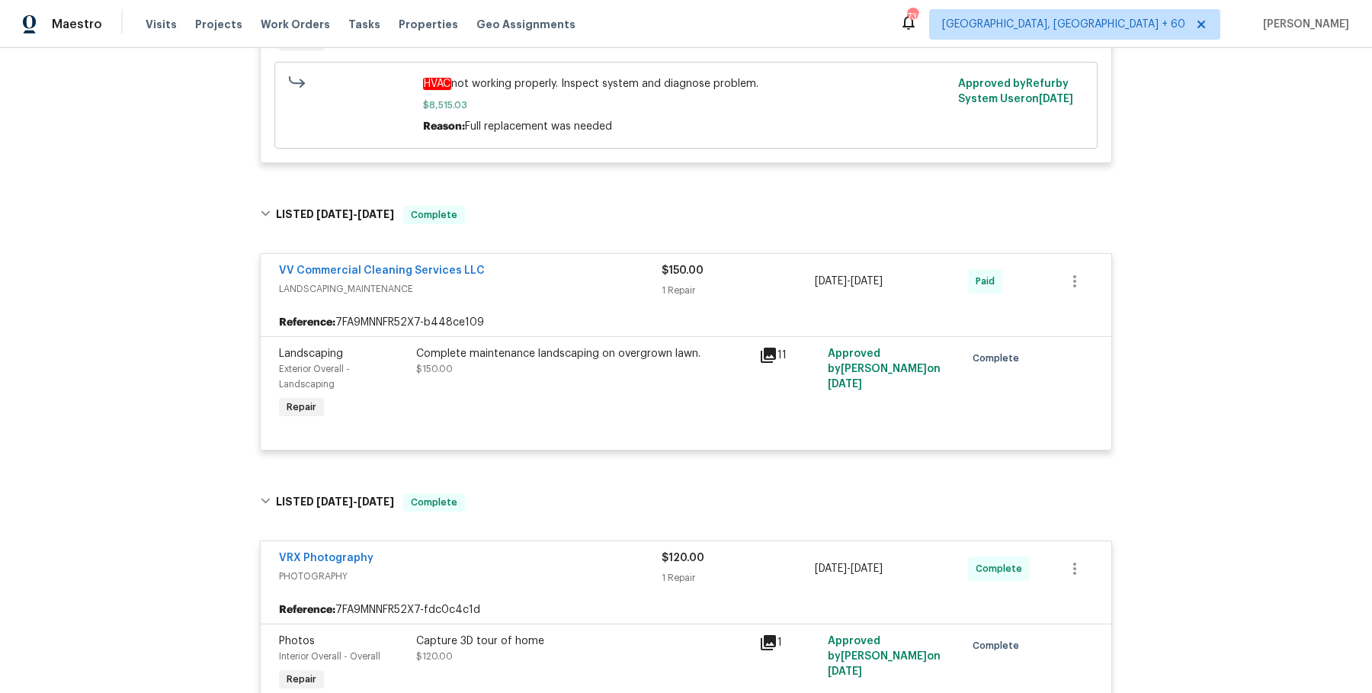
click at [547, 587] on div "VRX Photography PHOTOGRAPHY" at bounding box center [470, 568] width 383 height 37
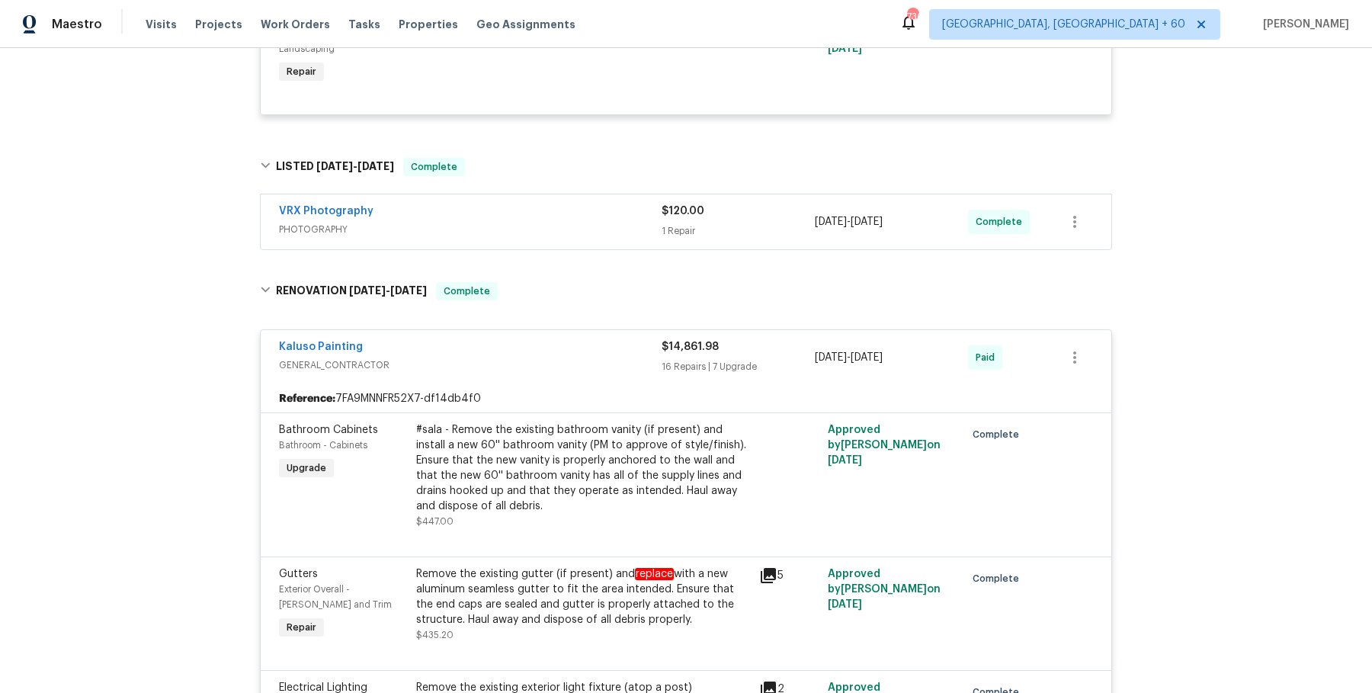
scroll to position [818, 0]
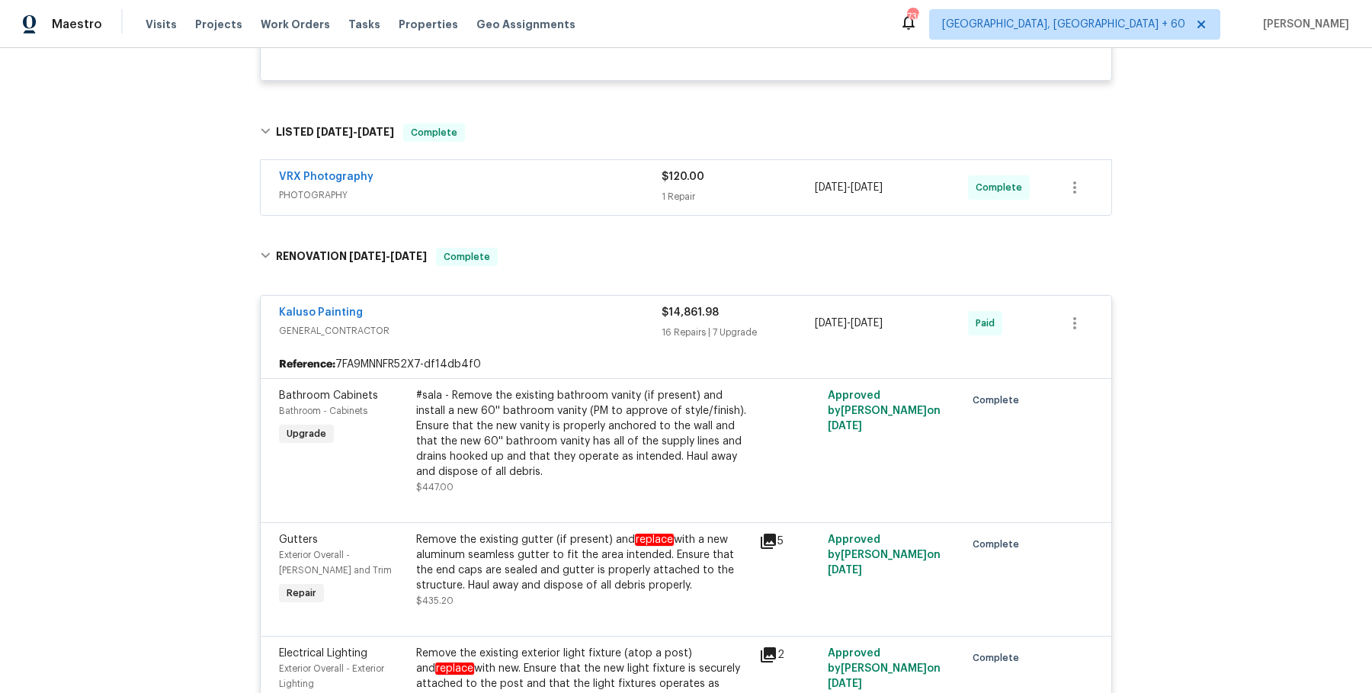
click at [569, 187] on div "VRX Photography" at bounding box center [470, 178] width 383 height 18
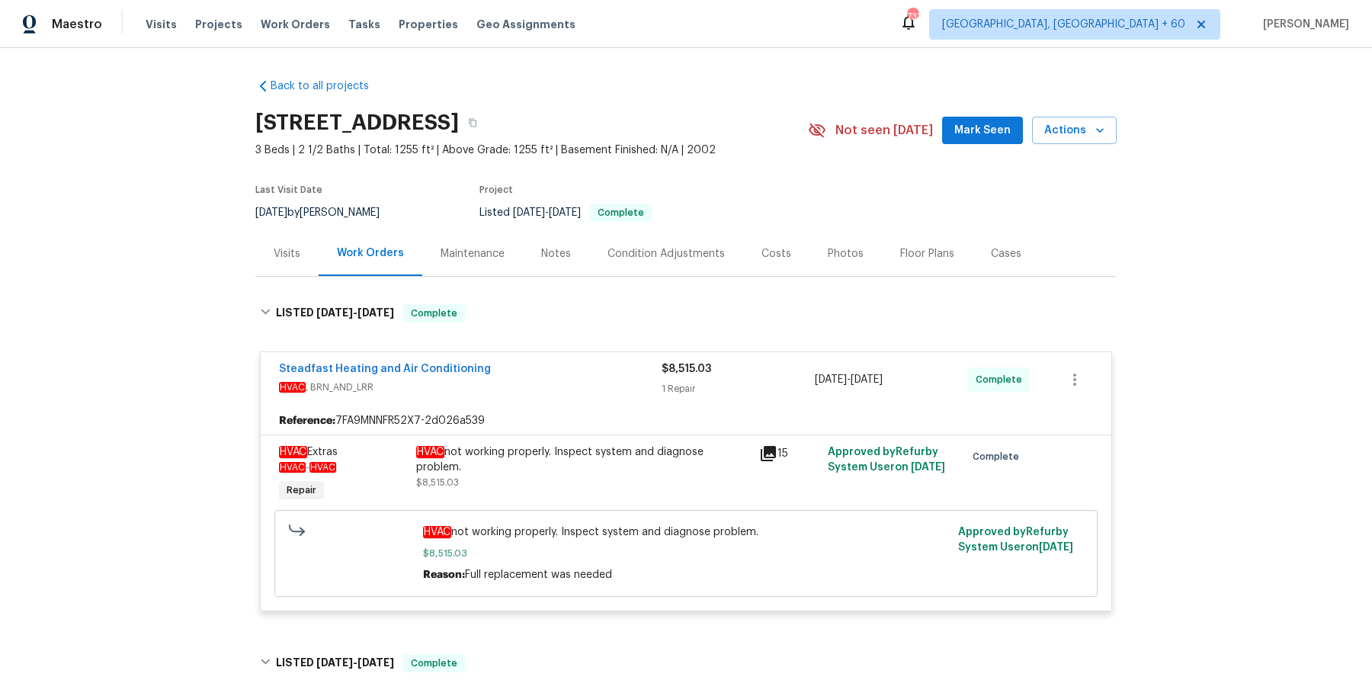
scroll to position [43, 0]
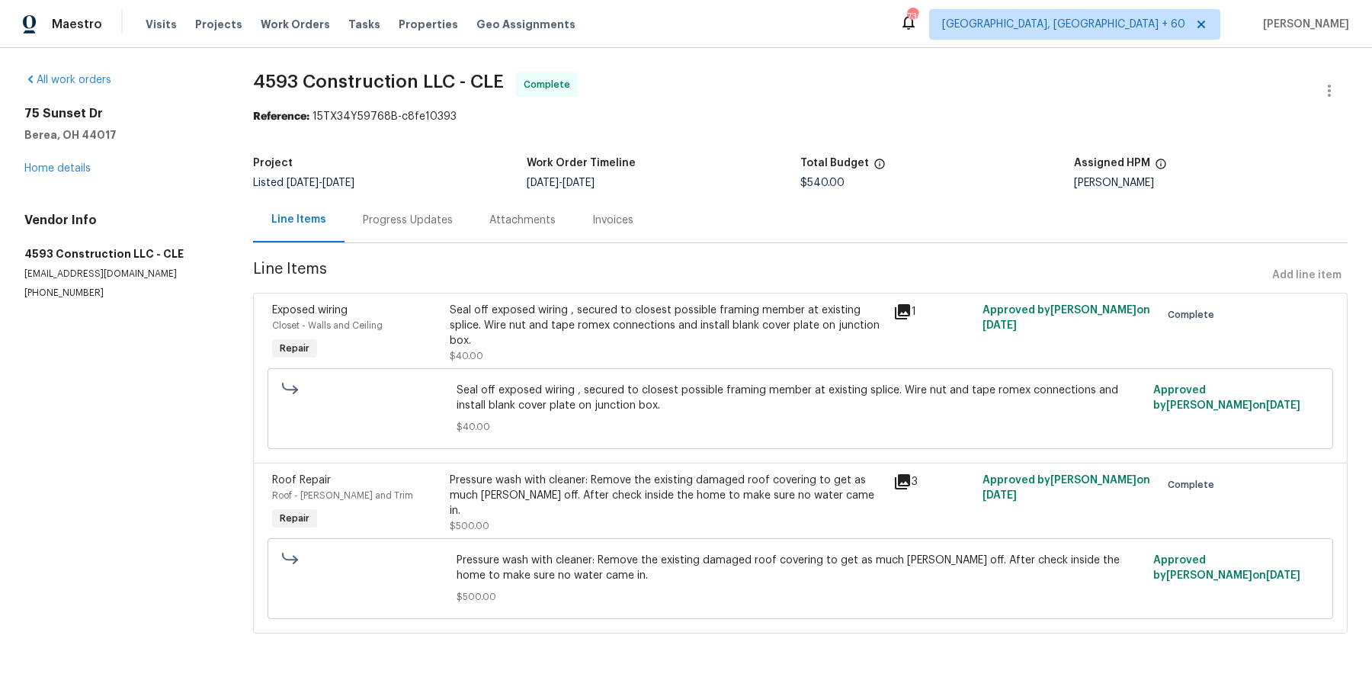
click at [436, 216] on div "Progress Updates" at bounding box center [408, 220] width 90 height 15
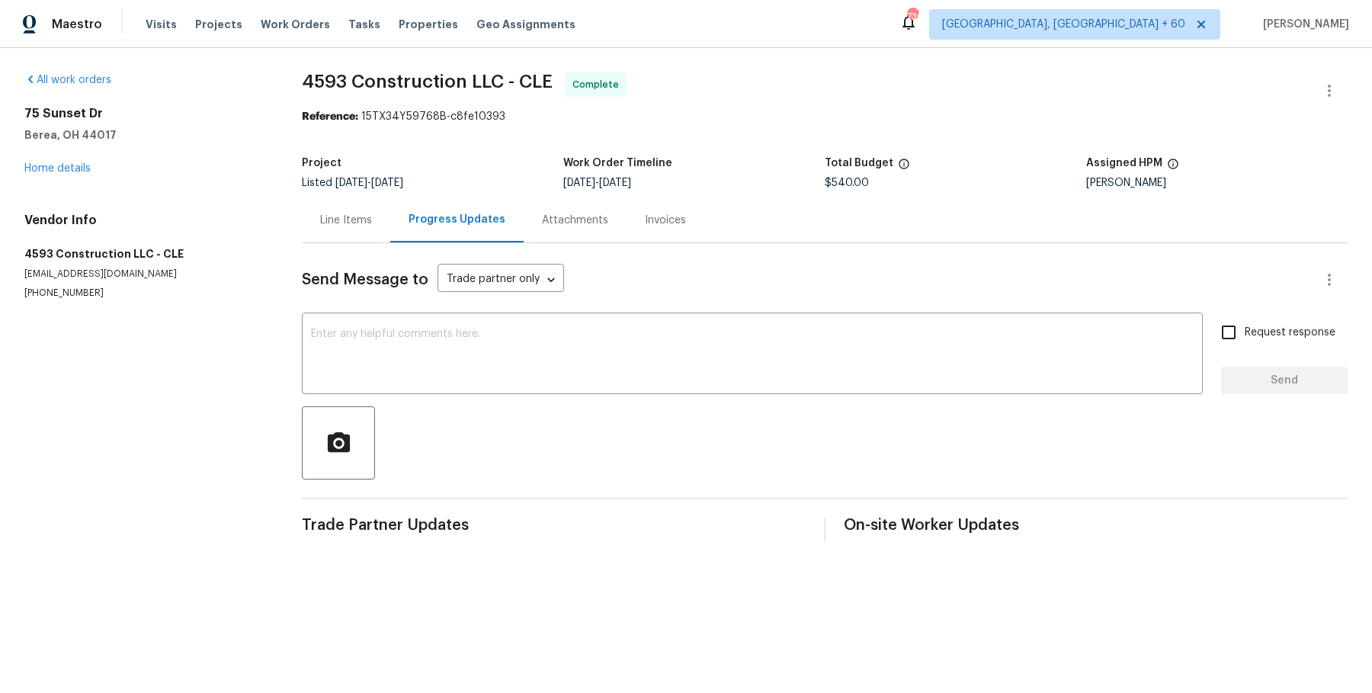
click at [330, 226] on div "Line Items" at bounding box center [346, 220] width 52 height 15
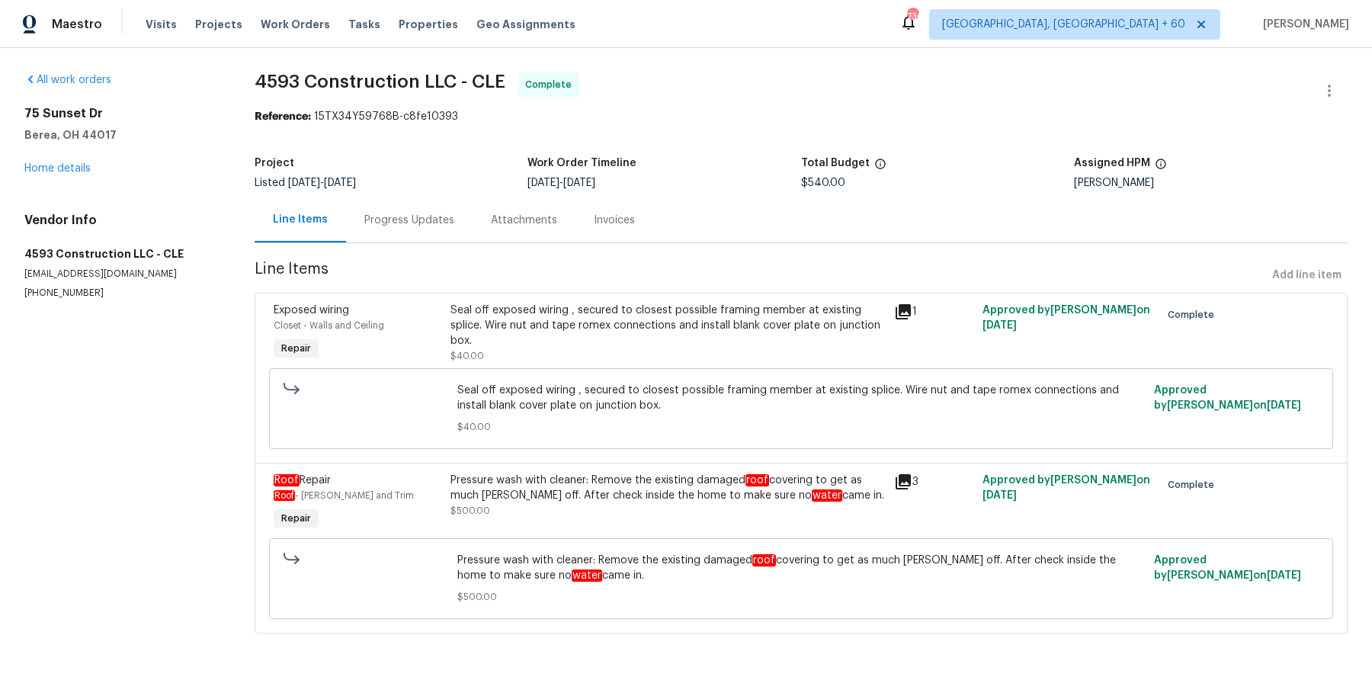
click at [589, 481] on div "Pressure wash with cleaner: Remove the existing damaged roof covering to get as…" at bounding box center [667, 487] width 434 height 30
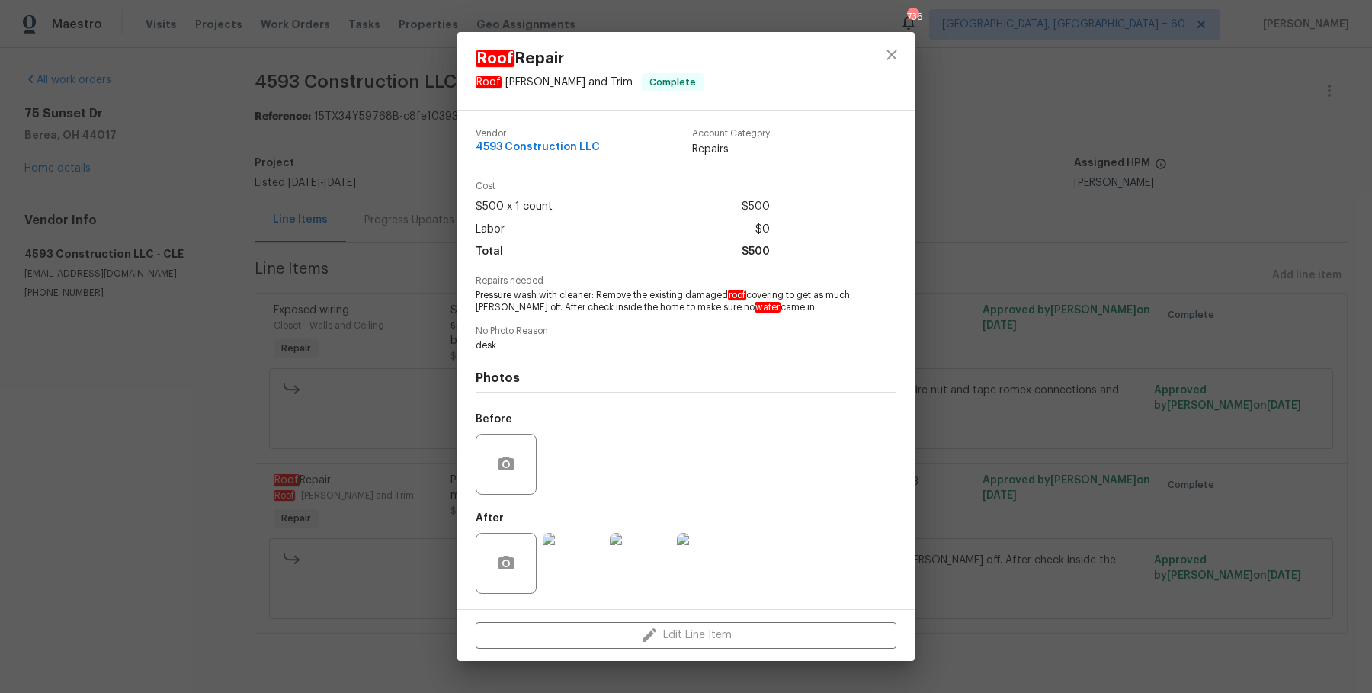
click at [576, 558] on img at bounding box center [573, 563] width 61 height 61
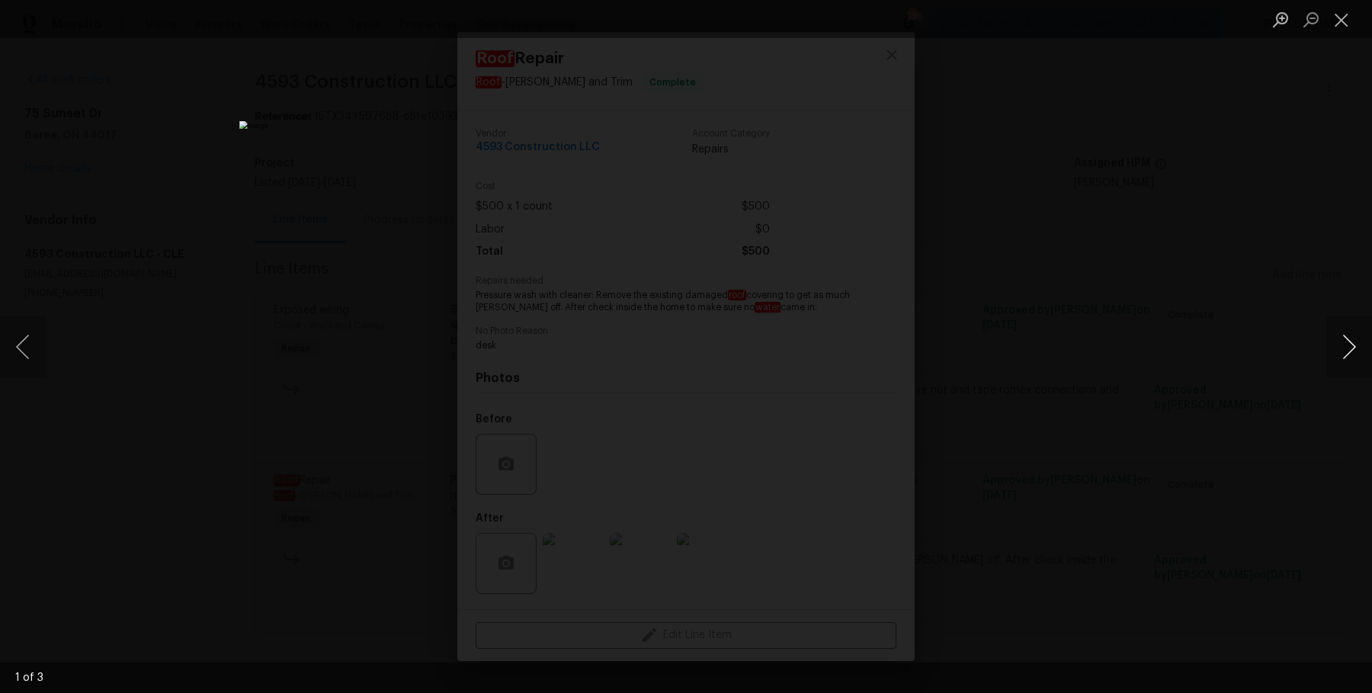
click at [1353, 347] on button "Next image" at bounding box center [1349, 346] width 46 height 61
click at [1354, 347] on button "Next image" at bounding box center [1349, 346] width 46 height 61
click at [1107, 292] on div "Lightbox" at bounding box center [686, 346] width 1372 height 693
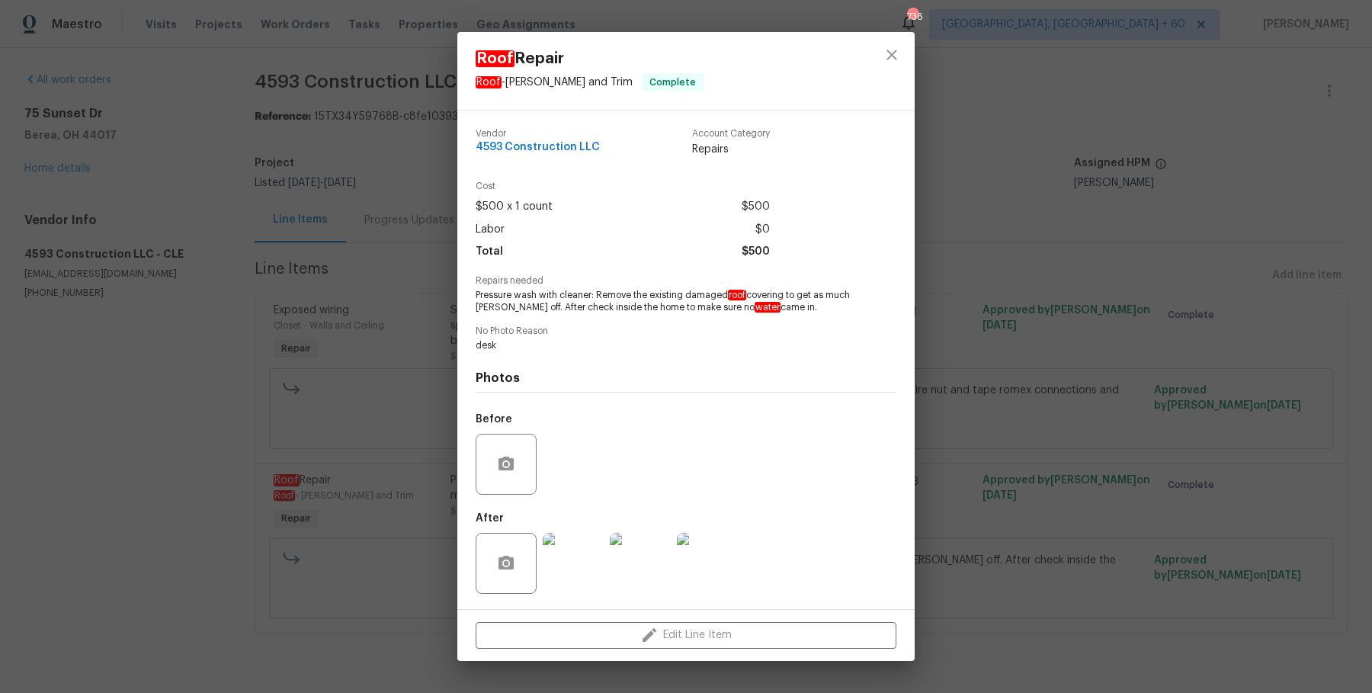
click at [1183, 267] on div "Roof Repair Roof - Eaves and Trim Complete Vendor 4593 Construction LLC Account…" at bounding box center [686, 346] width 1372 height 693
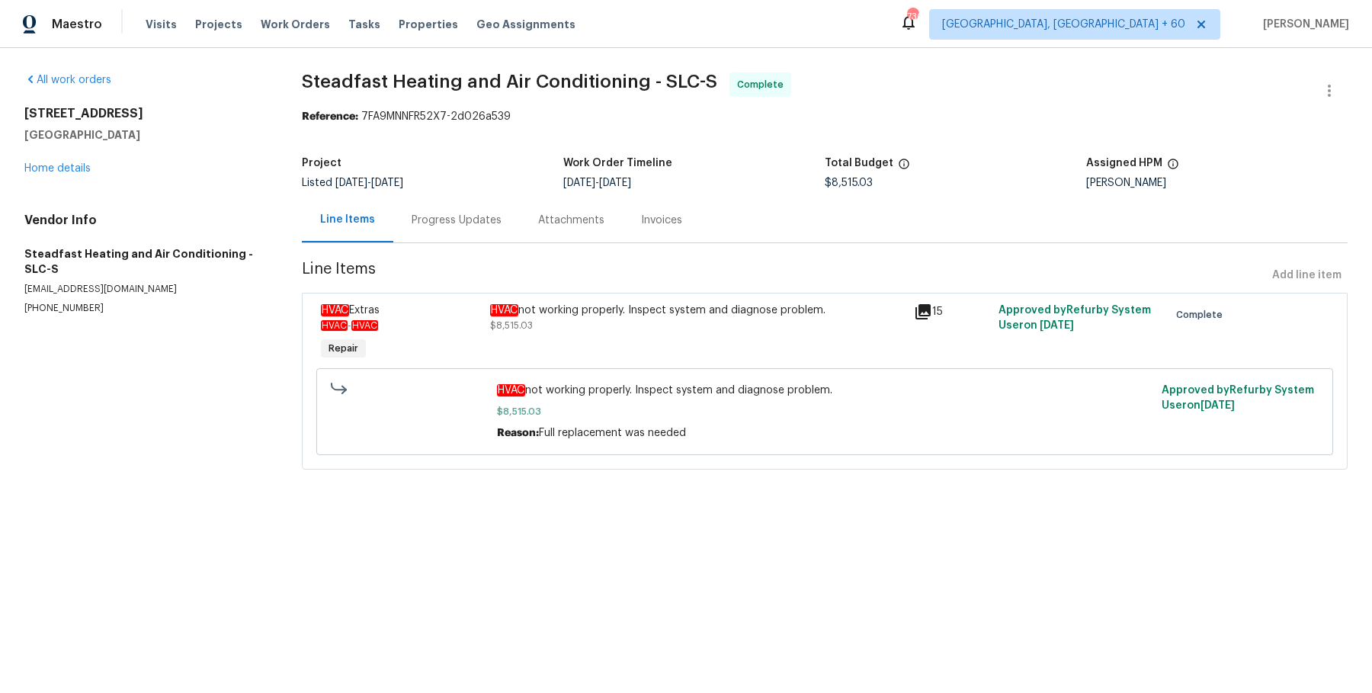
click at [455, 254] on section "Steadfast Heating and Air Conditioning - SLC-S Complete Reference: 7FA9MNNFR52X…" at bounding box center [824, 279] width 1045 height 415
click at [466, 211] on div "Progress Updates" at bounding box center [456, 219] width 126 height 45
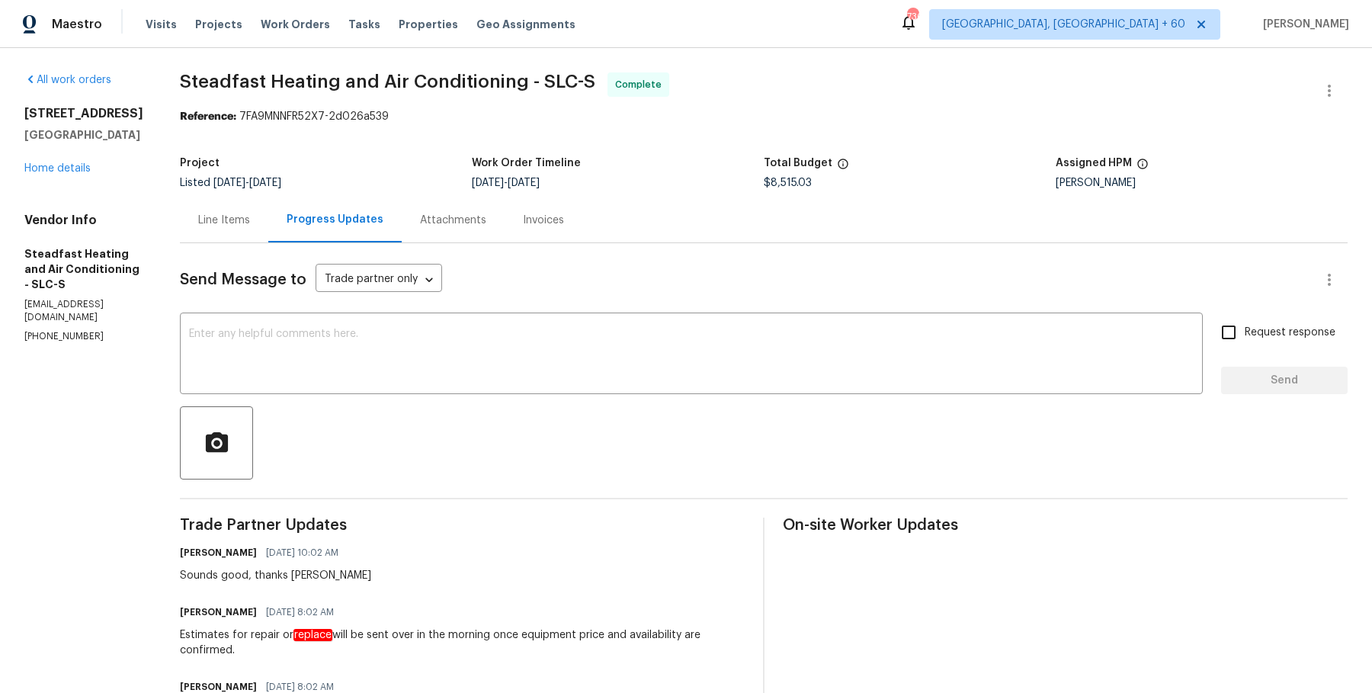
click at [444, 213] on div "Attachments" at bounding box center [453, 220] width 66 height 15
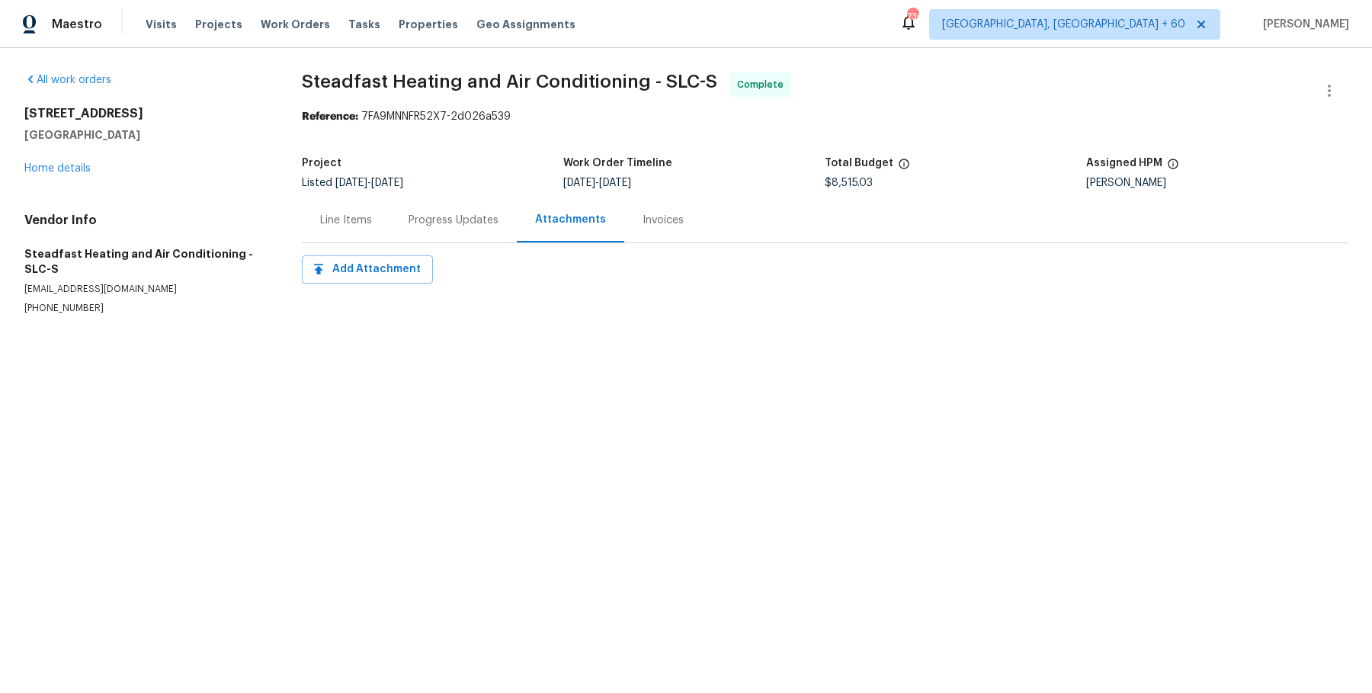
click at [691, 234] on div "Invoices" at bounding box center [663, 219] width 78 height 45
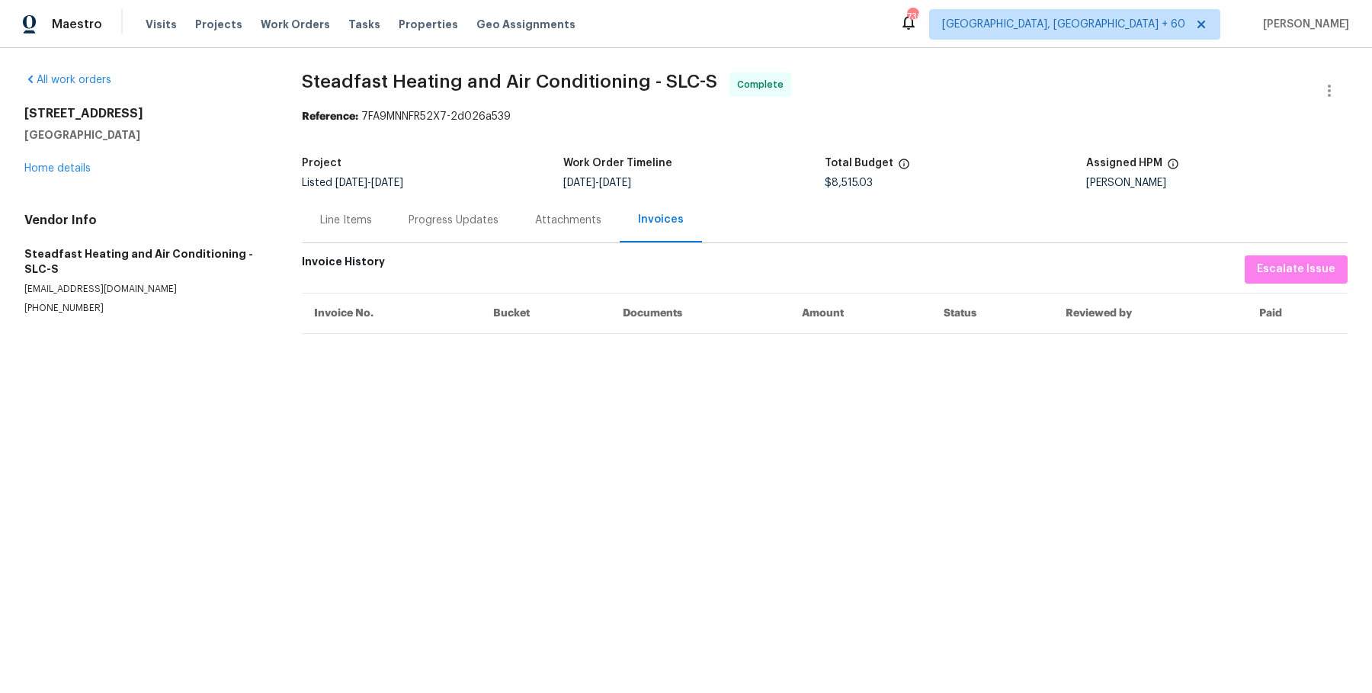
click at [467, 213] on div "Progress Updates" at bounding box center [453, 220] width 90 height 15
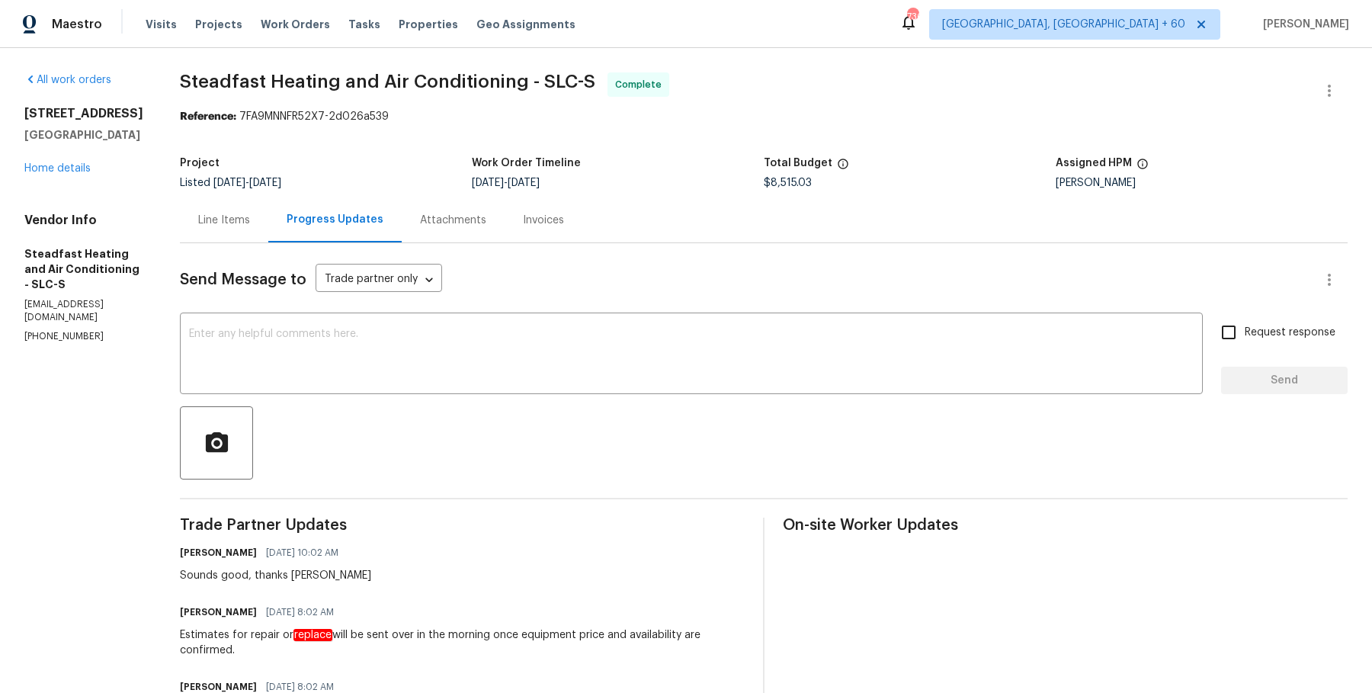
click at [247, 236] on div "Line Items" at bounding box center [224, 219] width 88 height 45
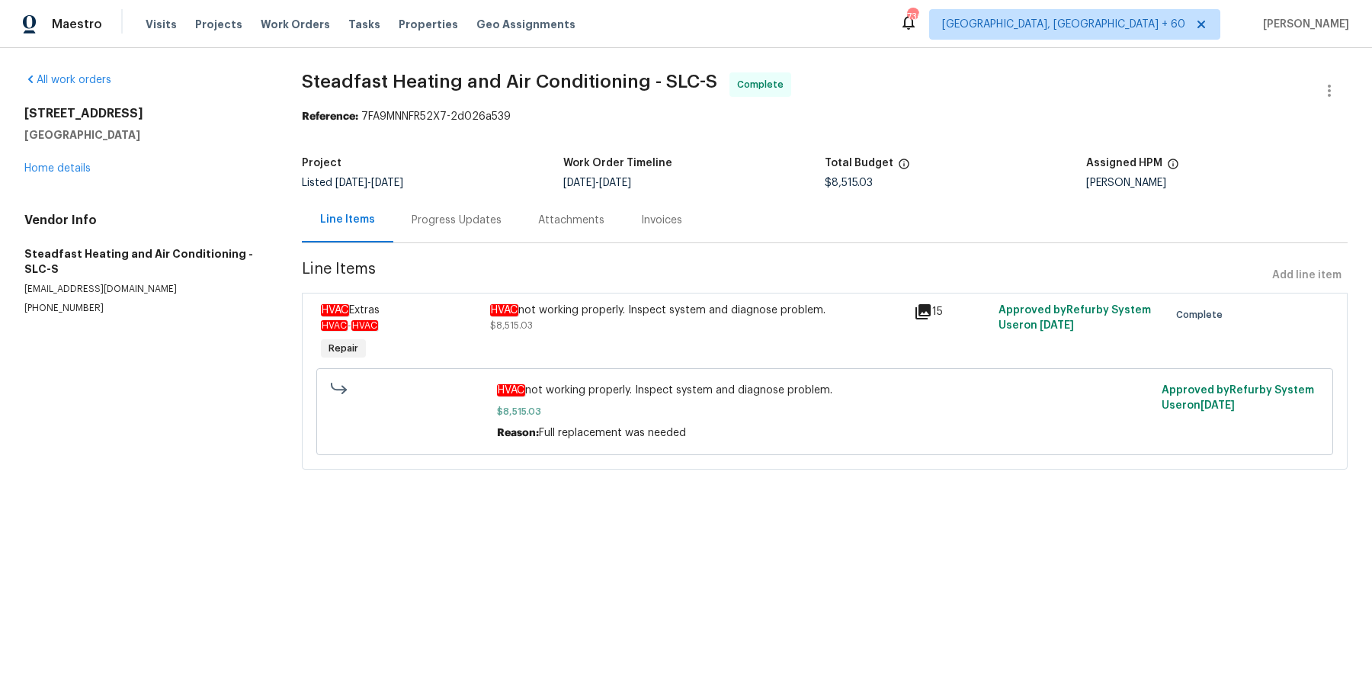
click at [572, 327] on div "HVAC not working properly. Inspect system and diagnose problem. $8,515.03" at bounding box center [697, 318] width 415 height 30
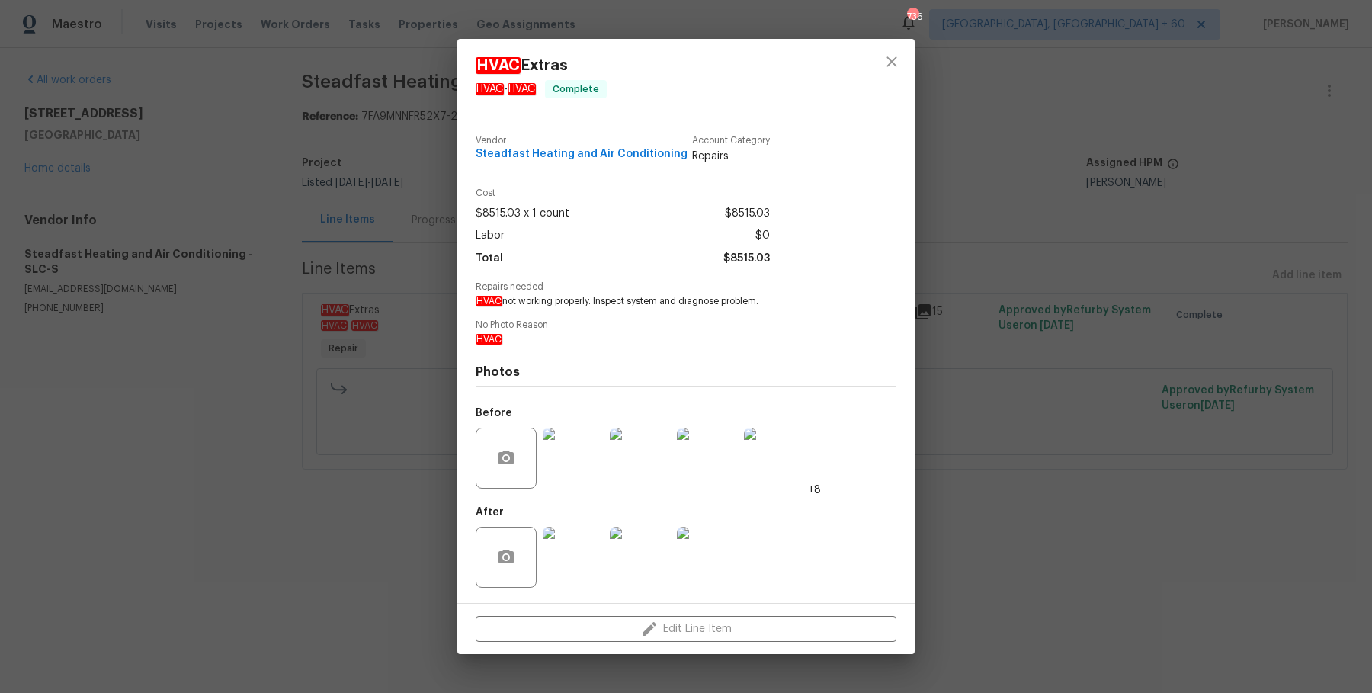
click at [650, 456] on img at bounding box center [640, 457] width 61 height 61
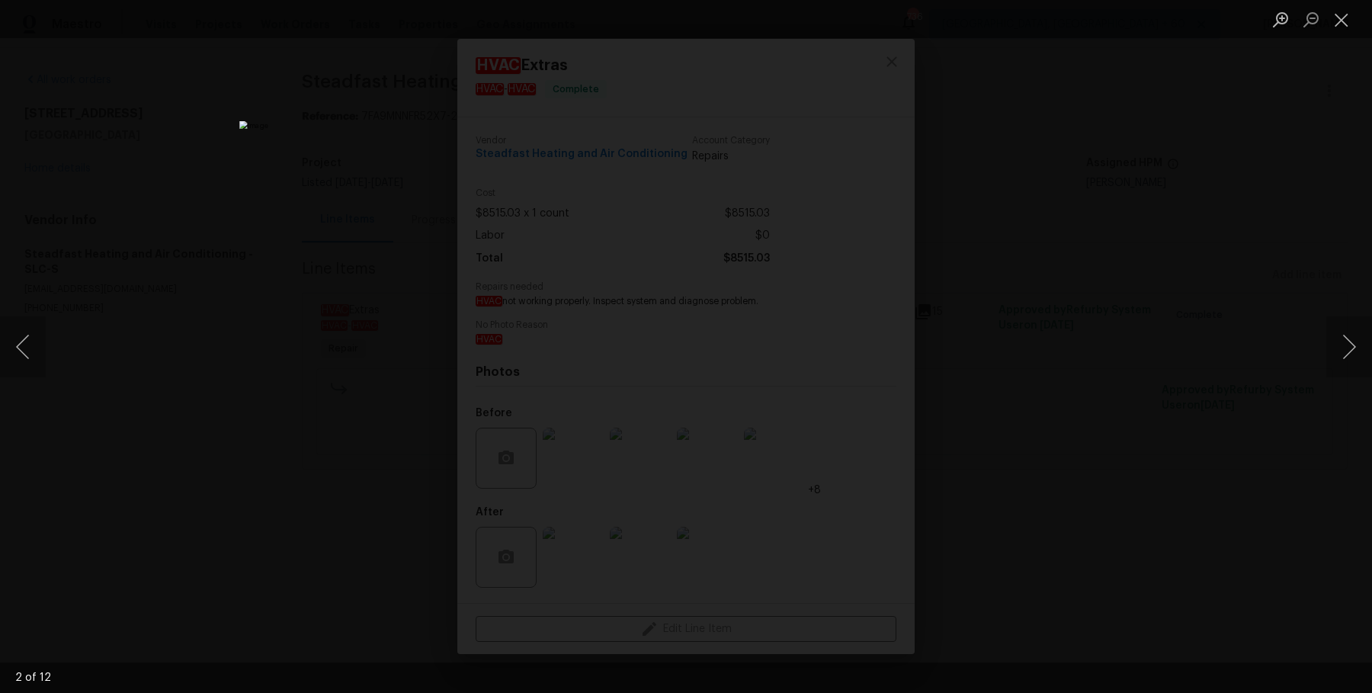
click at [1081, 292] on div "Lightbox" at bounding box center [686, 346] width 1372 height 693
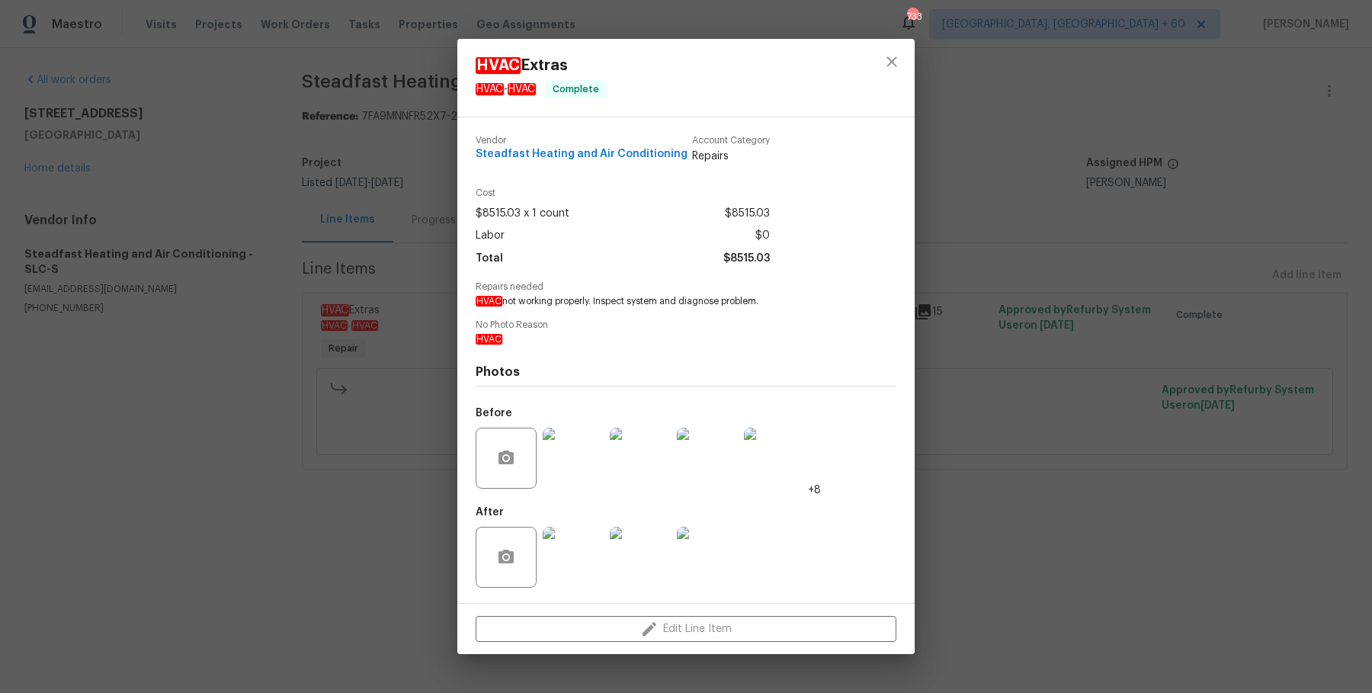
click at [722, 568] on img at bounding box center [707, 557] width 61 height 61
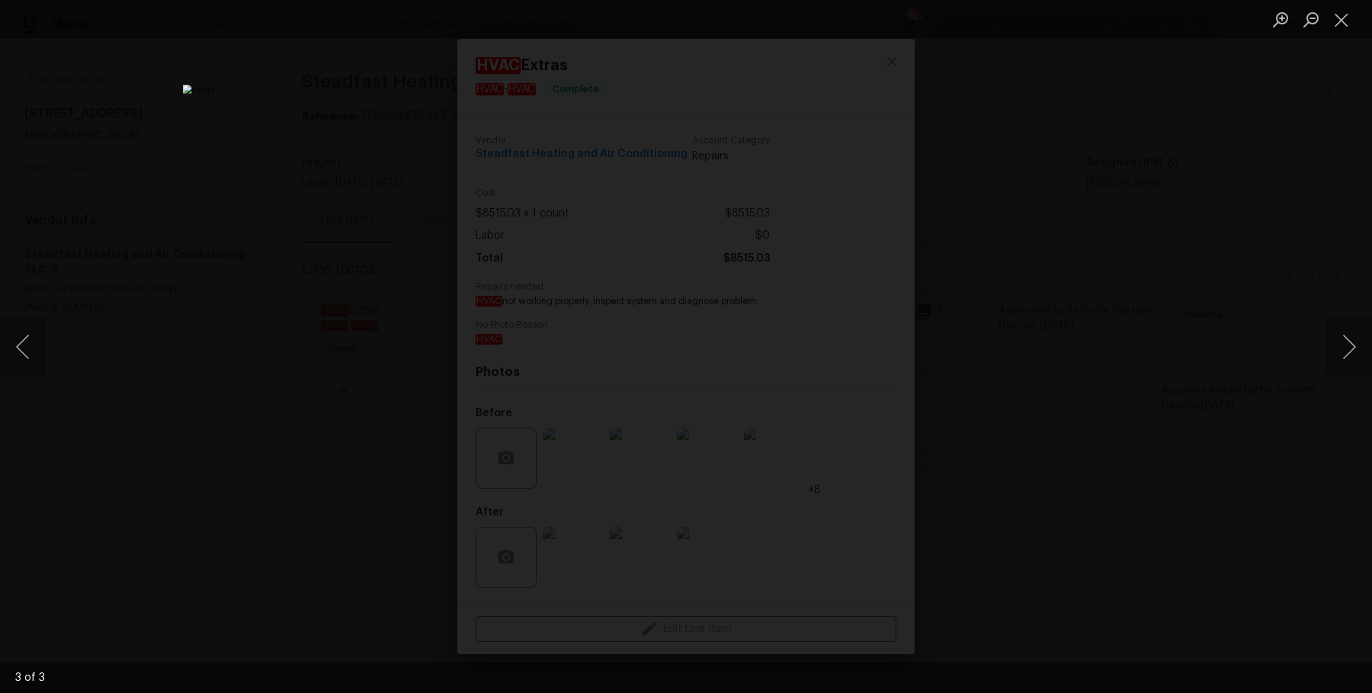
click at [1116, 305] on div "Lightbox" at bounding box center [686, 346] width 1372 height 693
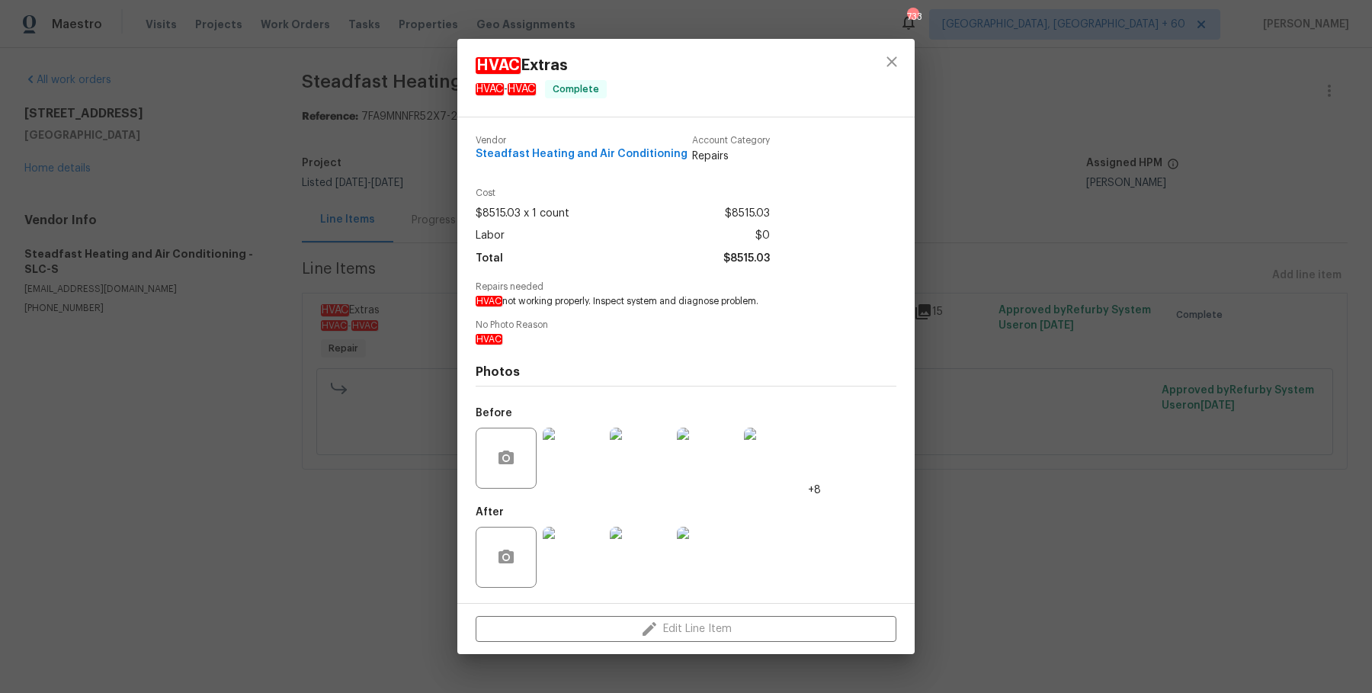
click at [780, 463] on img at bounding box center [774, 457] width 61 height 61
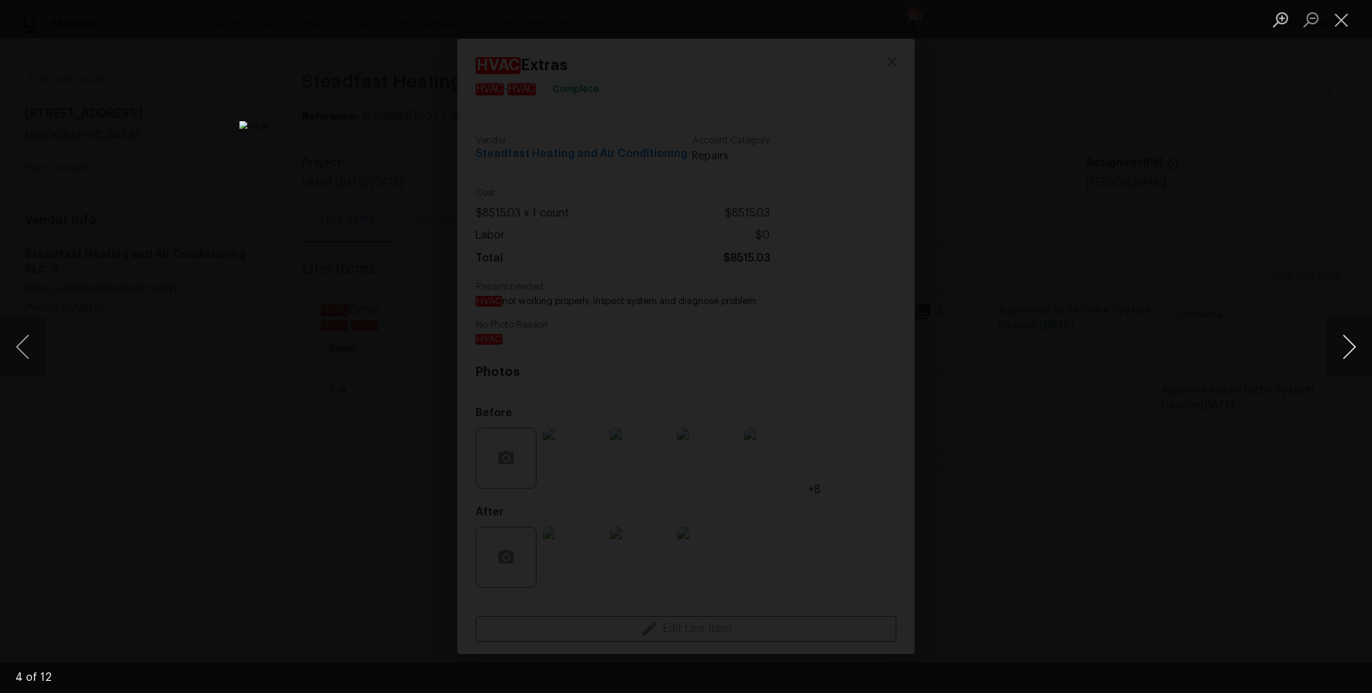
click at [1350, 358] on button "Next image" at bounding box center [1349, 346] width 46 height 61
click at [1351, 358] on button "Next image" at bounding box center [1349, 346] width 46 height 61
click at [1220, 117] on div "Lightbox" at bounding box center [686, 346] width 1372 height 693
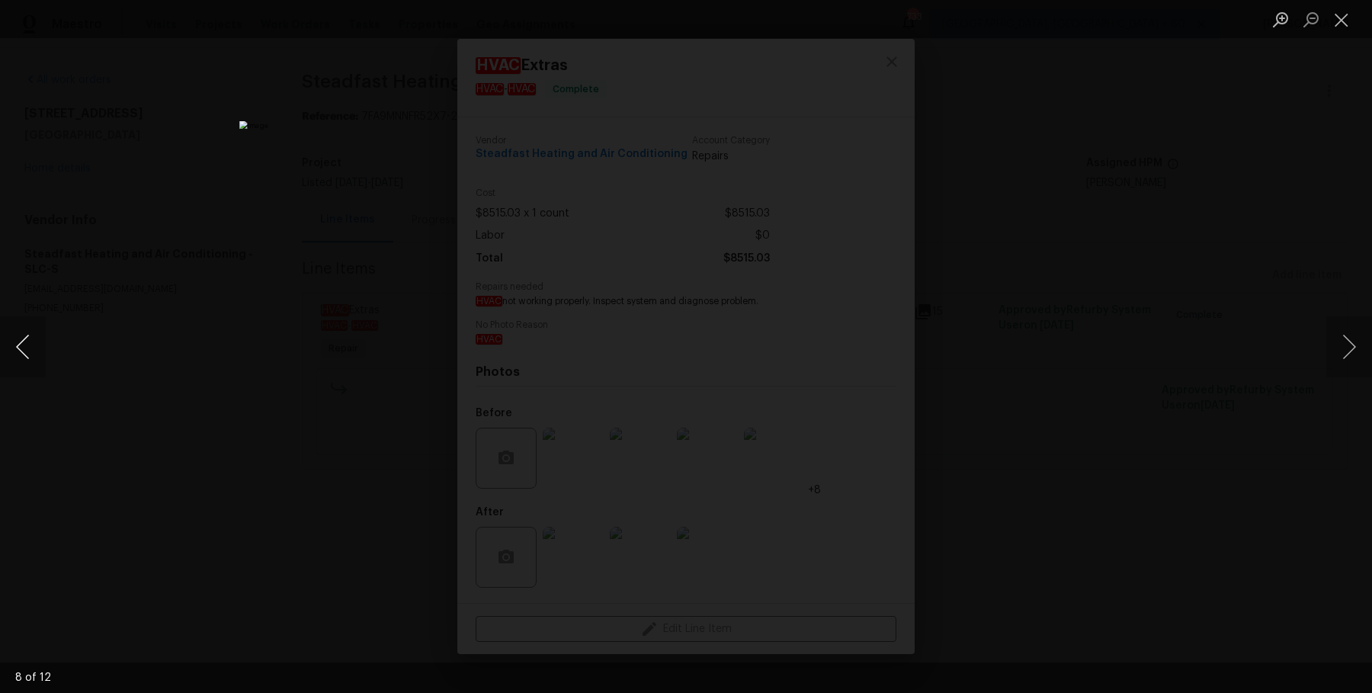
click at [14, 367] on button "Previous image" at bounding box center [23, 346] width 46 height 61
click at [1341, 7] on button "Close lightbox" at bounding box center [1341, 19] width 30 height 27
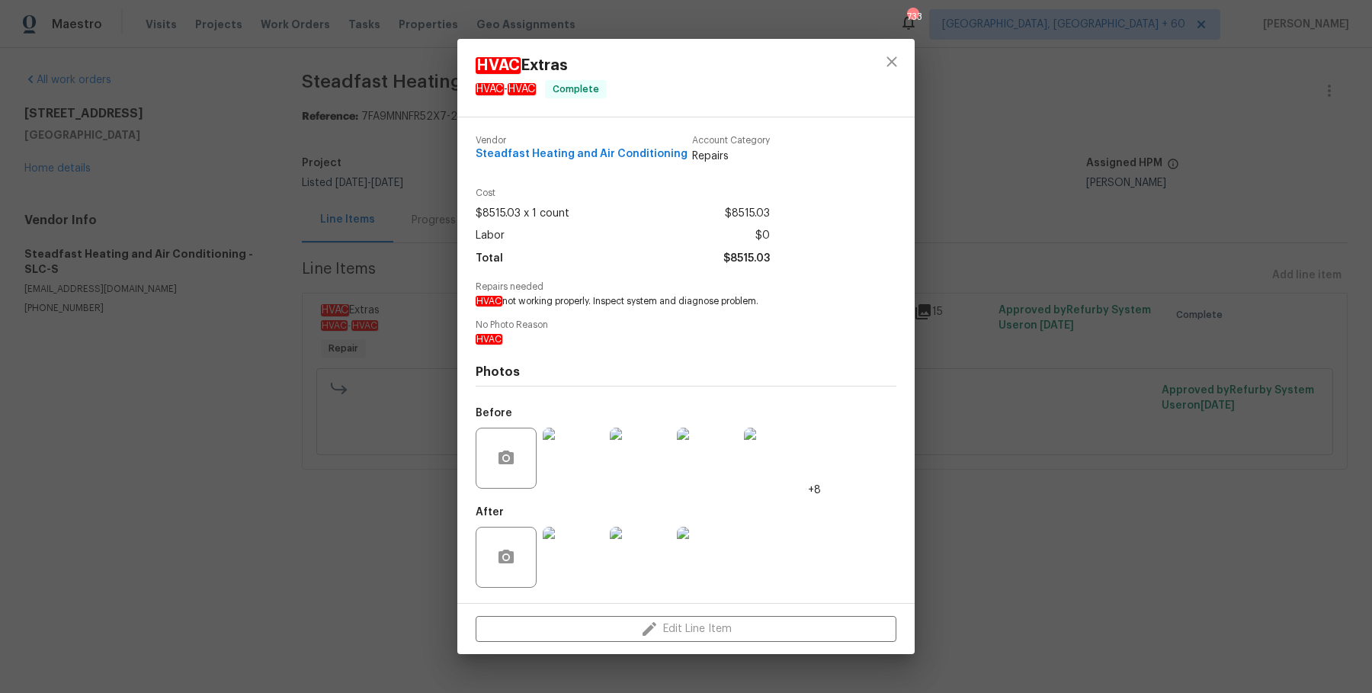
click at [1339, 18] on div "HVAC Extras HVAC - HVAC Complete Vendor Steadfast Heating and Air Conditioning …" at bounding box center [686, 346] width 1372 height 693
